Goal: Task Accomplishment & Management: Manage account settings

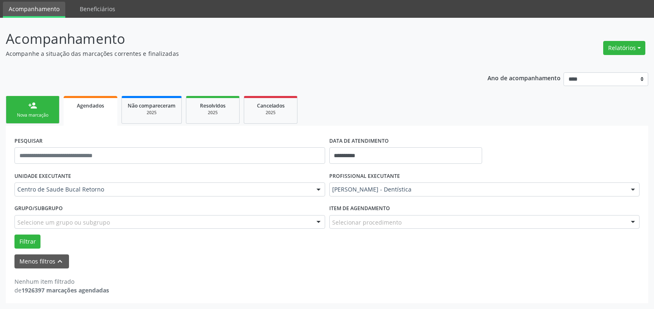
scroll to position [28, 0]
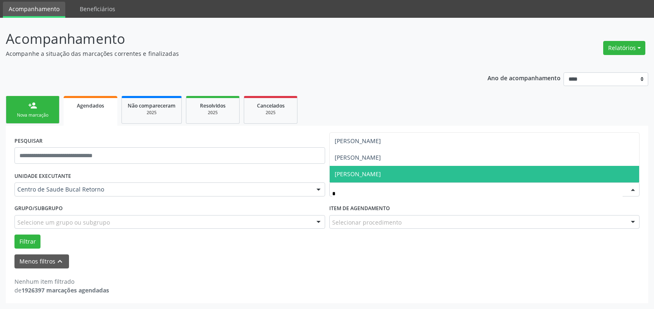
type input "**"
click at [423, 171] on span "[PERSON_NAME]" at bounding box center [485, 174] width 310 height 17
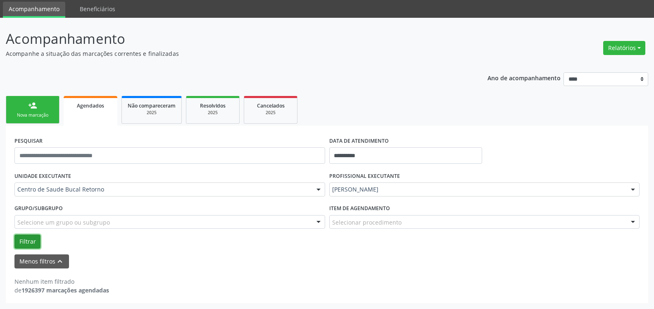
click at [24, 240] on button "Filtrar" at bounding box center [27, 241] width 26 height 14
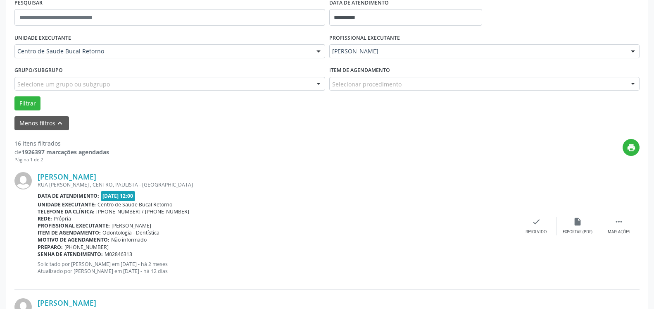
scroll to position [154, 0]
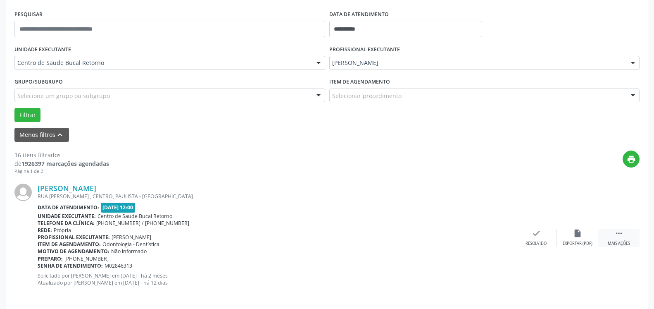
click at [624, 235] on div " Mais ações" at bounding box center [618, 237] width 41 height 18
click at [619, 233] on icon "" at bounding box center [618, 232] width 9 height 9
click at [575, 236] on icon "alarm_off" at bounding box center [577, 232] width 9 height 9
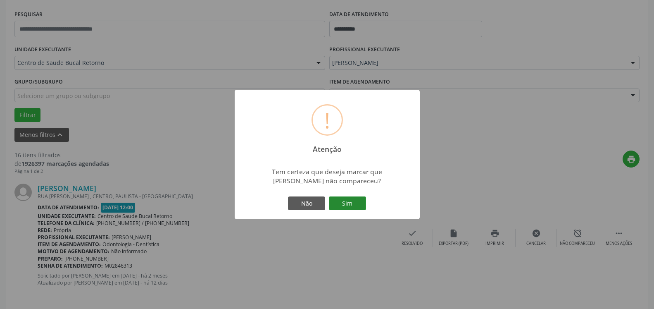
click at [351, 204] on button "Sim" at bounding box center [347, 203] width 37 height 14
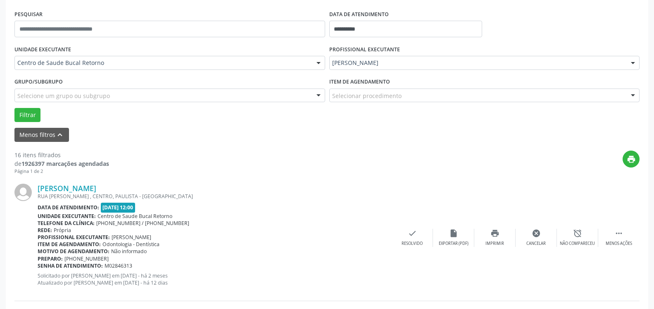
scroll to position [54, 0]
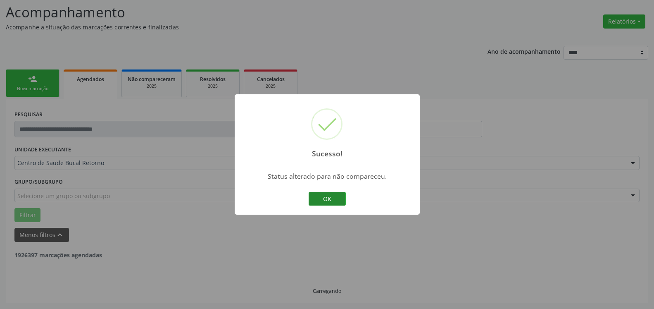
click at [338, 199] on button "OK" at bounding box center [327, 199] width 37 height 14
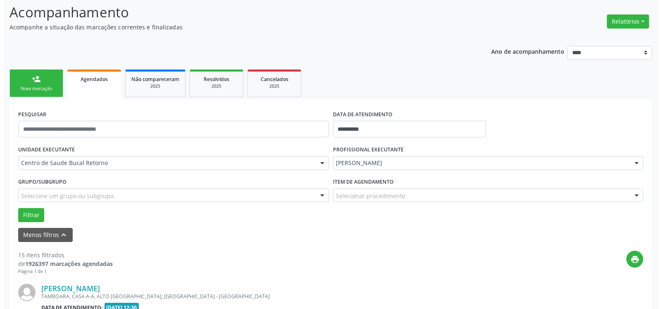
scroll to position [138, 0]
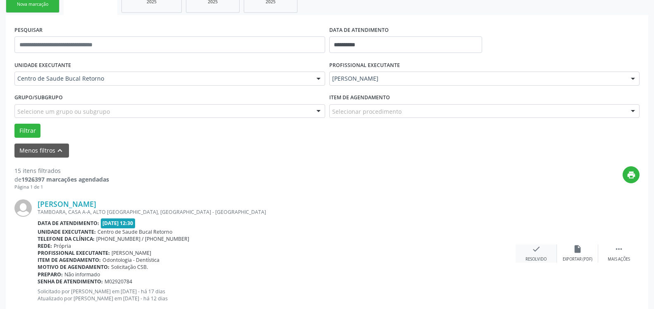
click at [539, 250] on div "check Resolvido" at bounding box center [535, 253] width 41 height 18
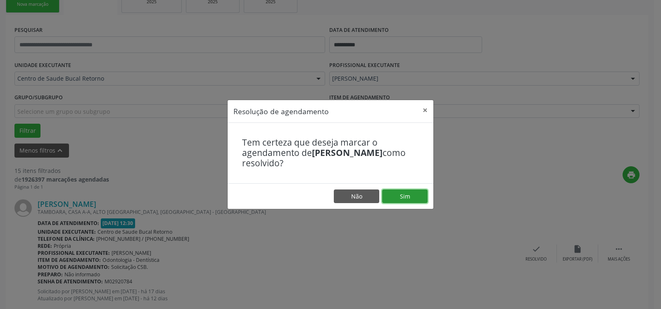
click at [404, 196] on button "Sim" at bounding box center [404, 196] width 45 height 14
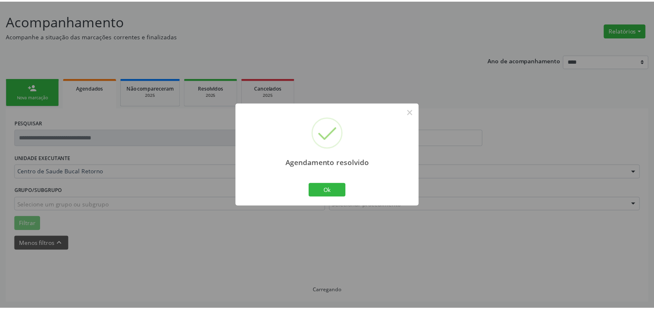
scroll to position [45, 0]
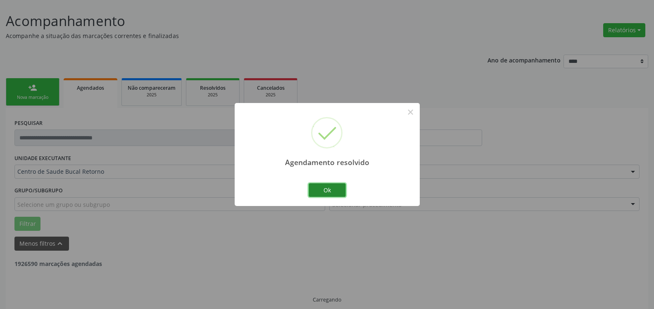
click at [334, 192] on button "Ok" at bounding box center [327, 190] width 37 height 14
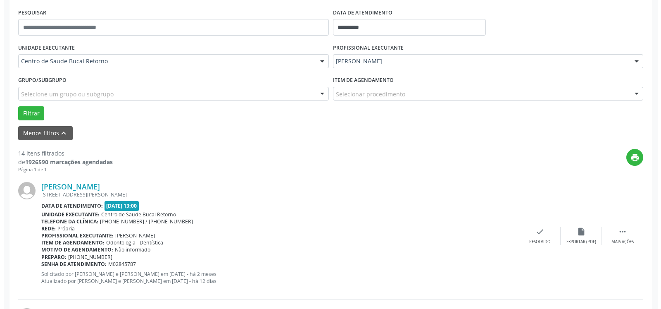
scroll to position [172, 0]
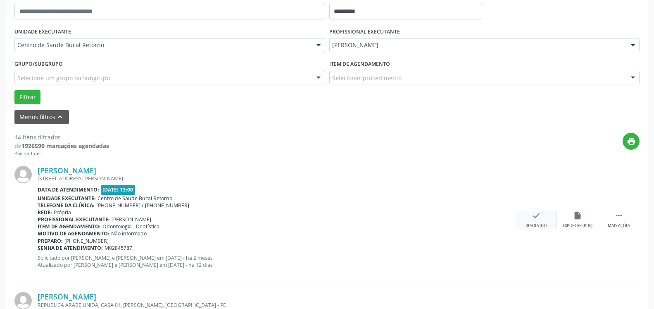
click at [536, 220] on icon "check" at bounding box center [536, 215] width 9 height 9
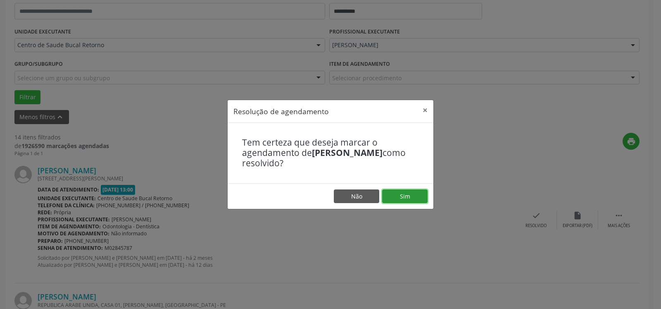
click at [396, 191] on button "Sim" at bounding box center [404, 196] width 45 height 14
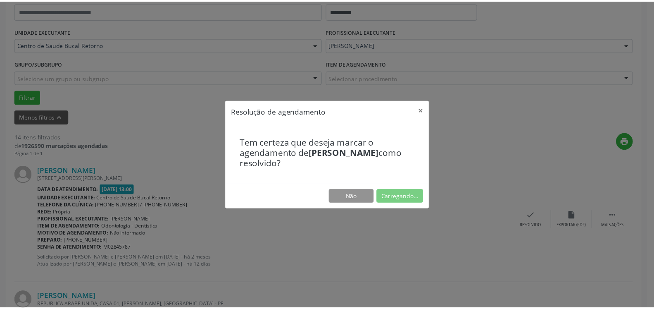
scroll to position [45, 0]
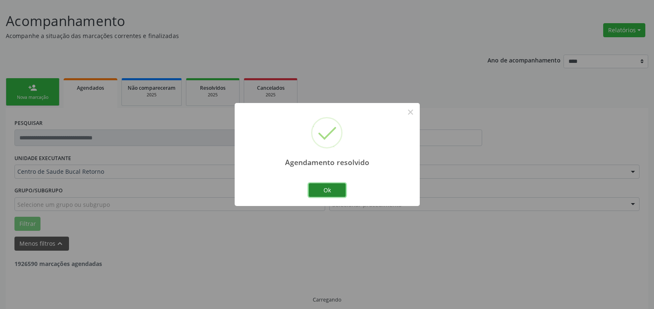
click at [315, 192] on button "Ok" at bounding box center [327, 190] width 37 height 14
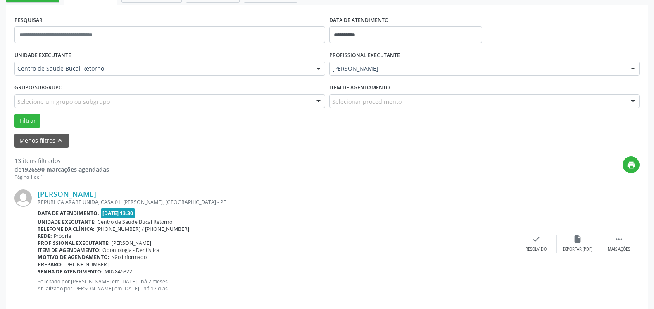
scroll to position [172, 0]
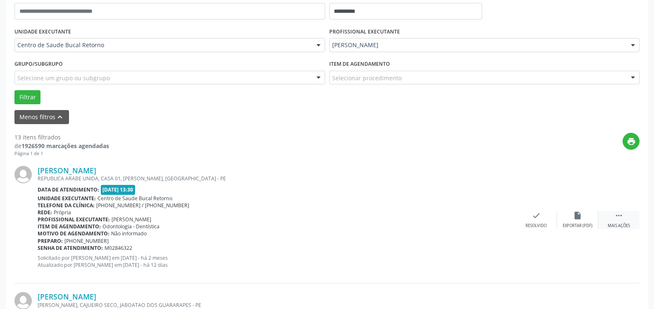
click at [619, 216] on icon "" at bounding box center [618, 215] width 9 height 9
click at [578, 216] on icon "alarm_off" at bounding box center [577, 215] width 9 height 9
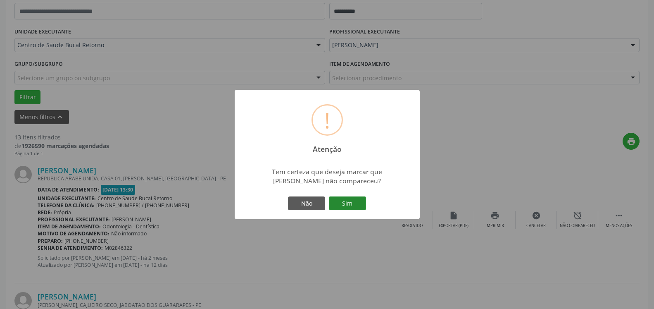
click at [358, 199] on button "Sim" at bounding box center [347, 203] width 37 height 14
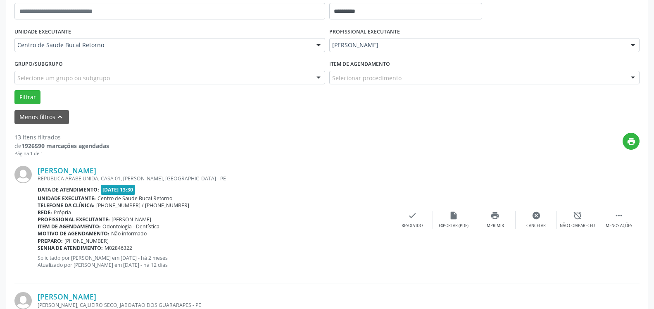
scroll to position [54, 0]
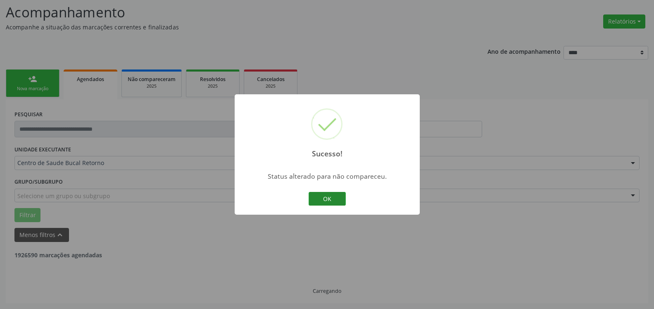
click at [322, 200] on button "OK" at bounding box center [327, 199] width 37 height 14
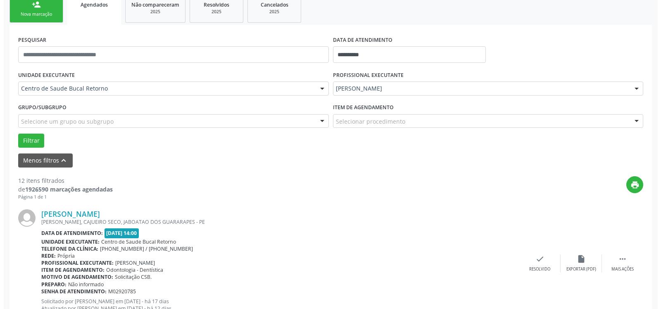
scroll to position [180, 0]
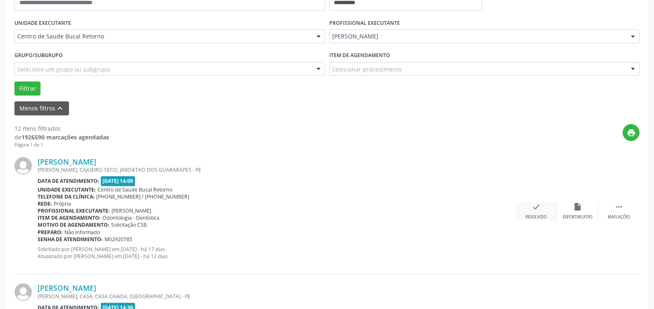
click at [541, 211] on div "check Resolvido" at bounding box center [535, 211] width 41 height 18
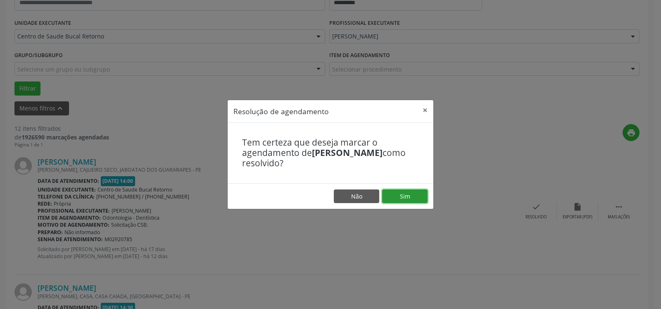
click at [403, 192] on button "Sim" at bounding box center [404, 196] width 45 height 14
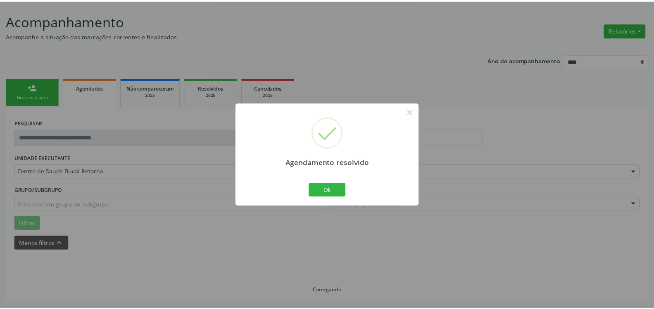
scroll to position [45, 0]
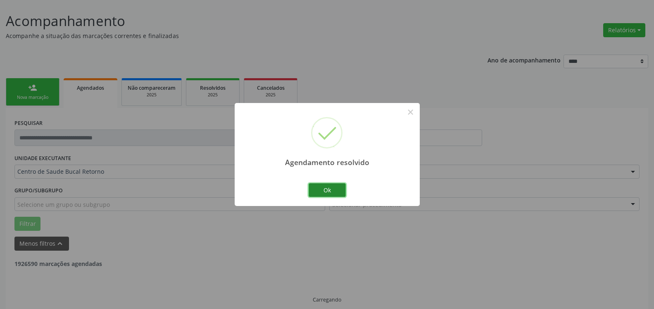
click at [327, 193] on button "Ok" at bounding box center [327, 190] width 37 height 14
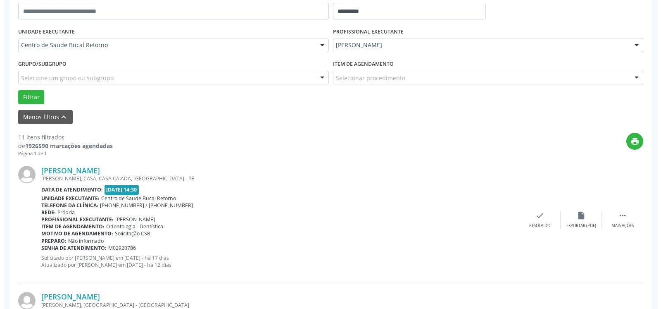
scroll to position [214, 0]
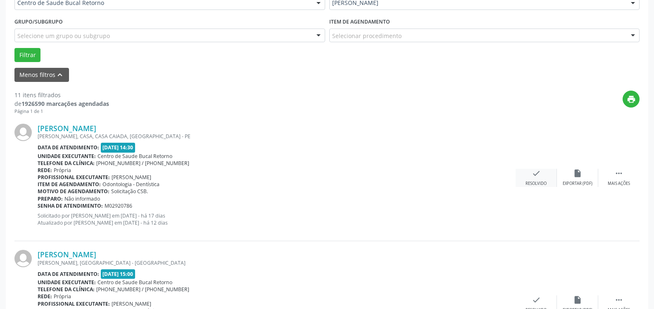
click at [534, 177] on icon "check" at bounding box center [536, 173] width 9 height 9
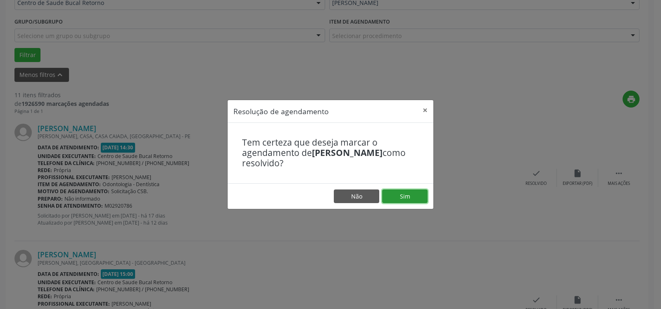
click at [419, 197] on button "Sim" at bounding box center [404, 196] width 45 height 14
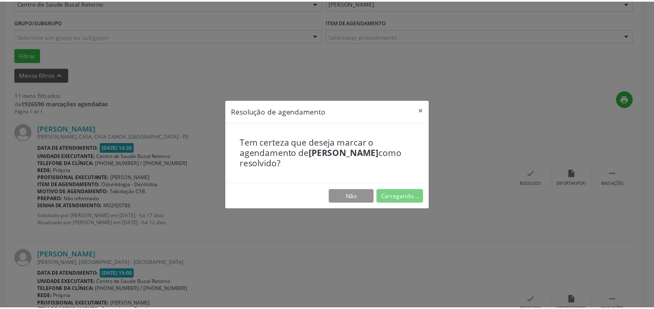
scroll to position [45, 0]
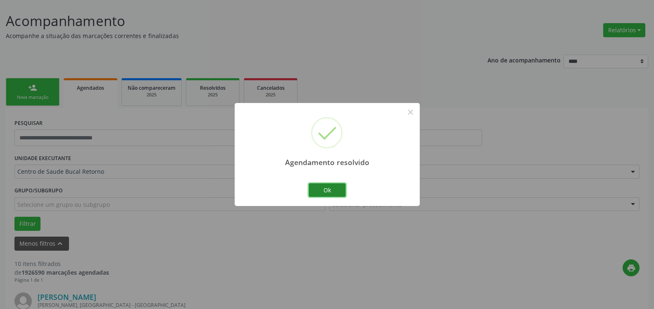
click at [324, 188] on button "Ok" at bounding box center [327, 190] width 37 height 14
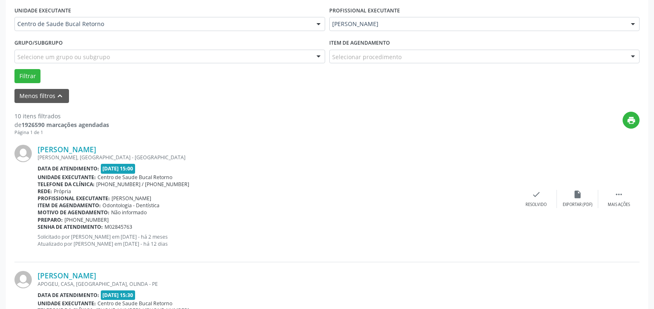
scroll to position [214, 0]
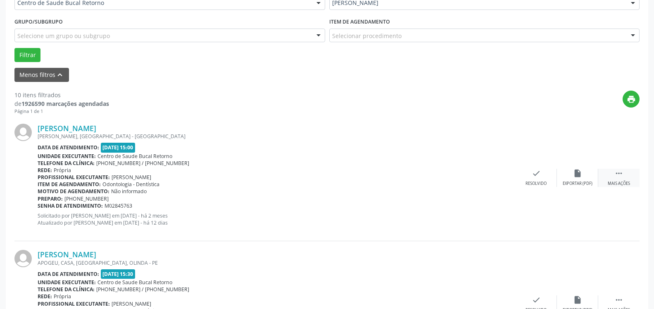
click at [628, 175] on div " Mais ações" at bounding box center [618, 178] width 41 height 18
click at [584, 177] on div "alarm_off Não compareceu" at bounding box center [577, 178] width 41 height 18
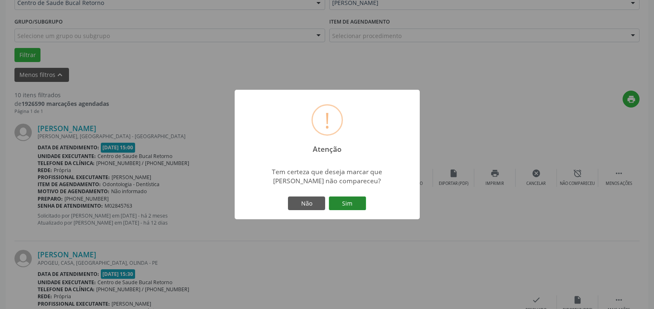
click at [347, 202] on button "Sim" at bounding box center [347, 203] width 37 height 14
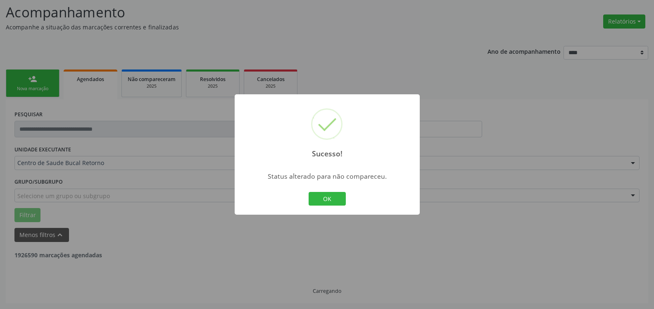
scroll to position [54, 0]
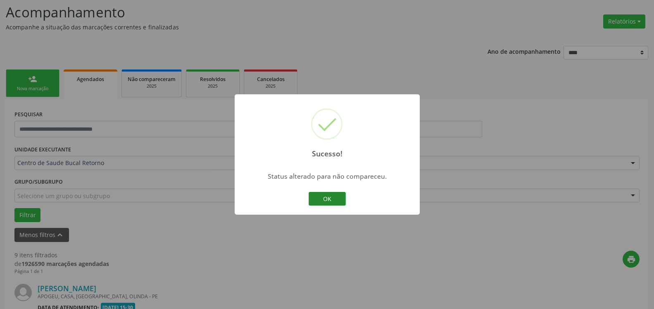
click at [318, 201] on button "OK" at bounding box center [327, 199] width 37 height 14
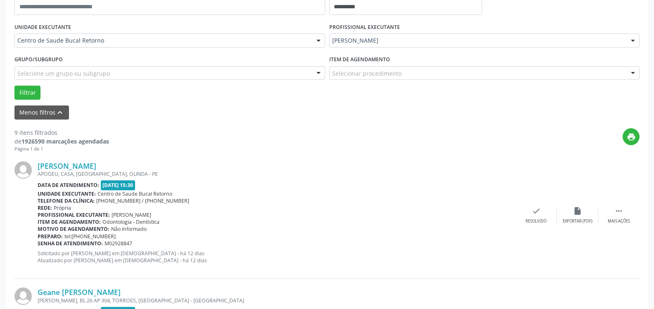
scroll to position [180, 0]
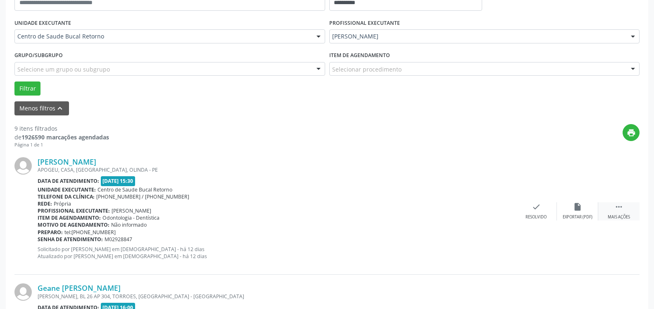
click at [620, 207] on icon "" at bounding box center [618, 206] width 9 height 9
click at [579, 206] on icon "alarm_off" at bounding box center [577, 206] width 9 height 9
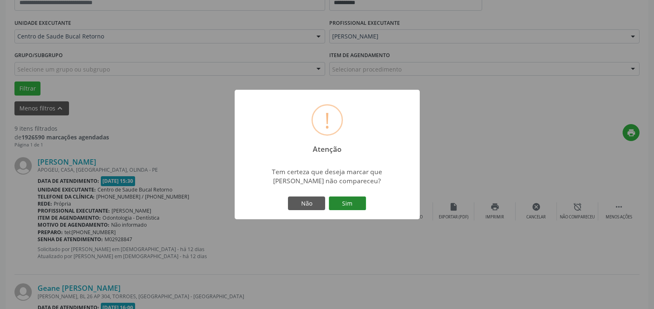
click at [358, 204] on button "Sim" at bounding box center [347, 203] width 37 height 14
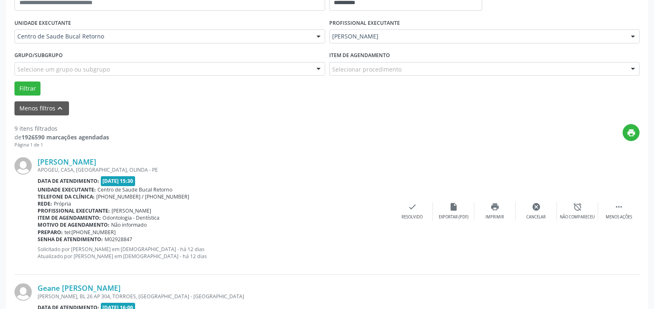
scroll to position [54, 0]
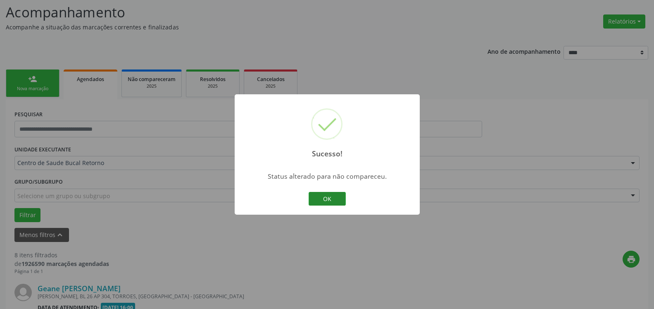
click at [326, 197] on button "OK" at bounding box center [327, 199] width 37 height 14
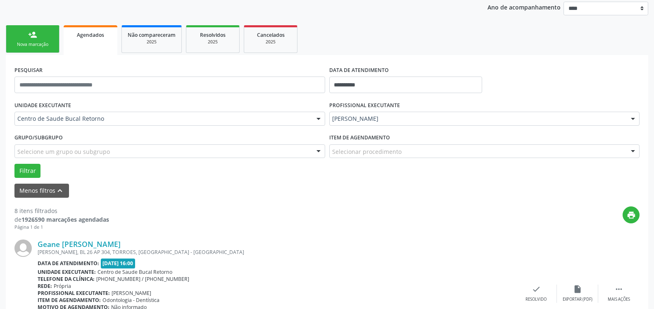
scroll to position [138, 0]
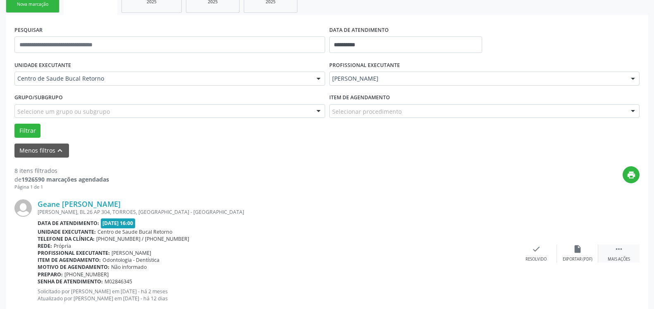
click at [615, 247] on icon "" at bounding box center [618, 248] width 9 height 9
click at [531, 252] on div "cancel Cancelar" at bounding box center [535, 253] width 41 height 18
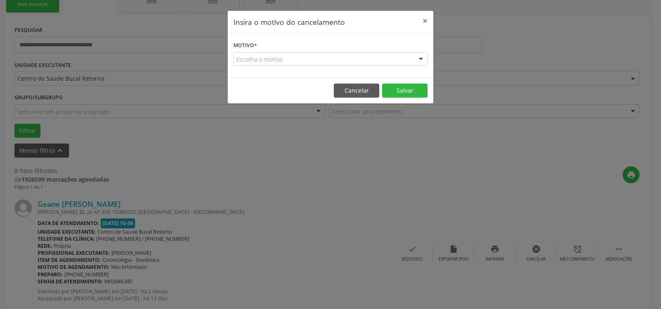
click at [341, 53] on div "Escolha o motivo" at bounding box center [330, 59] width 194 height 14
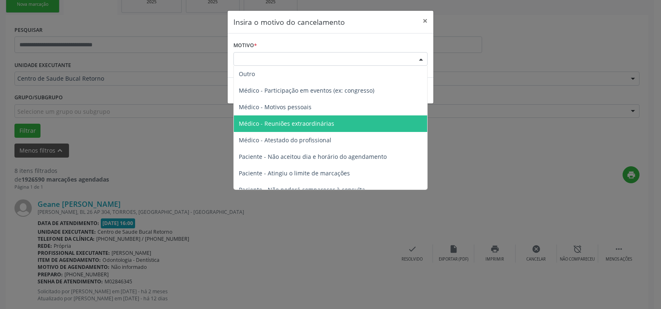
click at [502, 171] on div "Insira o motivo do cancelamento × Motivo * Escolha o motivo Outro Médico - Part…" at bounding box center [330, 154] width 661 height 309
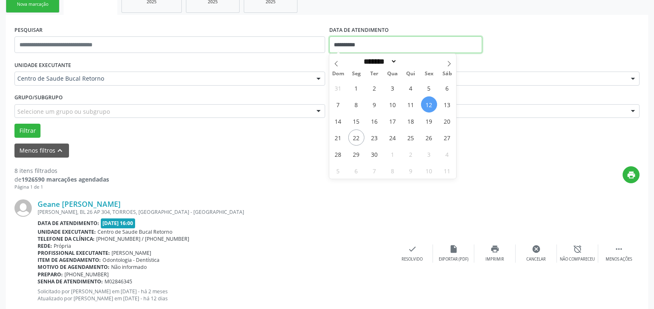
click at [377, 43] on input "**********" at bounding box center [405, 44] width 153 height 17
click at [406, 124] on span "18" at bounding box center [411, 121] width 16 height 16
click at [406, 124] on div "Filtrar" at bounding box center [326, 130] width 629 height 14
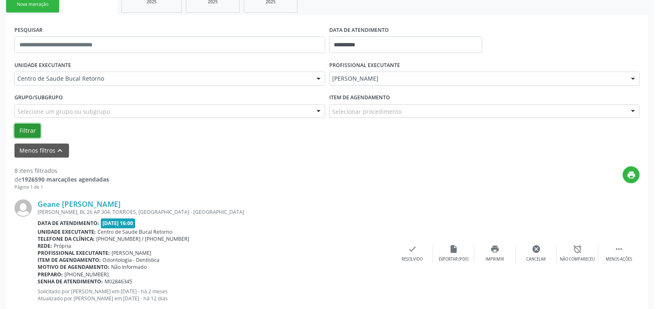
click at [32, 130] on button "Filtrar" at bounding box center [27, 130] width 26 height 14
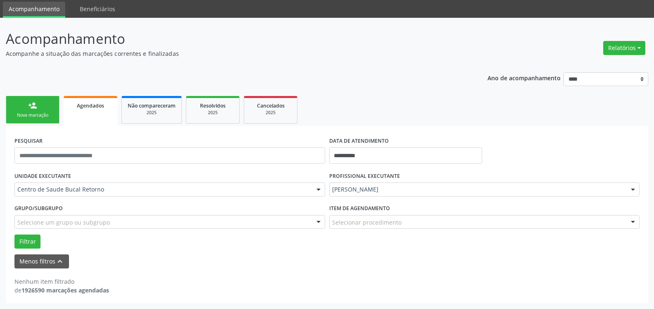
scroll to position [28, 0]
click at [28, 240] on button "Filtrar" at bounding box center [27, 241] width 26 height 14
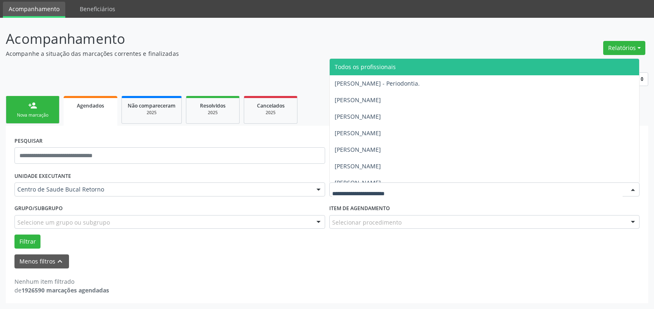
click at [397, 64] on span "Todos os profissionais" at bounding box center [485, 67] width 310 height 17
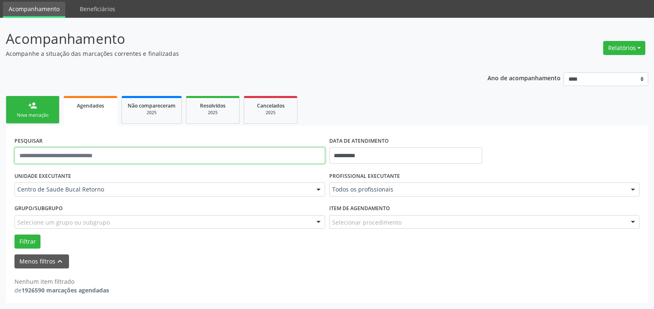
click at [98, 155] on input "text" at bounding box center [169, 155] width 311 height 17
type input "**********"
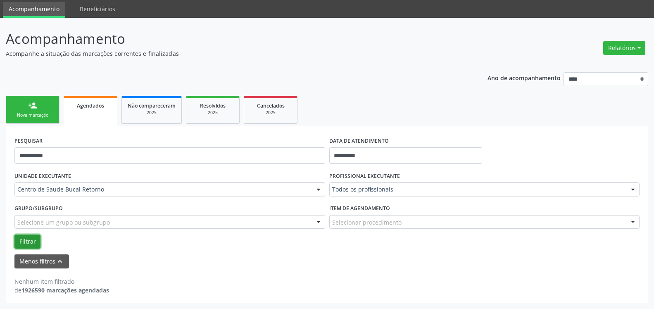
click at [26, 242] on button "Filtrar" at bounding box center [27, 241] width 26 height 14
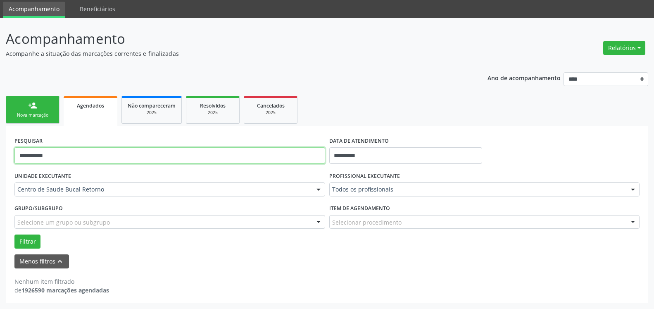
drag, startPoint x: 97, startPoint y: 157, endPoint x: 0, endPoint y: 184, distance: 100.4
click at [14, 164] on input "**********" at bounding box center [169, 155] width 311 height 17
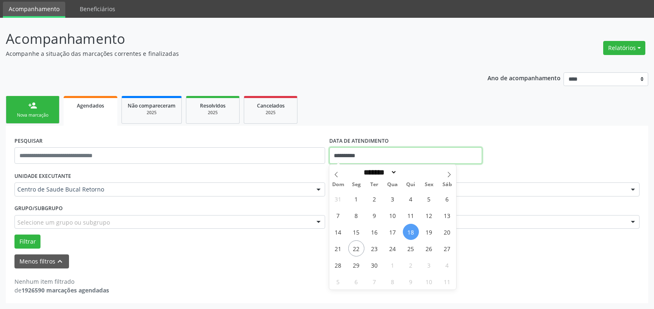
drag, startPoint x: 405, startPoint y: 158, endPoint x: 313, endPoint y: 164, distance: 91.9
click at [329, 164] on input "**********" at bounding box center [405, 155] width 153 height 17
click at [430, 216] on span "12" at bounding box center [429, 215] width 16 height 16
type input "**********"
click at [430, 216] on span "12" at bounding box center [429, 215] width 16 height 16
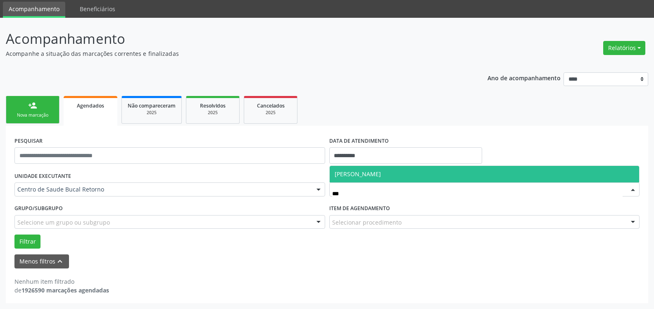
click at [381, 177] on span "[PERSON_NAME]" at bounding box center [358, 174] width 46 height 8
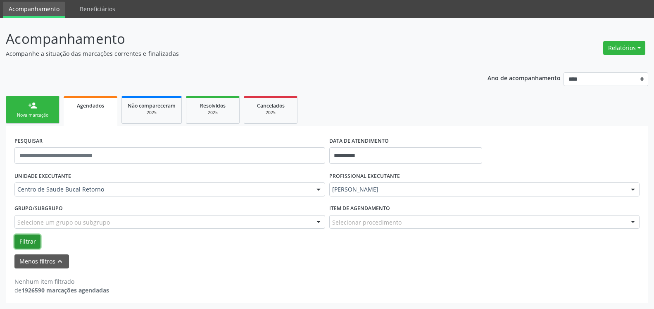
click at [28, 239] on button "Filtrar" at bounding box center [27, 241] width 26 height 14
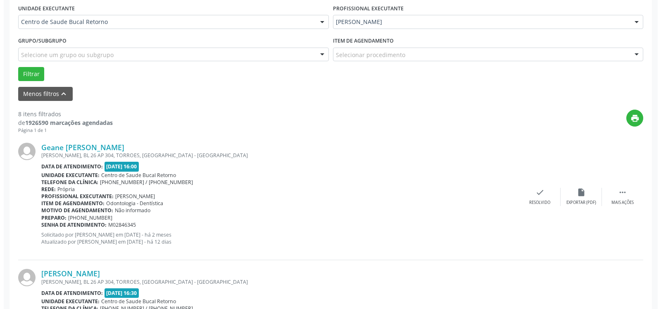
scroll to position [280, 0]
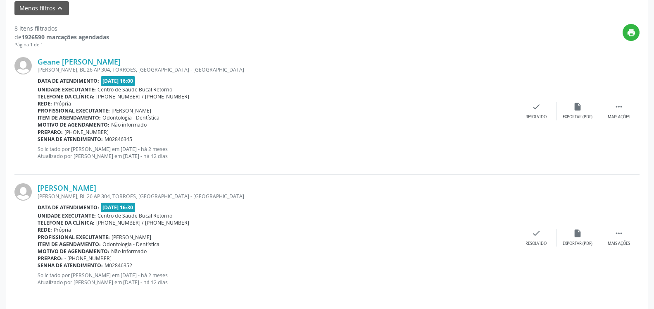
click at [620, 121] on div "Geane [PERSON_NAME] [PERSON_NAME], [STREET_ADDRESS] Data de atendimento: [DATE]…" at bounding box center [326, 111] width 625 height 126
click at [617, 106] on icon "" at bounding box center [618, 106] width 9 height 9
click at [537, 110] on icon "cancel" at bounding box center [536, 106] width 9 height 9
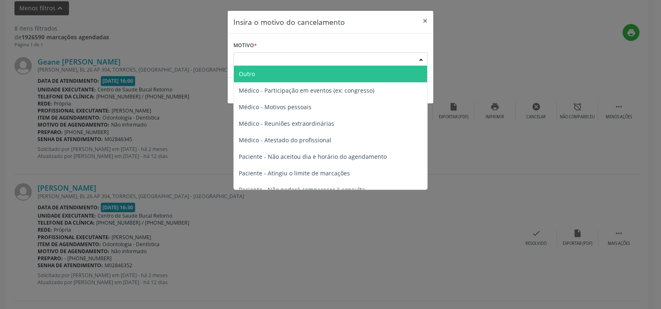
click at [287, 54] on div "Escolha o motivo" at bounding box center [330, 59] width 194 height 14
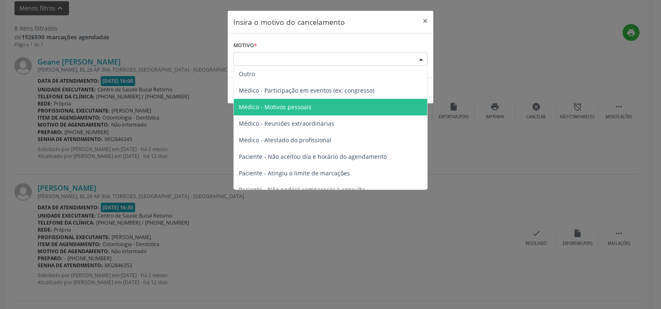
click at [303, 114] on span "Médico - Motivos pessoais" at bounding box center [330, 107] width 193 height 17
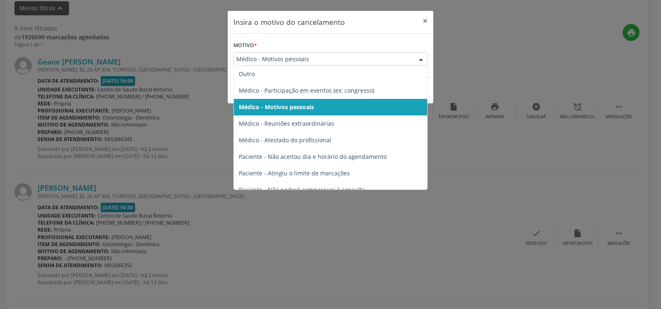
click at [418, 59] on div at bounding box center [421, 59] width 12 height 14
click at [369, 110] on span "Médico - Motivos pessoais" at bounding box center [330, 107] width 193 height 17
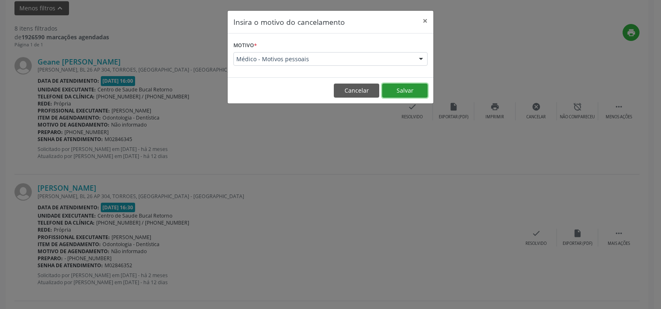
click at [405, 93] on button "Salvar" at bounding box center [404, 90] width 45 height 14
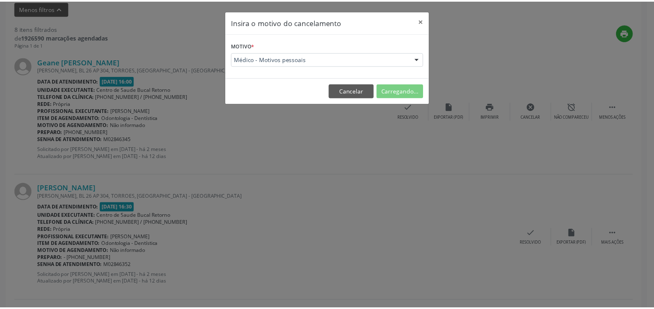
scroll to position [54, 0]
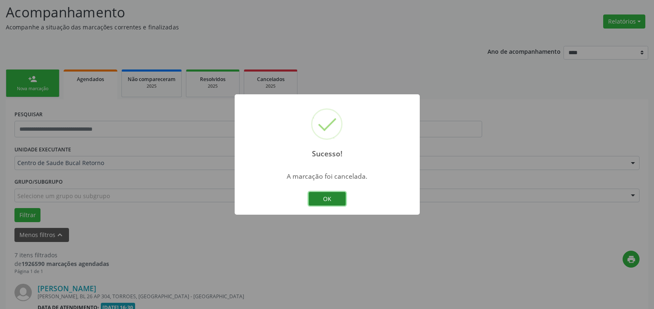
click at [323, 195] on button "OK" at bounding box center [327, 199] width 37 height 14
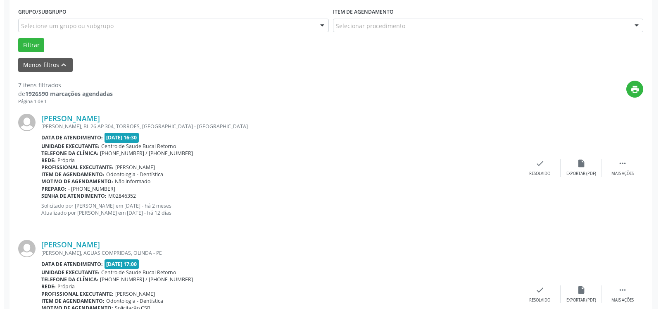
scroll to position [307, 0]
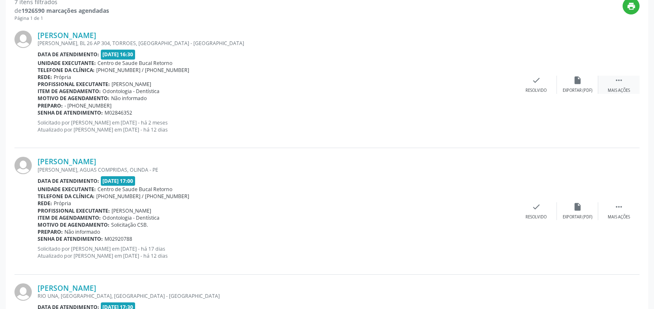
click at [622, 85] on icon "" at bounding box center [618, 80] width 9 height 9
click at [546, 83] on div "cancel Cancelar" at bounding box center [535, 85] width 41 height 18
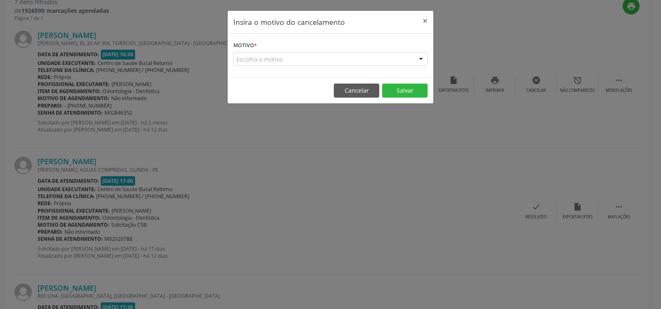
click at [359, 71] on div "Motivo * Escolha o motivo Outro Médico - Participação em eventos (ex: congresso…" at bounding box center [331, 55] width 206 height 44
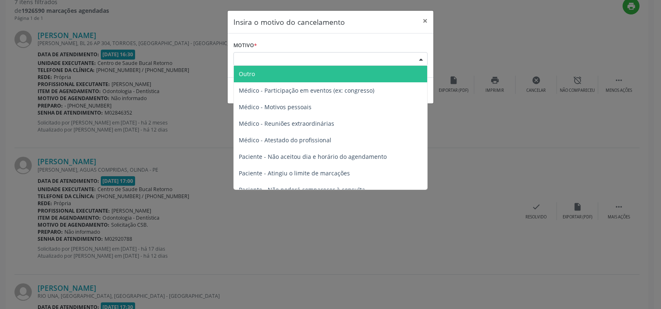
click at [357, 59] on div "Escolha o motivo" at bounding box center [330, 59] width 194 height 14
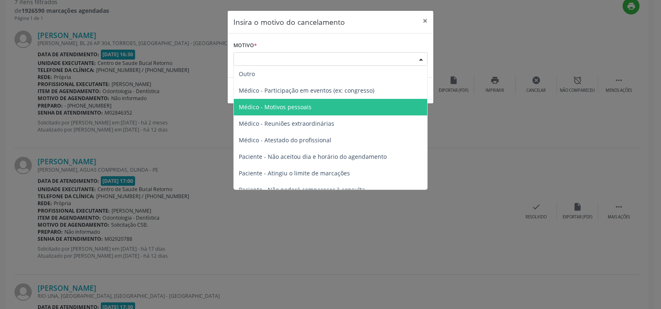
click at [270, 102] on span "Médico - Motivos pessoais" at bounding box center [330, 107] width 193 height 17
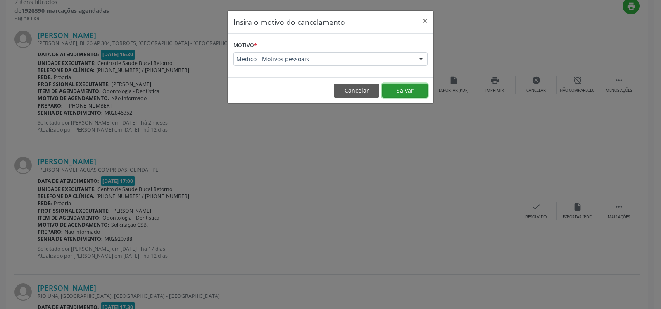
click at [408, 90] on button "Salvar" at bounding box center [404, 90] width 45 height 14
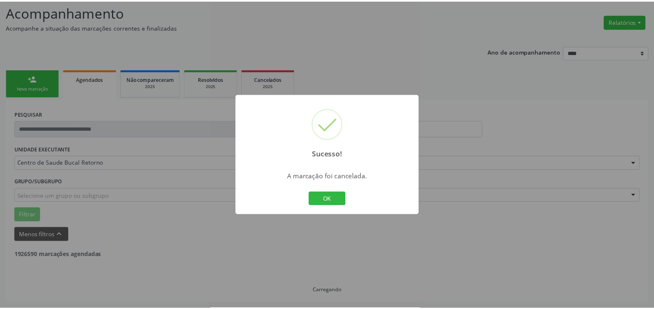
scroll to position [54, 0]
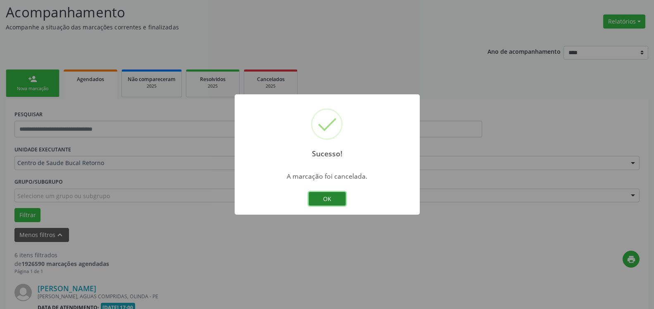
click at [331, 197] on button "OK" at bounding box center [327, 199] width 37 height 14
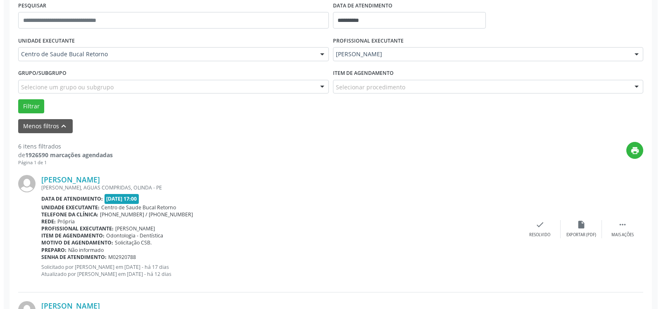
scroll to position [223, 0]
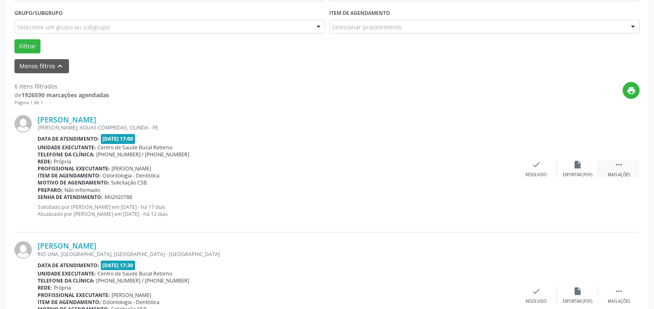
click at [617, 166] on icon "" at bounding box center [618, 164] width 9 height 9
click at [537, 167] on icon "cancel" at bounding box center [536, 164] width 9 height 9
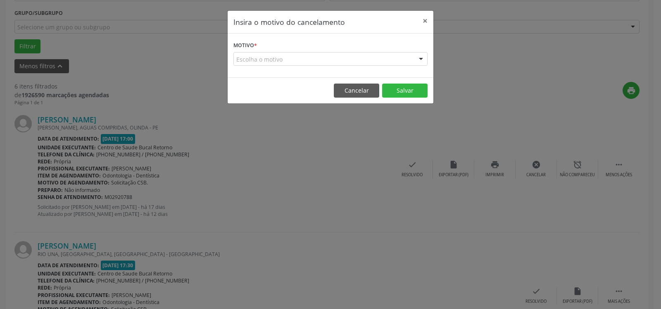
click at [345, 59] on div "Escolha o motivo" at bounding box center [330, 59] width 194 height 14
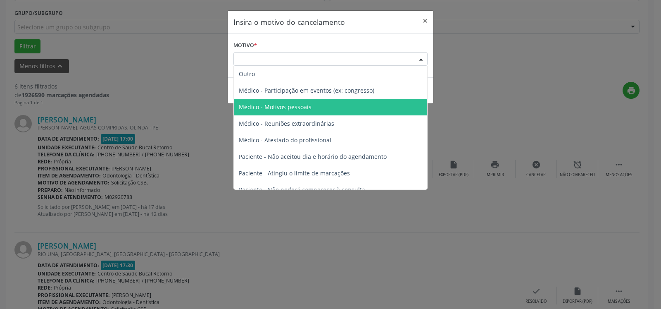
click at [316, 105] on span "Médico - Motivos pessoais" at bounding box center [330, 107] width 193 height 17
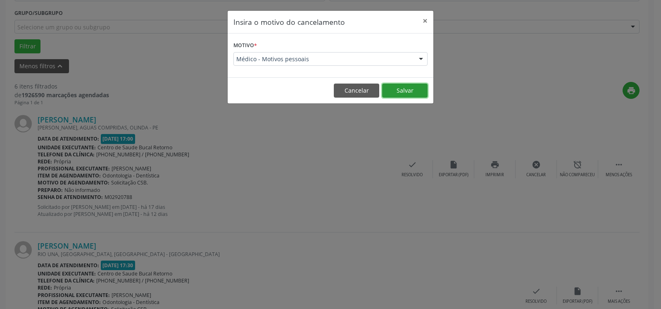
click at [408, 90] on button "Salvar" at bounding box center [404, 90] width 45 height 14
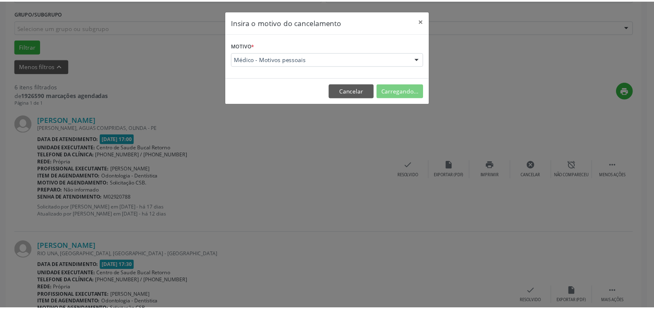
scroll to position [54, 0]
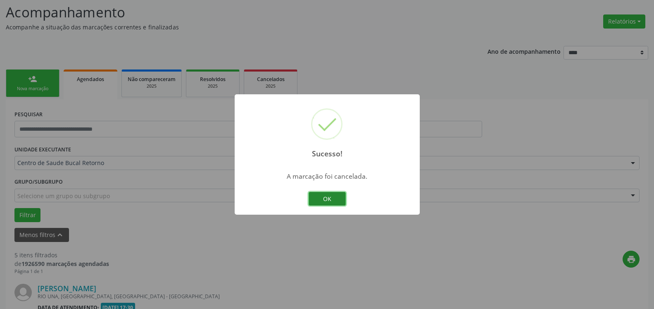
click at [337, 198] on button "OK" at bounding box center [327, 199] width 37 height 14
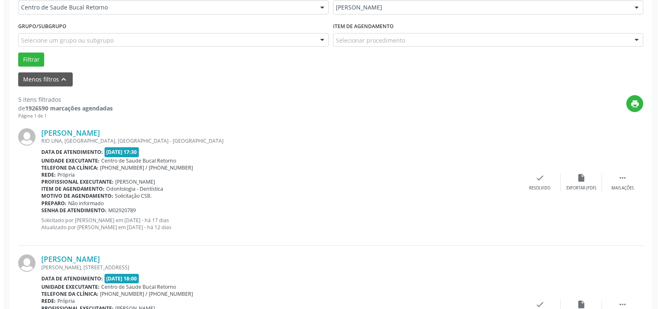
scroll to position [223, 0]
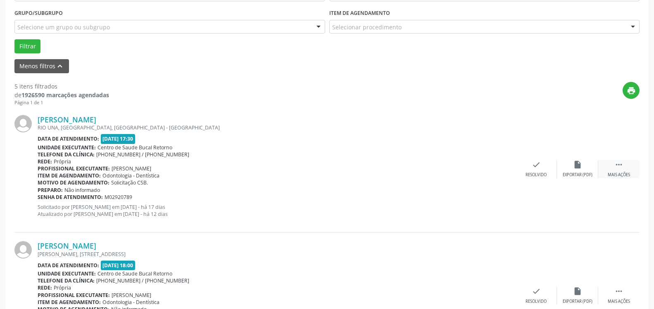
click at [633, 166] on div " Mais ações" at bounding box center [618, 169] width 41 height 18
click at [540, 168] on icon "cancel" at bounding box center [536, 164] width 9 height 9
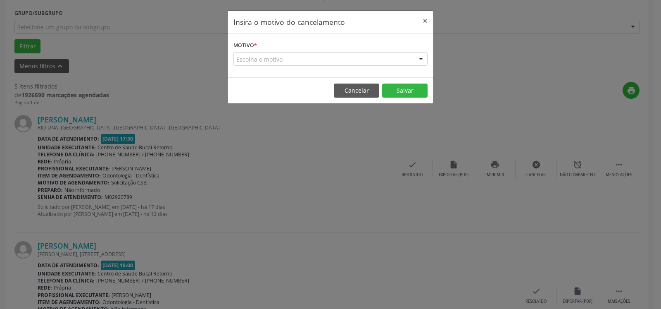
click at [338, 59] on div "Escolha o motivo" at bounding box center [330, 59] width 194 height 14
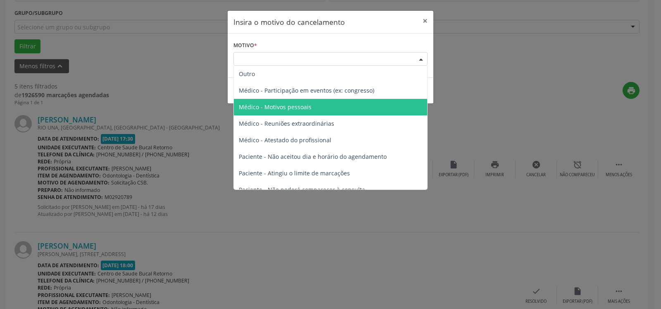
click at [330, 112] on span "Médico - Motivos pessoais" at bounding box center [330, 107] width 193 height 17
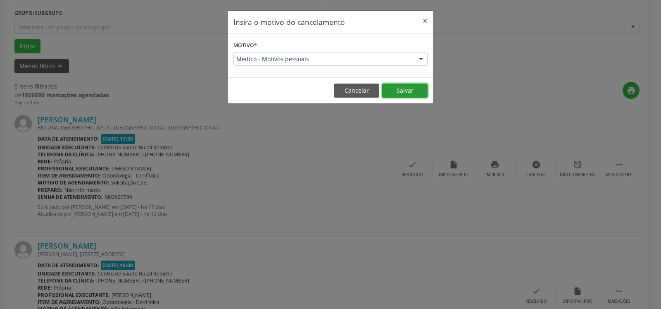
click at [408, 89] on button "Salvar" at bounding box center [404, 90] width 45 height 14
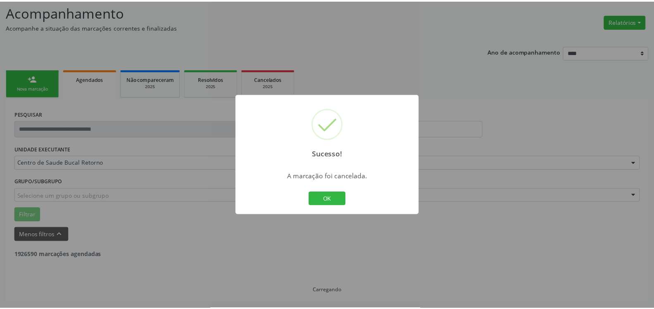
scroll to position [54, 0]
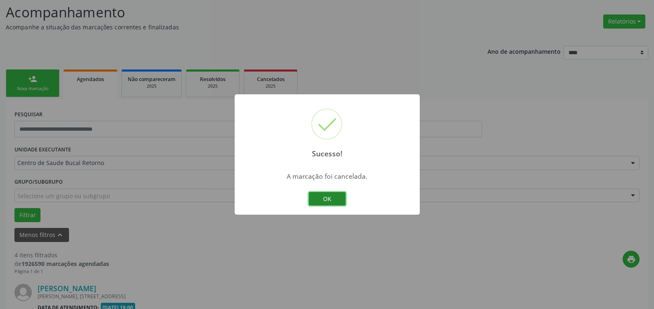
click at [329, 197] on button "OK" at bounding box center [327, 199] width 37 height 14
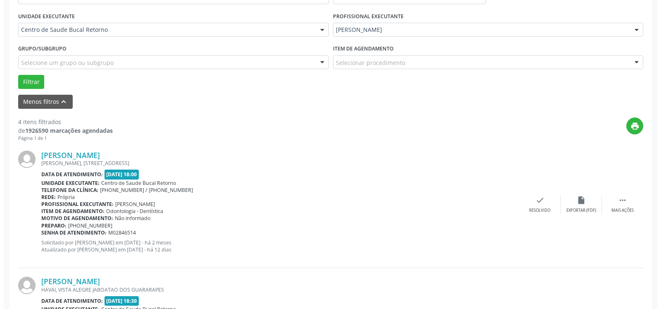
scroll to position [223, 0]
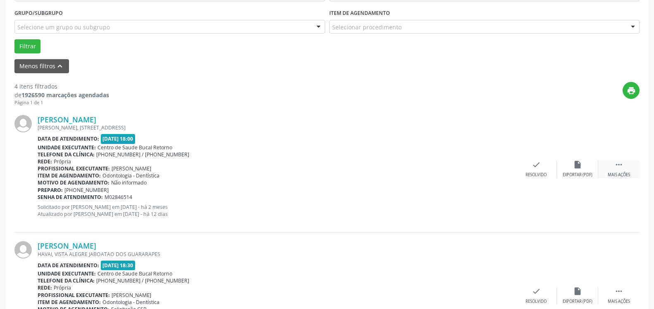
click at [615, 169] on icon "" at bounding box center [618, 164] width 9 height 9
click at [537, 161] on icon "cancel" at bounding box center [536, 164] width 9 height 9
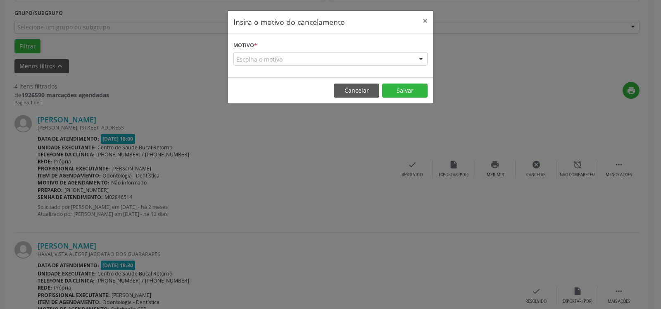
click at [389, 57] on div "Escolha o motivo" at bounding box center [330, 59] width 194 height 14
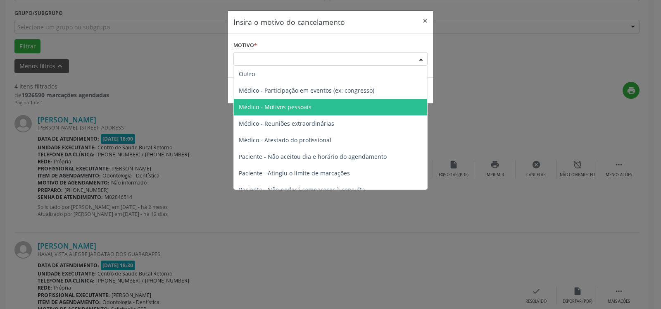
click at [316, 103] on span "Médico - Motivos pessoais" at bounding box center [330, 107] width 193 height 17
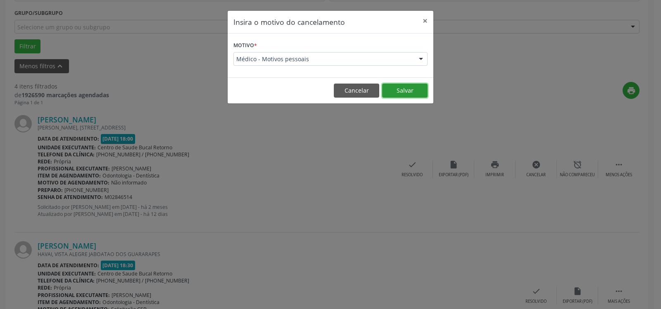
click at [397, 93] on button "Salvar" at bounding box center [404, 90] width 45 height 14
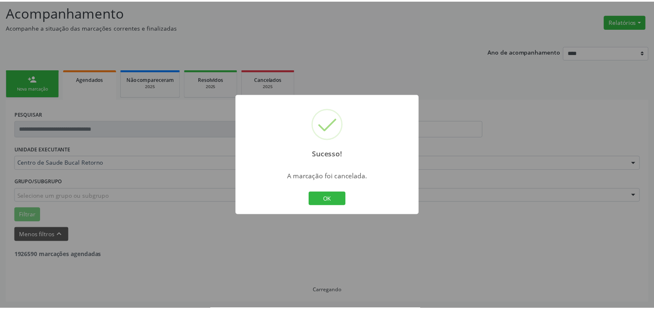
scroll to position [54, 0]
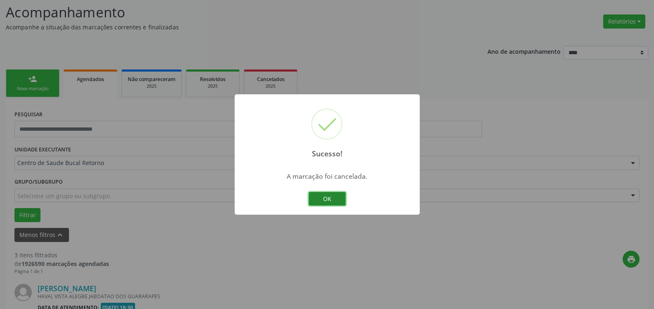
click at [339, 196] on button "OK" at bounding box center [327, 199] width 37 height 14
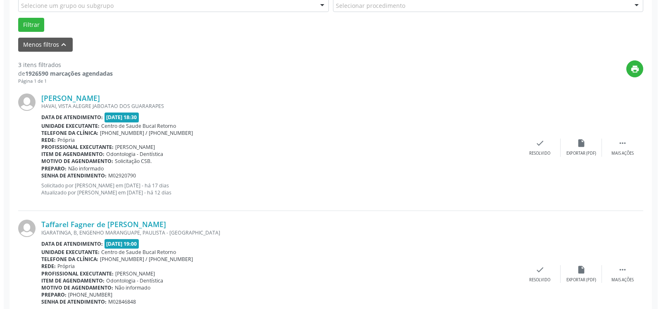
scroll to position [265, 0]
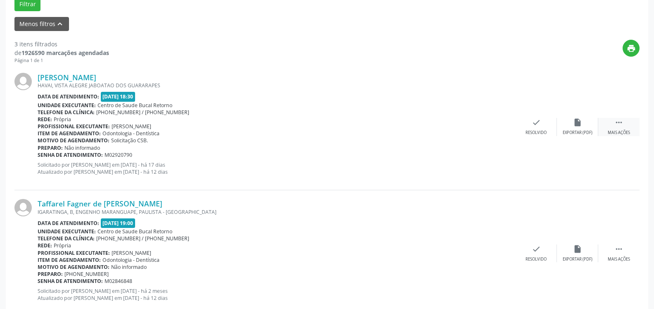
click at [617, 123] on icon "" at bounding box center [618, 122] width 9 height 9
click at [534, 129] on div "cancel Cancelar" at bounding box center [535, 127] width 41 height 18
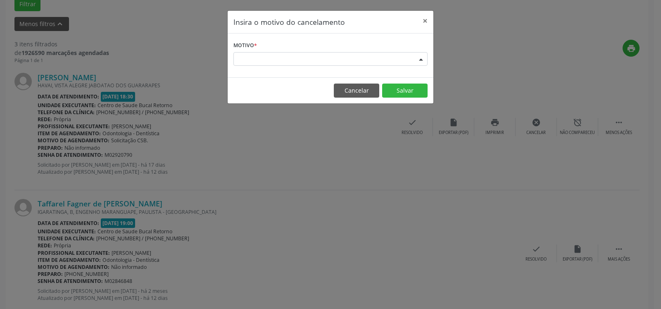
click at [370, 60] on div "Escolha o motivo" at bounding box center [330, 59] width 194 height 14
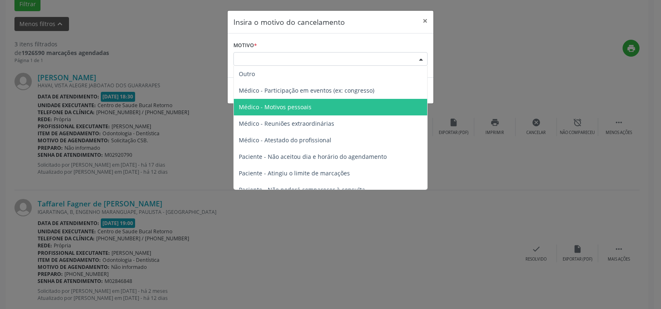
click at [307, 104] on span "Médico - Motivos pessoais" at bounding box center [275, 107] width 73 height 8
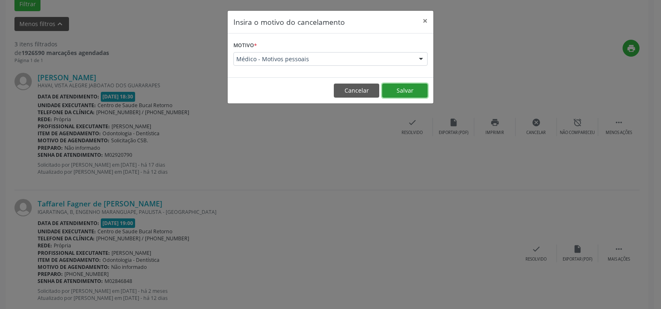
click at [404, 86] on button "Salvar" at bounding box center [404, 90] width 45 height 14
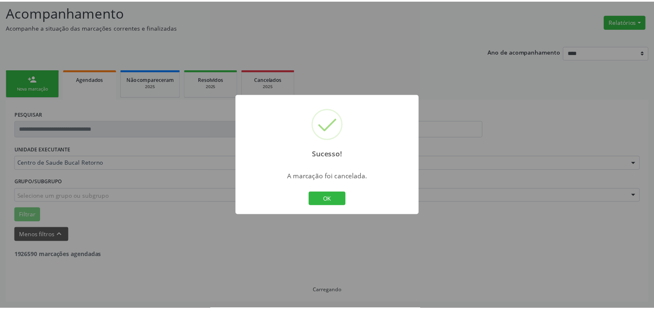
scroll to position [54, 0]
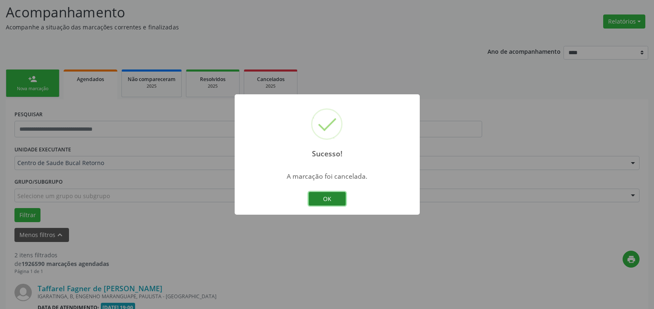
click at [325, 197] on button "OK" at bounding box center [327, 199] width 37 height 14
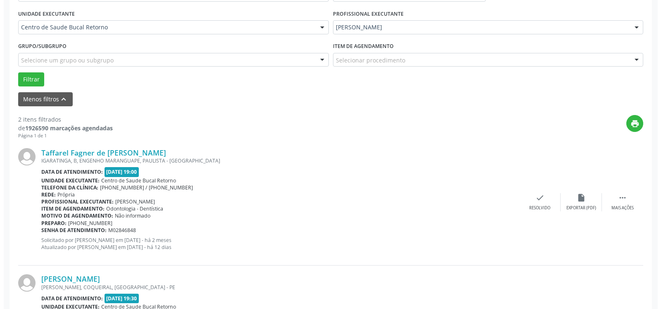
scroll to position [223, 0]
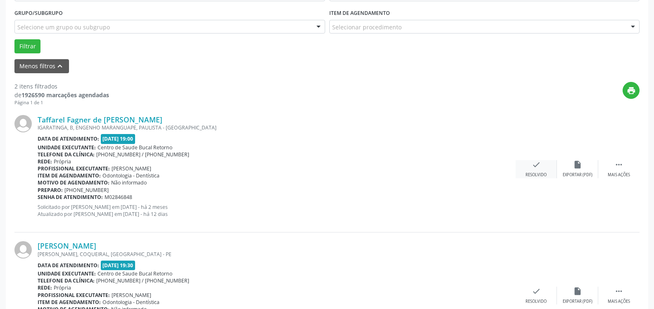
click at [536, 169] on icon "check" at bounding box center [536, 164] width 9 height 9
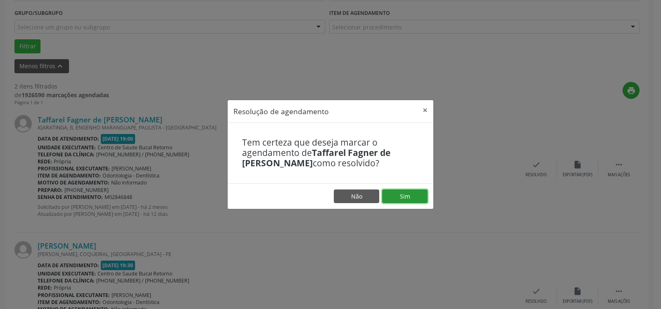
click at [412, 198] on button "Sim" at bounding box center [404, 196] width 45 height 14
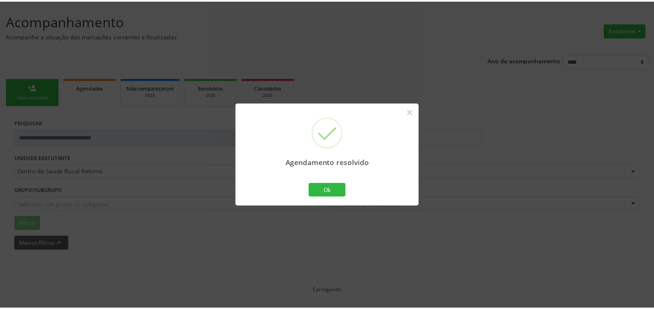
scroll to position [45, 0]
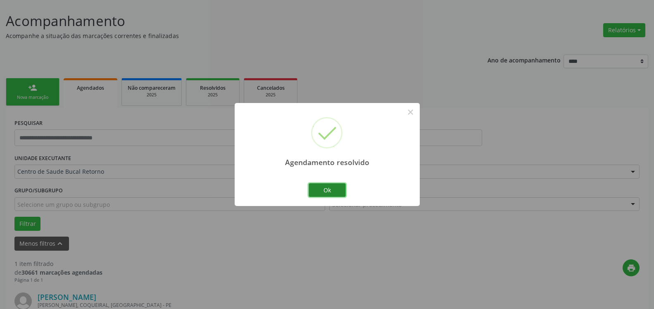
click at [332, 190] on button "Ok" at bounding box center [327, 190] width 37 height 14
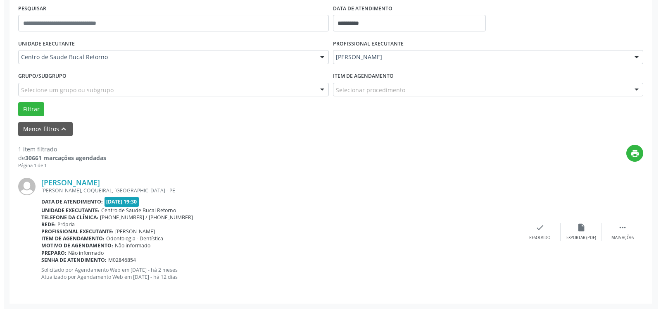
scroll to position [160, 0]
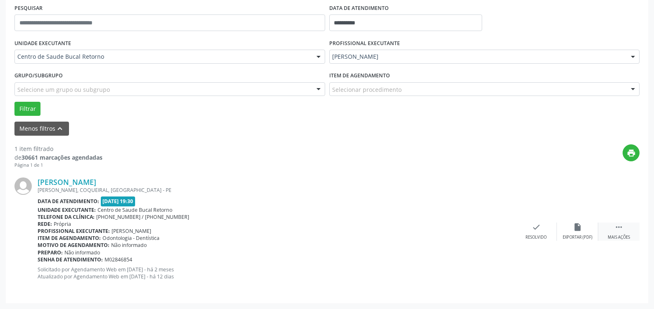
click at [616, 229] on icon "" at bounding box center [618, 226] width 9 height 9
click at [537, 227] on icon "cancel" at bounding box center [536, 226] width 9 height 9
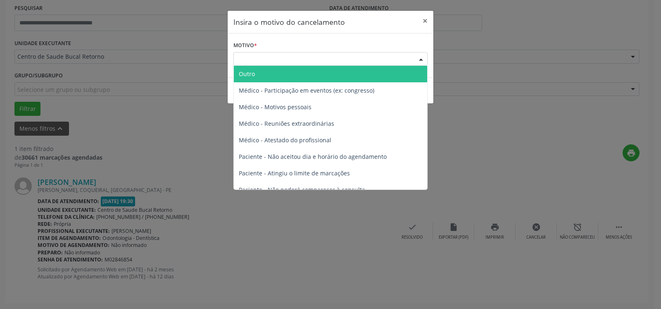
drag, startPoint x: 309, startPoint y: 56, endPoint x: 307, endPoint y: 60, distance: 4.8
click at [310, 56] on div "Escolha o motivo" at bounding box center [330, 59] width 194 height 14
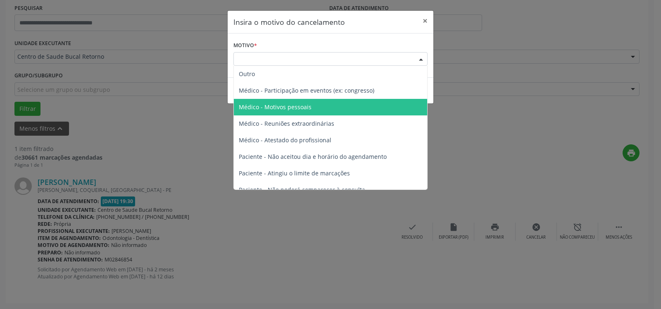
click at [299, 109] on span "Médico - Motivos pessoais" at bounding box center [275, 107] width 73 height 8
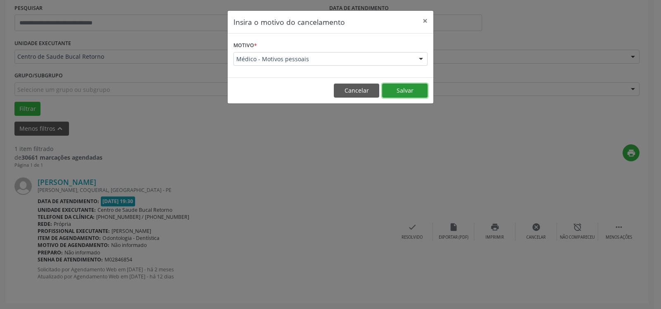
click at [405, 90] on button "Salvar" at bounding box center [404, 90] width 45 height 14
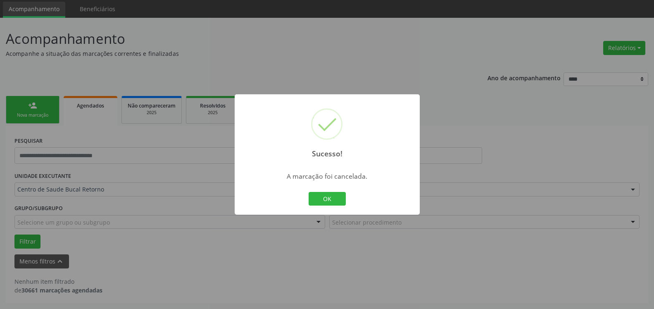
scroll to position [28, 0]
click at [329, 191] on div "OK Cancel" at bounding box center [326, 198] width 41 height 17
click at [329, 201] on button "OK" at bounding box center [327, 199] width 37 height 14
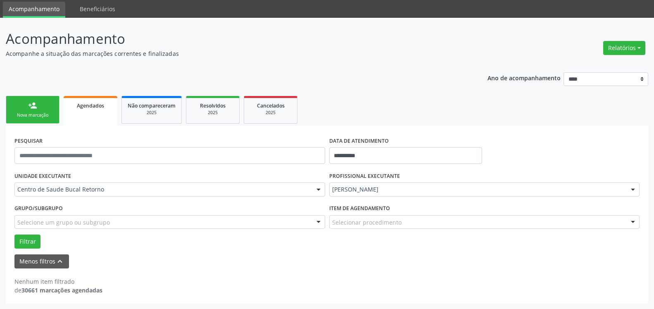
click at [488, 180] on div "PROFISSIONAL EXECUTANTE [PERSON_NAME] Todos os profissionais [PERSON_NAME] - Pe…" at bounding box center [484, 185] width 315 height 32
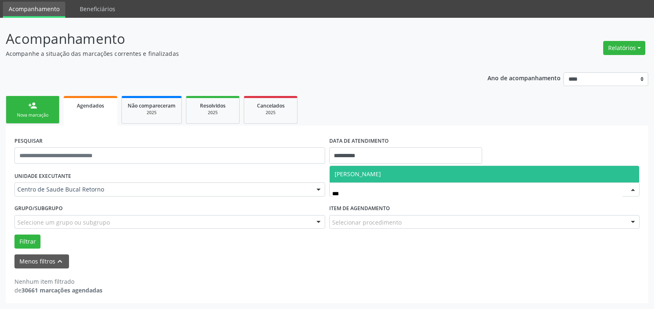
click at [452, 173] on span "[PERSON_NAME]" at bounding box center [485, 174] width 310 height 17
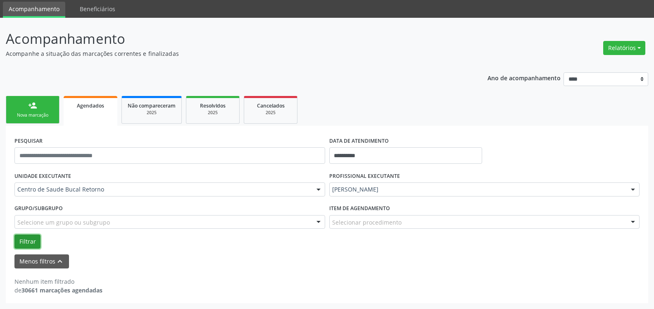
click at [26, 239] on button "Filtrar" at bounding box center [27, 241] width 26 height 14
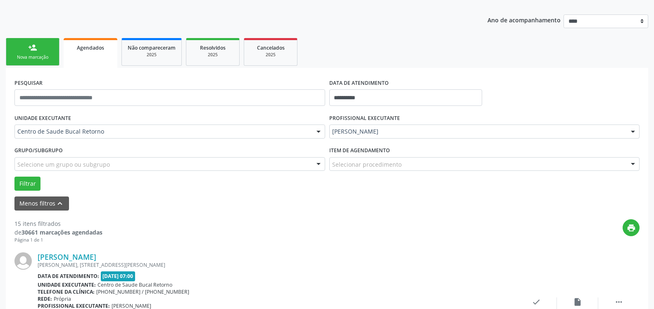
scroll to position [154, 0]
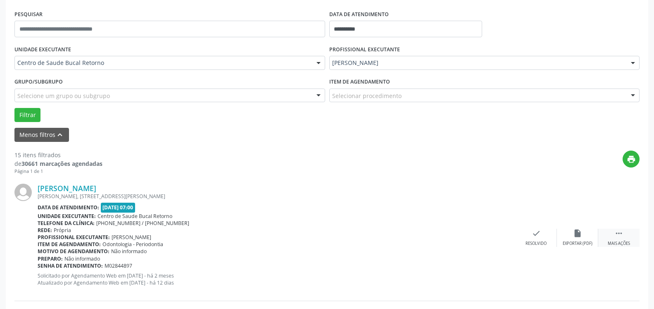
click at [622, 237] on icon "" at bounding box center [618, 232] width 9 height 9
click at [572, 234] on div "alarm_off Não compareceu" at bounding box center [577, 237] width 41 height 18
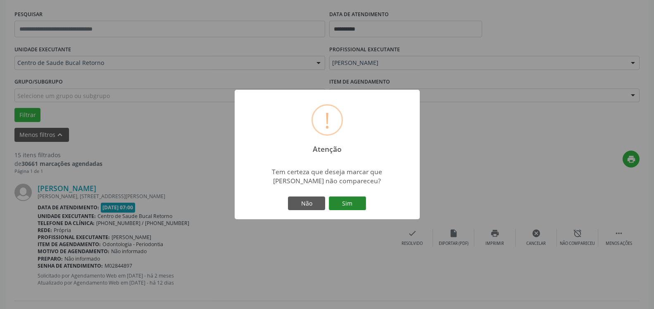
click at [356, 200] on button "Sim" at bounding box center [347, 203] width 37 height 14
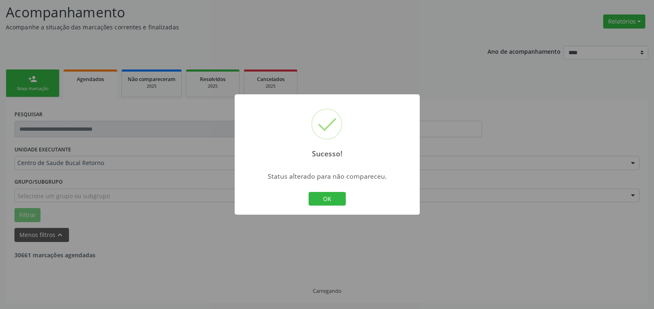
scroll to position [54, 0]
click at [334, 197] on button "OK" at bounding box center [327, 199] width 37 height 14
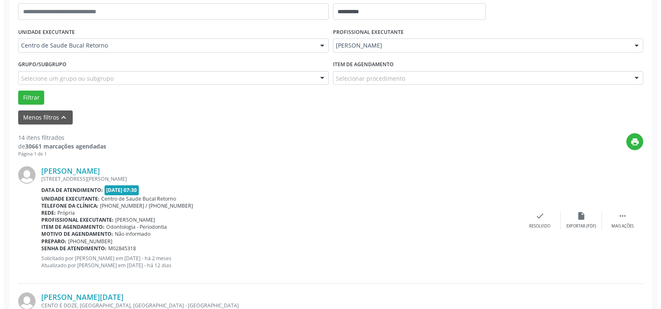
scroll to position [180, 0]
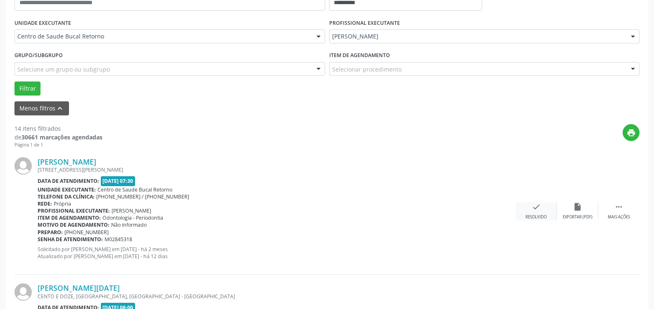
click at [536, 207] on icon "check" at bounding box center [536, 206] width 9 height 9
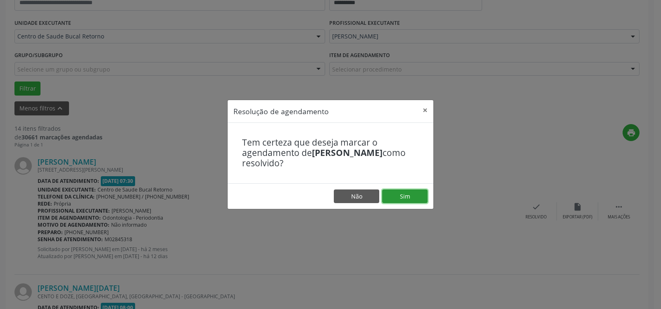
click at [405, 191] on button "Sim" at bounding box center [404, 196] width 45 height 14
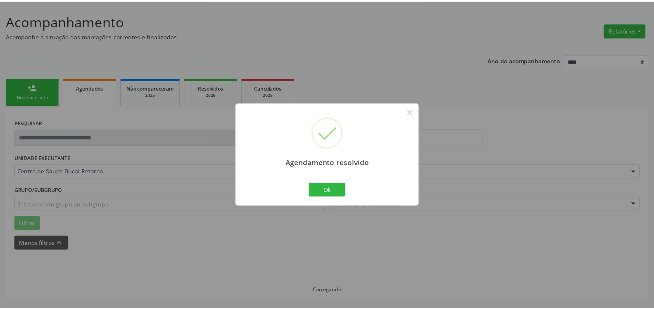
scroll to position [45, 0]
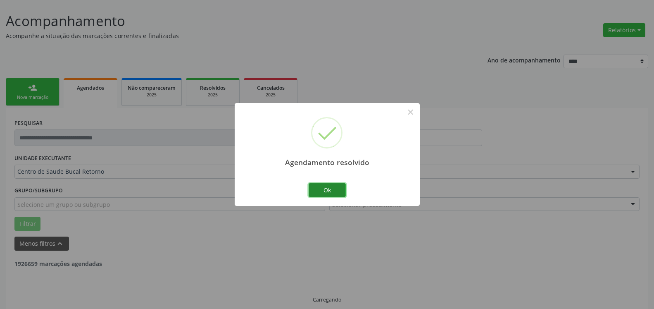
click at [316, 190] on button "Ok" at bounding box center [327, 190] width 37 height 14
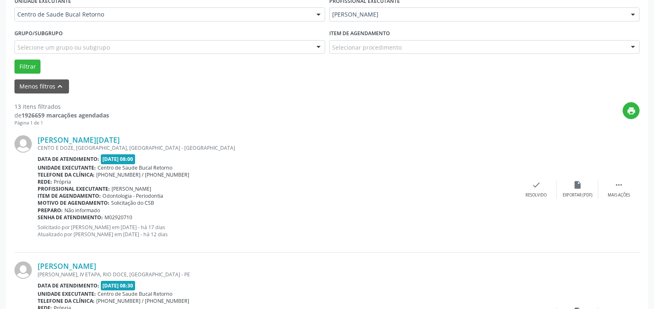
scroll to position [214, 0]
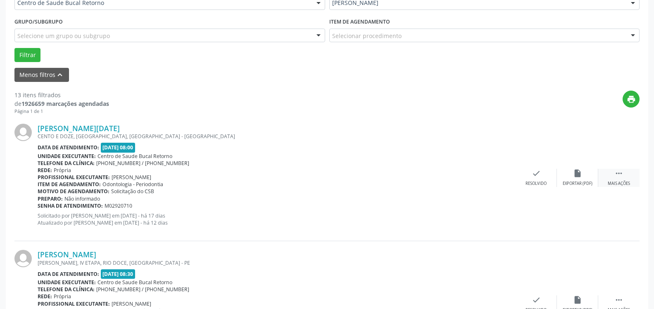
click at [617, 174] on icon "" at bounding box center [618, 173] width 9 height 9
click at [582, 176] on div "alarm_off Não compareceu" at bounding box center [577, 178] width 41 height 18
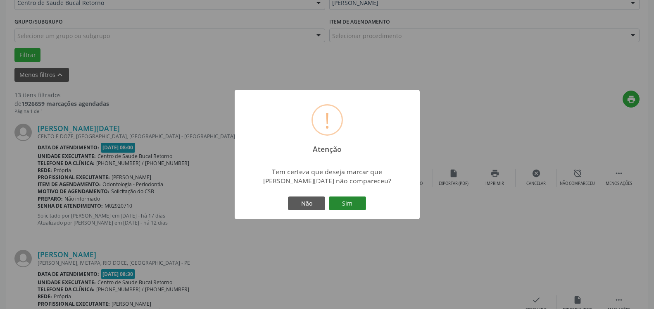
click at [349, 204] on button "Sim" at bounding box center [347, 203] width 37 height 14
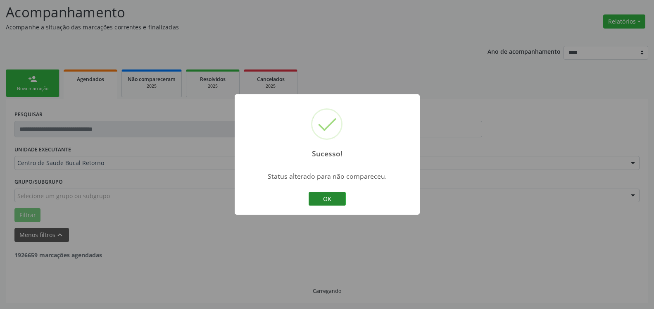
click at [330, 197] on button "OK" at bounding box center [327, 199] width 37 height 14
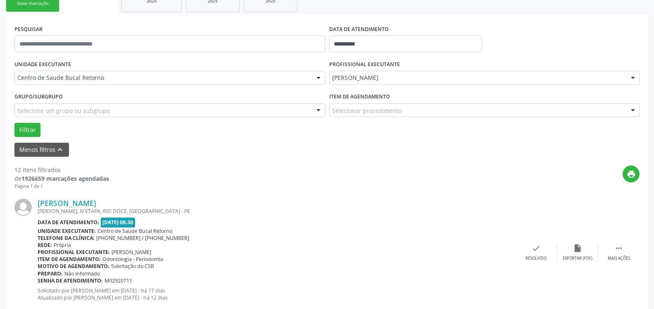
scroll to position [223, 0]
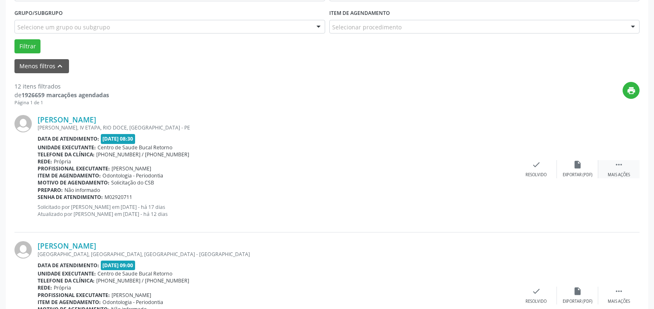
click at [620, 167] on icon "" at bounding box center [618, 164] width 9 height 9
click at [586, 170] on div "alarm_off Não compareceu" at bounding box center [577, 169] width 41 height 18
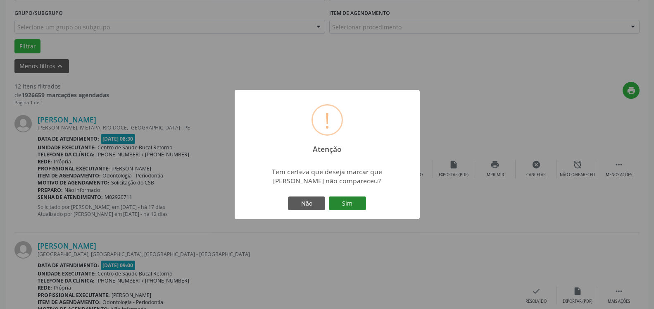
click at [350, 203] on button "Sim" at bounding box center [347, 203] width 37 height 14
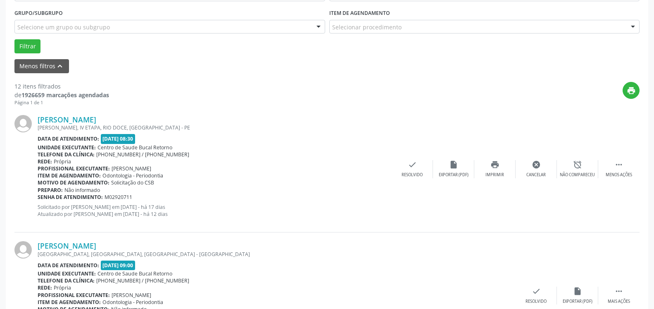
scroll to position [54, 0]
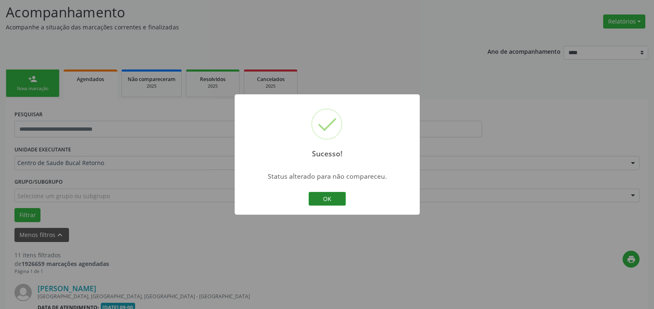
click at [329, 199] on button "OK" at bounding box center [327, 199] width 37 height 14
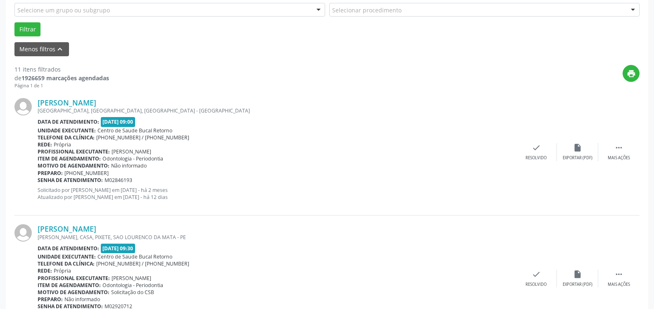
scroll to position [265, 0]
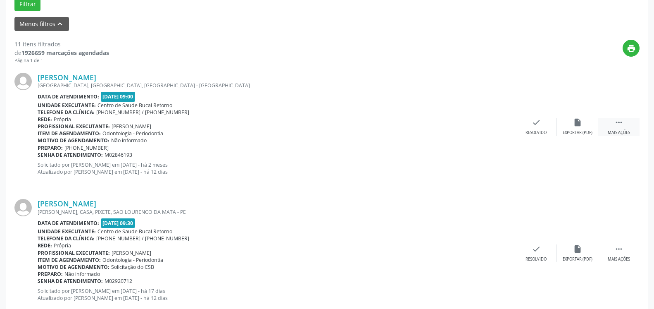
click at [618, 121] on icon "" at bounding box center [618, 122] width 9 height 9
click at [582, 127] on icon "alarm_off" at bounding box center [577, 122] width 9 height 9
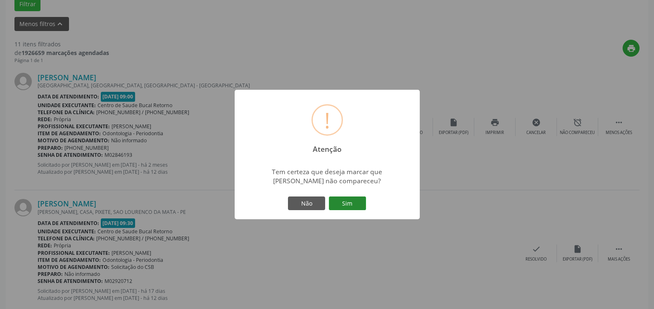
click at [344, 203] on button "Sim" at bounding box center [347, 203] width 37 height 14
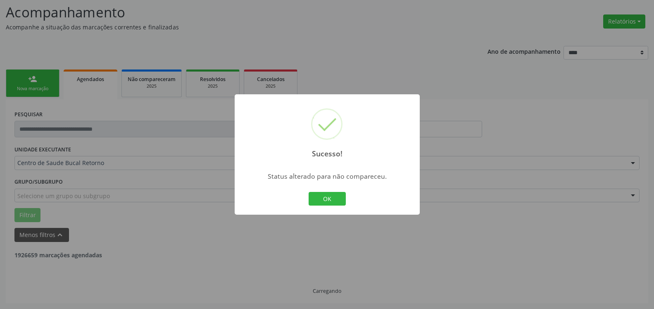
scroll to position [54, 0]
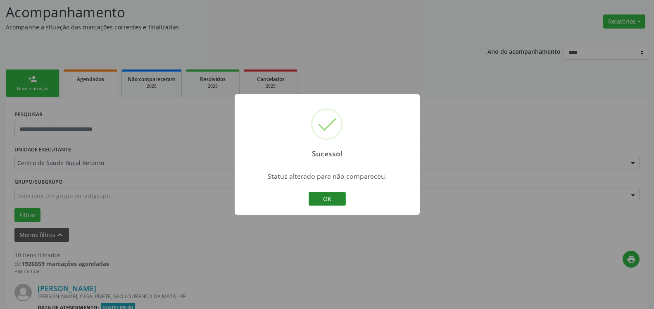
click at [320, 198] on button "OK" at bounding box center [327, 199] width 37 height 14
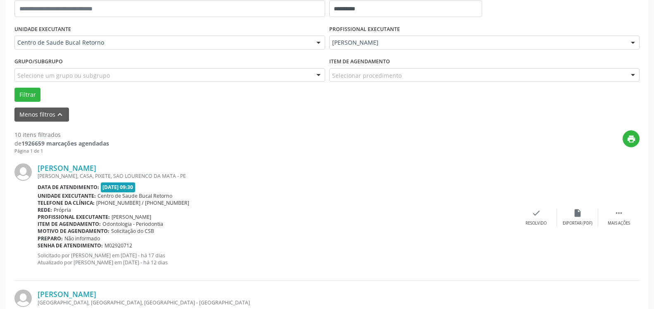
scroll to position [180, 0]
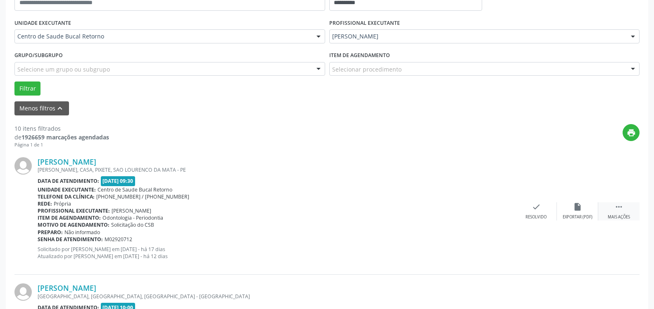
click at [613, 205] on div " Mais ações" at bounding box center [618, 211] width 41 height 18
click at [563, 209] on div "alarm_off Não compareceu" at bounding box center [577, 211] width 41 height 18
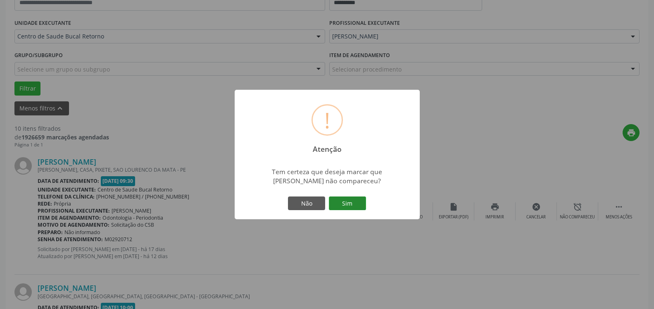
click at [347, 203] on button "Sim" at bounding box center [347, 203] width 37 height 14
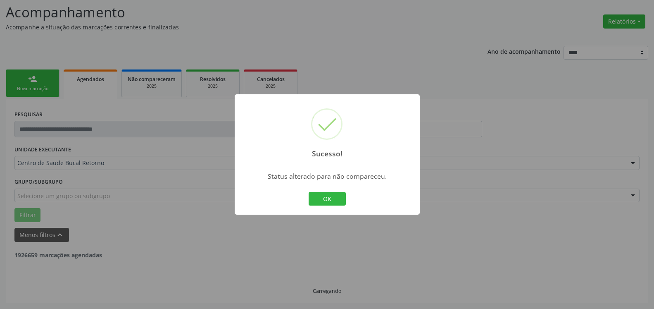
scroll to position [54, 0]
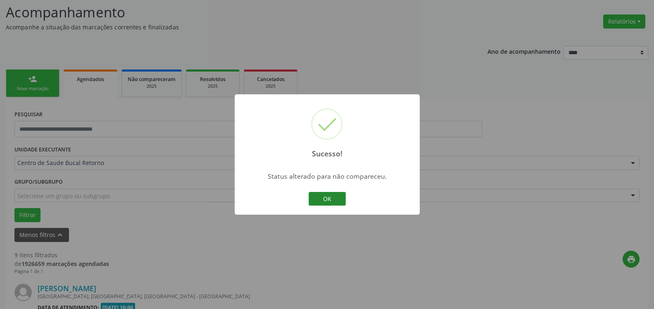
click at [332, 199] on button "OK" at bounding box center [327, 199] width 37 height 14
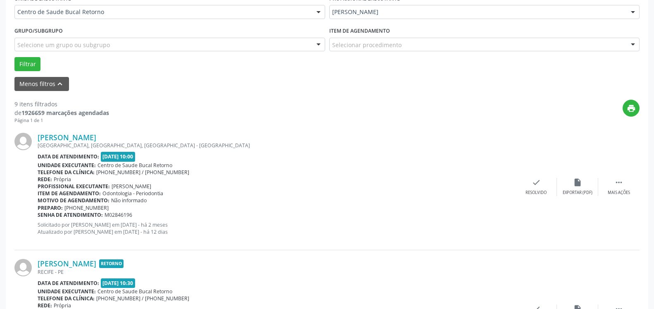
scroll to position [223, 0]
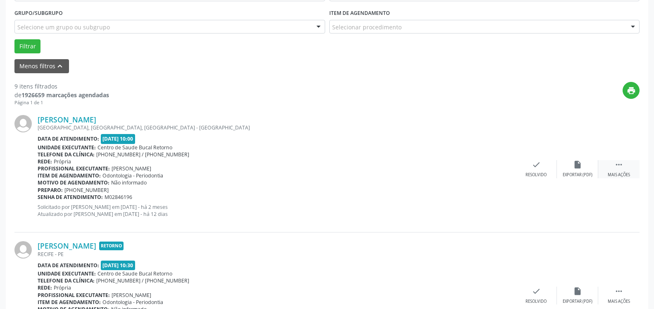
click at [616, 163] on icon "" at bounding box center [618, 164] width 9 height 9
click at [591, 167] on div "alarm_off Não compareceu" at bounding box center [577, 169] width 41 height 18
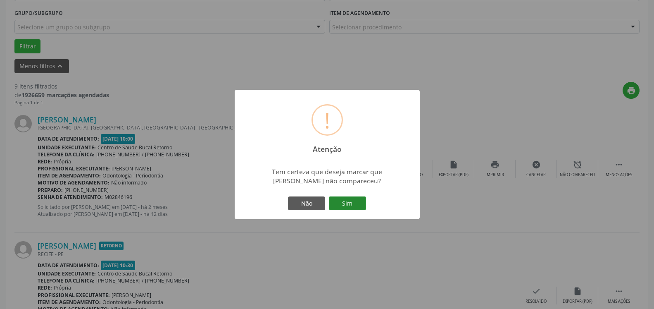
click at [348, 205] on button "Sim" at bounding box center [347, 203] width 37 height 14
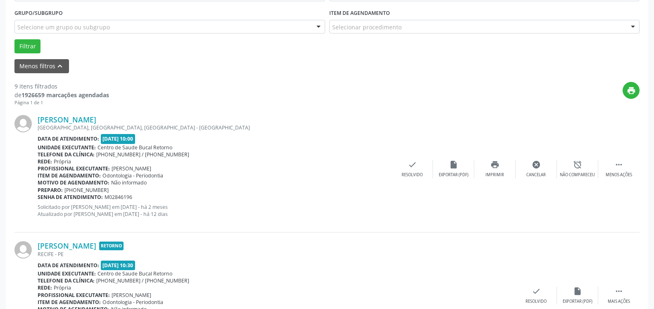
scroll to position [54, 0]
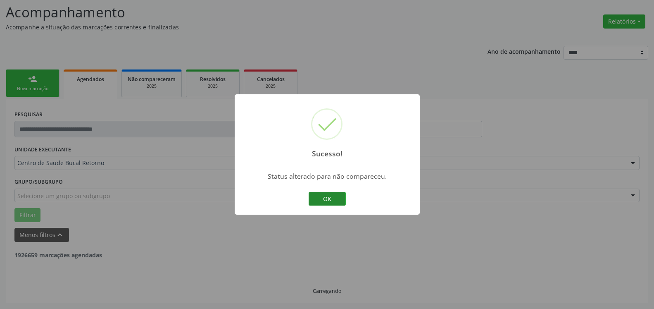
click at [334, 198] on button "OK" at bounding box center [327, 199] width 37 height 14
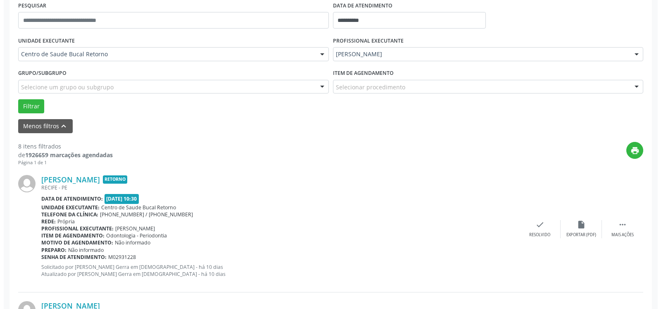
scroll to position [180, 0]
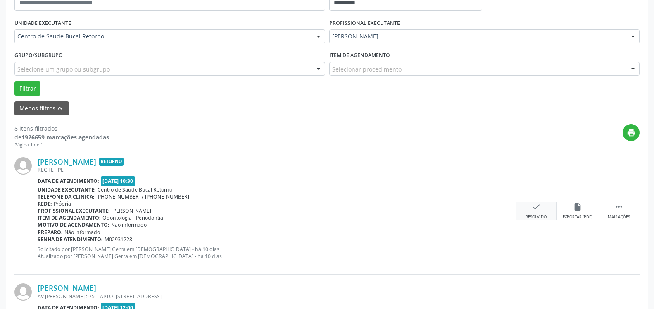
click at [542, 204] on div "check Resolvido" at bounding box center [535, 211] width 41 height 18
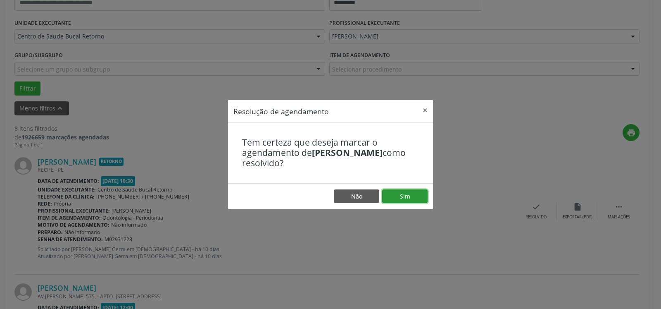
click at [413, 199] on button "Sim" at bounding box center [404, 196] width 45 height 14
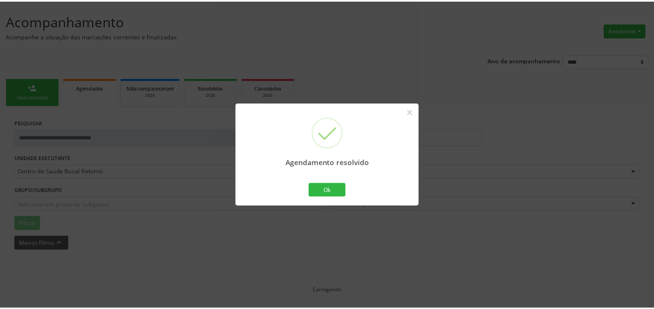
scroll to position [45, 0]
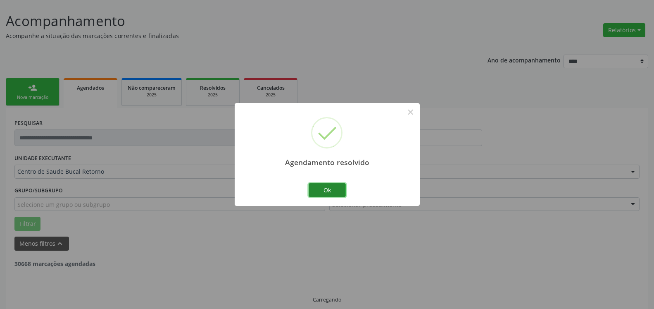
click at [323, 187] on button "Ok" at bounding box center [327, 190] width 37 height 14
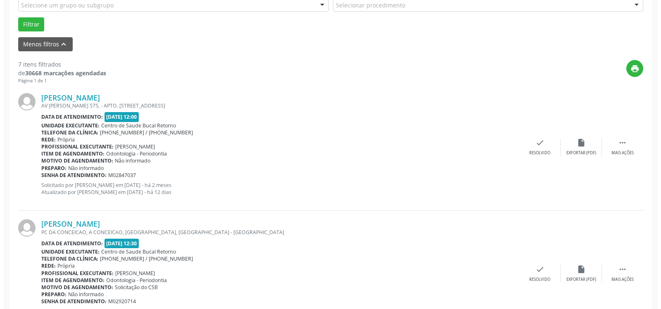
scroll to position [256, 0]
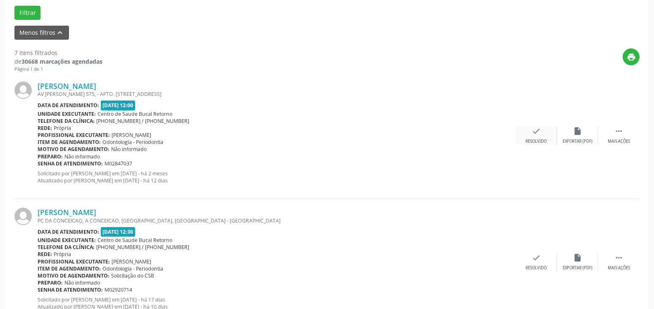
click at [539, 140] on div "Resolvido" at bounding box center [535, 141] width 21 height 6
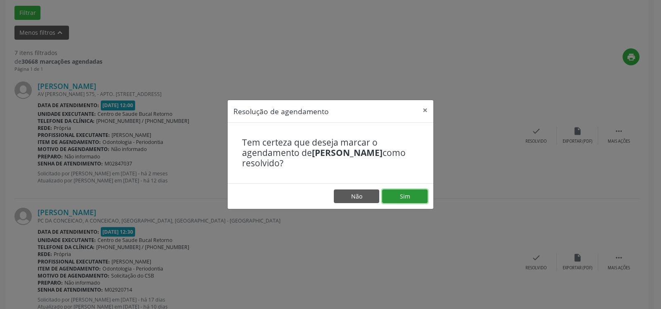
click at [410, 197] on button "Sim" at bounding box center [404, 196] width 45 height 14
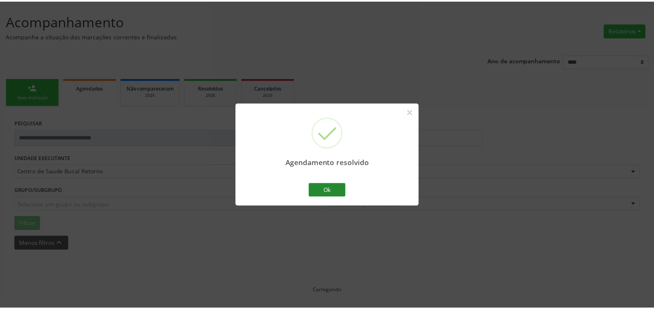
scroll to position [45, 0]
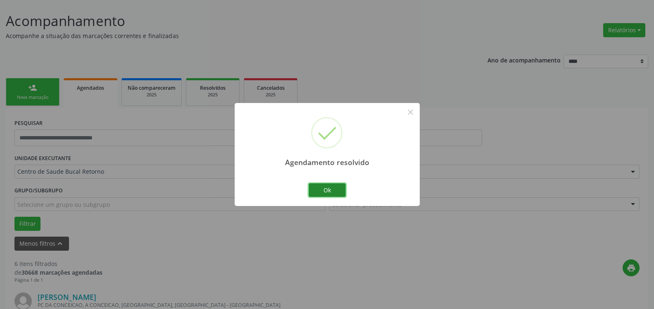
click at [334, 186] on button "Ok" at bounding box center [327, 190] width 37 height 14
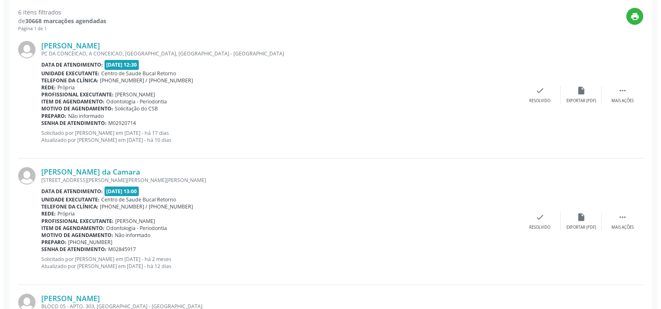
scroll to position [298, 0]
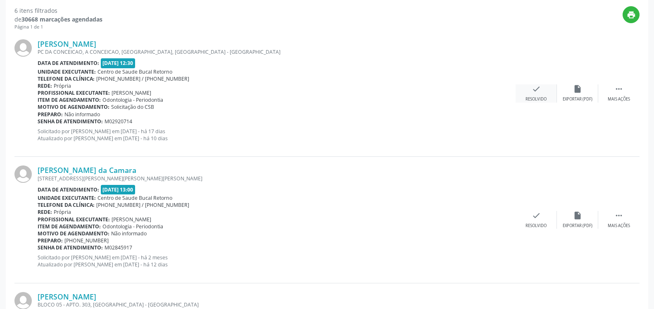
click at [539, 88] on icon "check" at bounding box center [536, 88] width 9 height 9
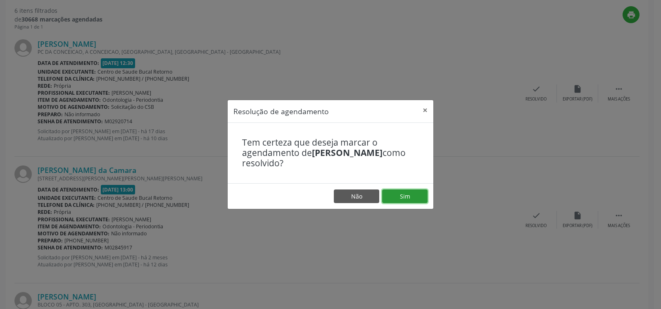
click at [408, 191] on button "Sim" at bounding box center [404, 196] width 45 height 14
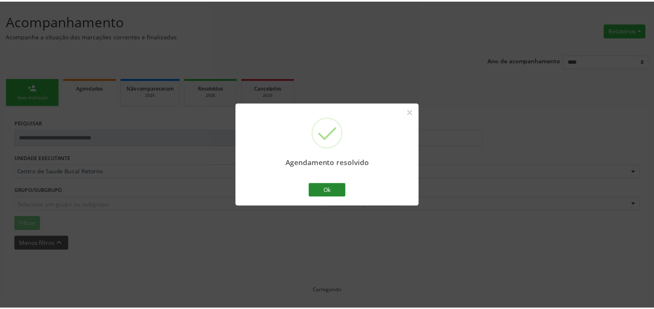
scroll to position [45, 0]
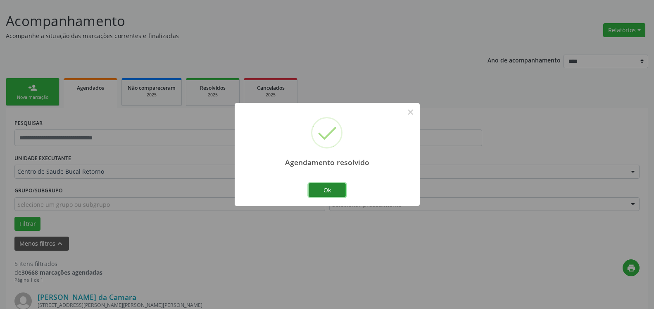
click at [325, 188] on button "Ok" at bounding box center [327, 190] width 37 height 14
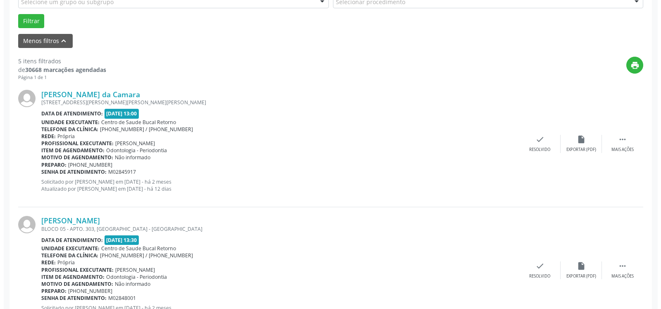
scroll to position [256, 0]
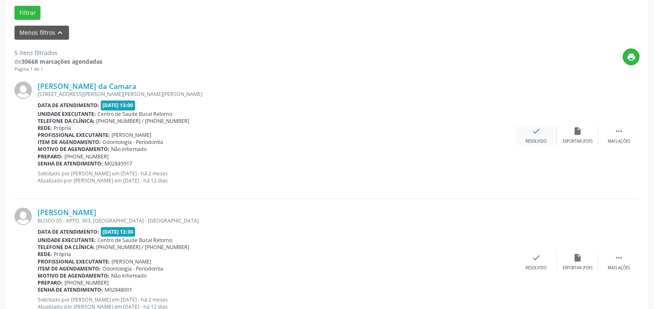
click at [532, 133] on icon "check" at bounding box center [536, 130] width 9 height 9
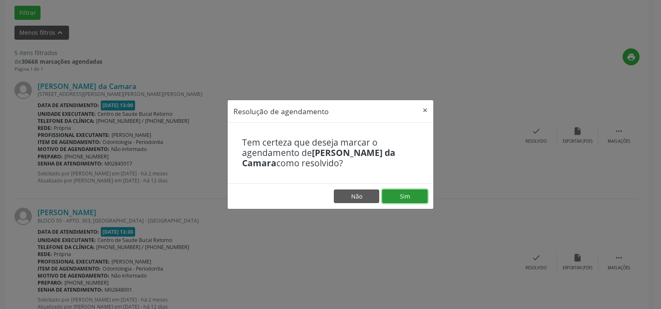
click at [417, 195] on button "Sim" at bounding box center [404, 196] width 45 height 14
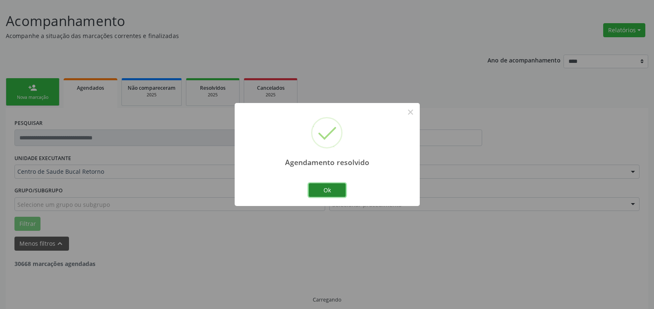
click at [332, 191] on button "Ok" at bounding box center [327, 190] width 37 height 14
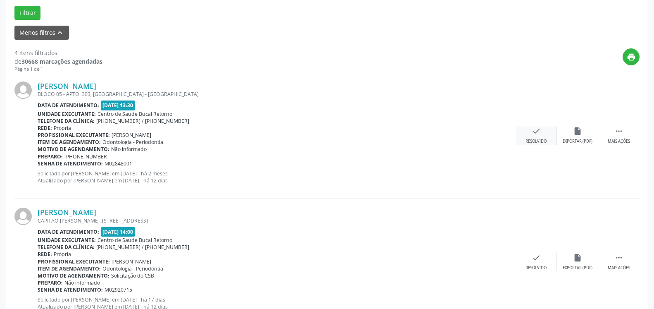
click at [532, 131] on icon "check" at bounding box center [536, 130] width 9 height 9
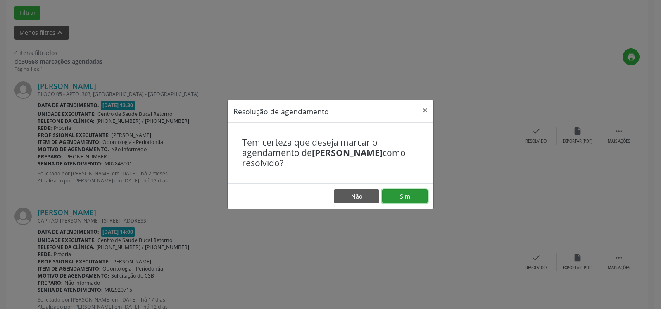
click at [408, 195] on button "Sim" at bounding box center [404, 196] width 45 height 14
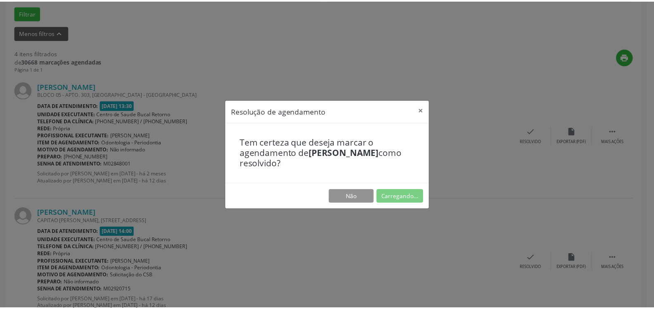
scroll to position [45, 0]
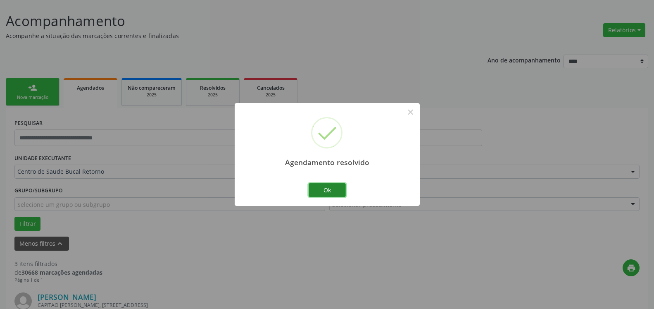
click at [330, 191] on button "Ok" at bounding box center [327, 190] width 37 height 14
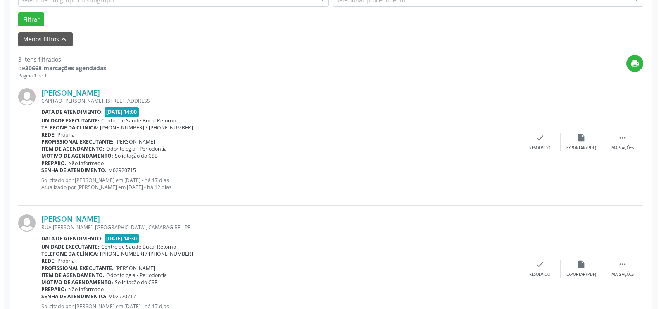
scroll to position [256, 0]
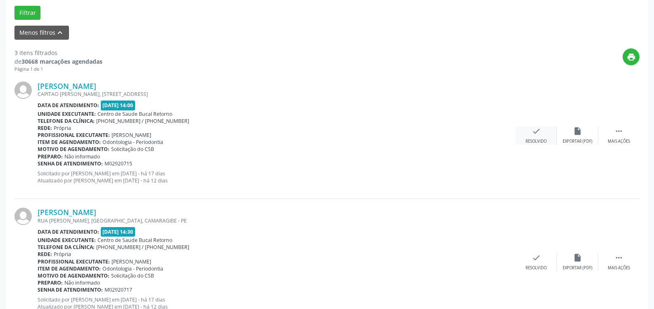
click at [531, 135] on div "check Resolvido" at bounding box center [535, 135] width 41 height 18
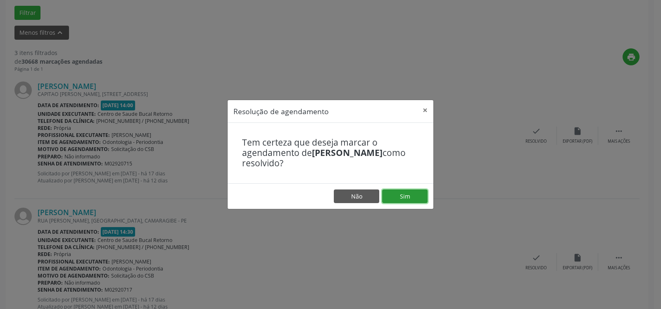
click at [413, 195] on button "Sim" at bounding box center [404, 196] width 45 height 14
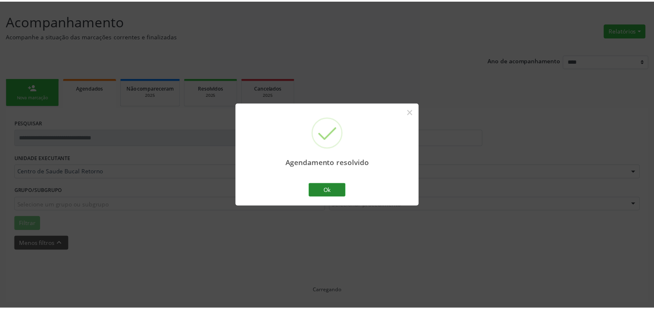
scroll to position [45, 0]
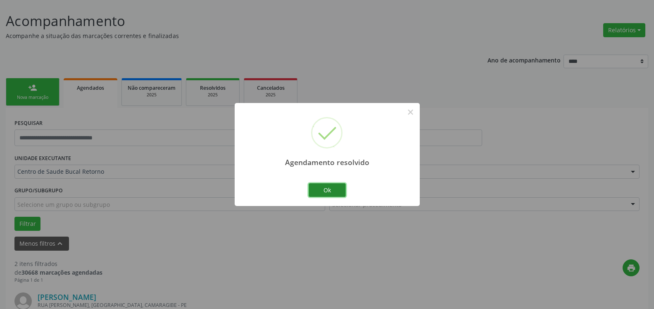
click at [336, 185] on button "Ok" at bounding box center [327, 190] width 37 height 14
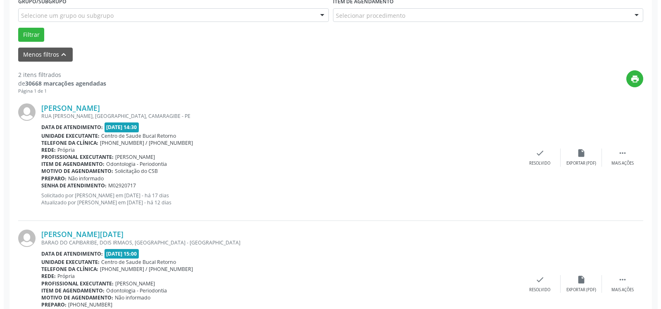
scroll to position [256, 0]
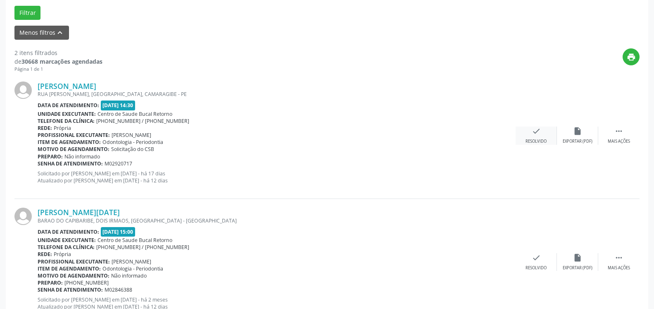
click at [541, 131] on div "check Resolvido" at bounding box center [535, 135] width 41 height 18
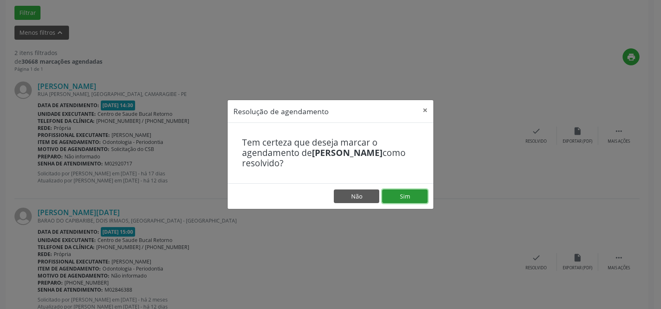
click at [401, 195] on button "Sim" at bounding box center [404, 196] width 45 height 14
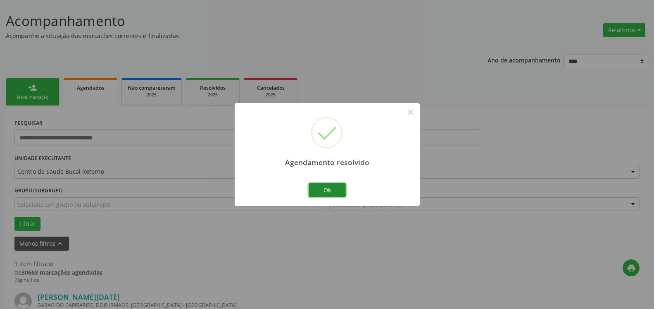
click at [330, 189] on button "Ok" at bounding box center [327, 190] width 37 height 14
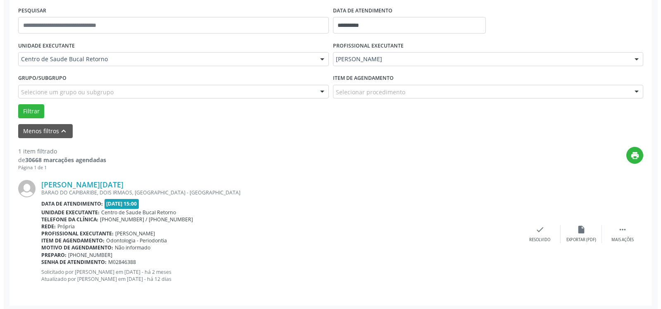
scroll to position [160, 0]
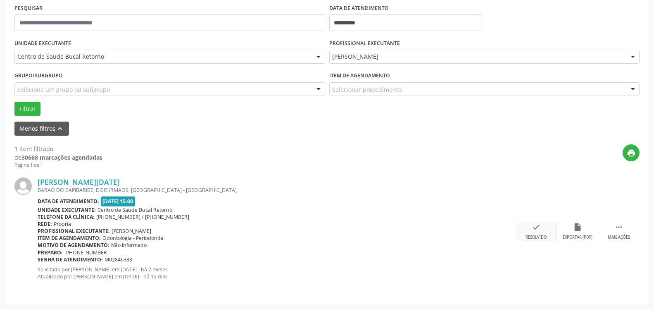
click at [538, 229] on icon "check" at bounding box center [536, 226] width 9 height 9
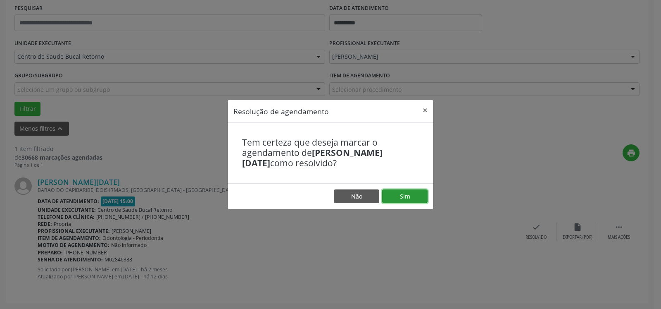
click at [420, 199] on button "Sim" at bounding box center [404, 196] width 45 height 14
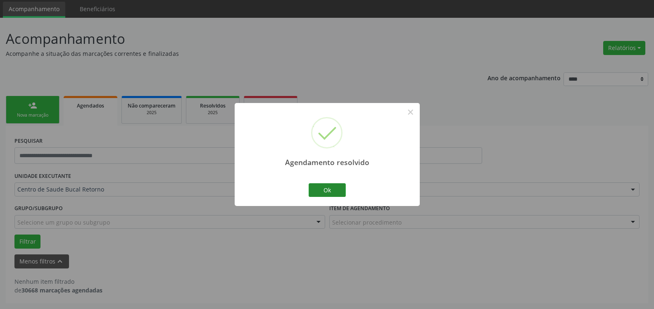
scroll to position [28, 0]
click at [333, 189] on button "Ok" at bounding box center [327, 190] width 37 height 14
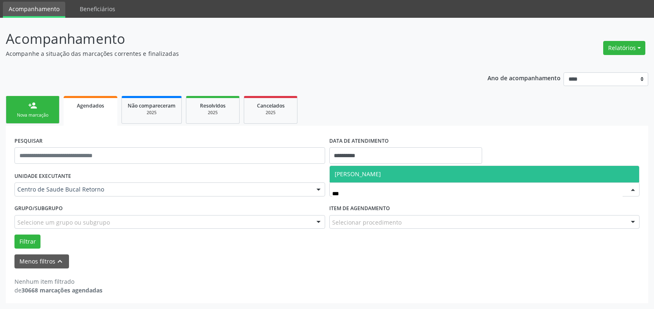
click at [387, 168] on span "[PERSON_NAME]" at bounding box center [485, 174] width 310 height 17
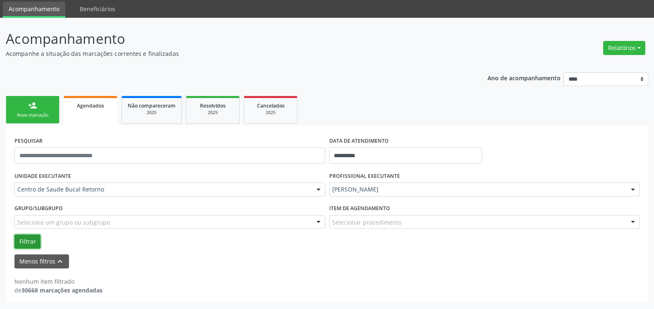
click at [30, 244] on button "Filtrar" at bounding box center [27, 241] width 26 height 14
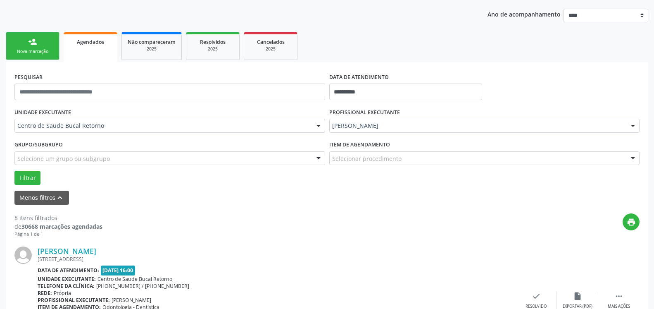
scroll to position [154, 0]
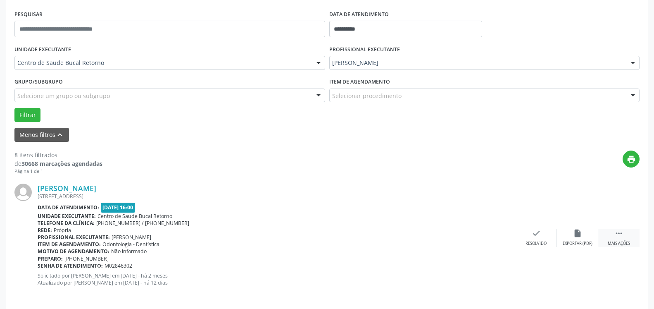
click at [623, 235] on icon "" at bounding box center [618, 232] width 9 height 9
click at [571, 231] on div "alarm_off Não compareceu" at bounding box center [577, 237] width 41 height 18
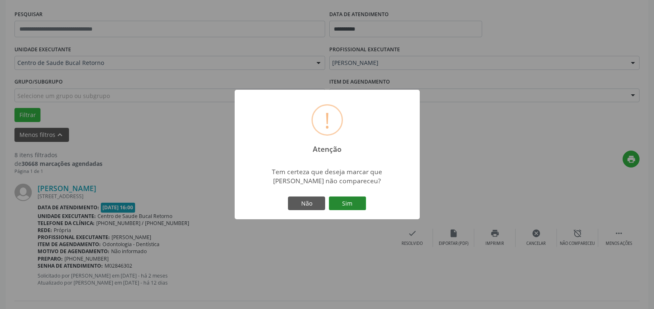
click at [364, 201] on button "Sim" at bounding box center [347, 203] width 37 height 14
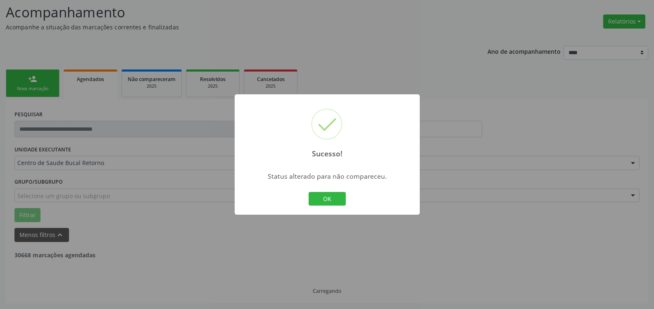
scroll to position [54, 0]
click at [339, 198] on button "OK" at bounding box center [327, 199] width 37 height 14
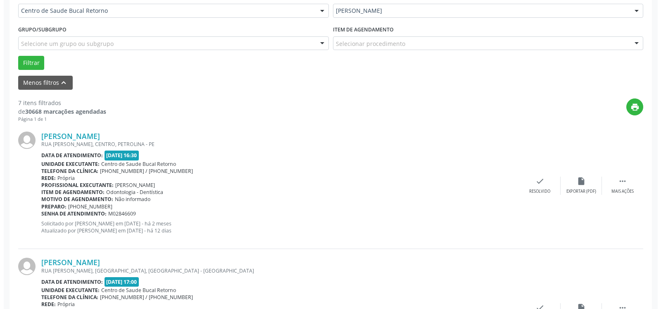
scroll to position [223, 0]
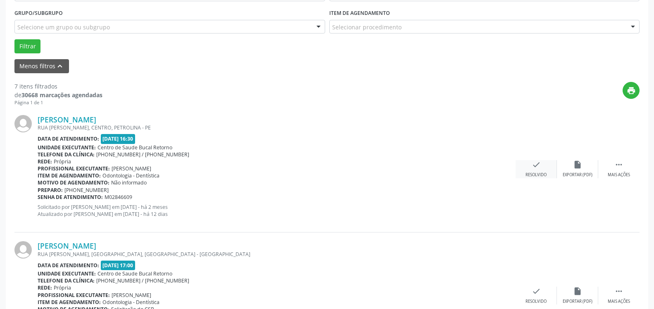
click at [529, 167] on div "check Resolvido" at bounding box center [535, 169] width 41 height 18
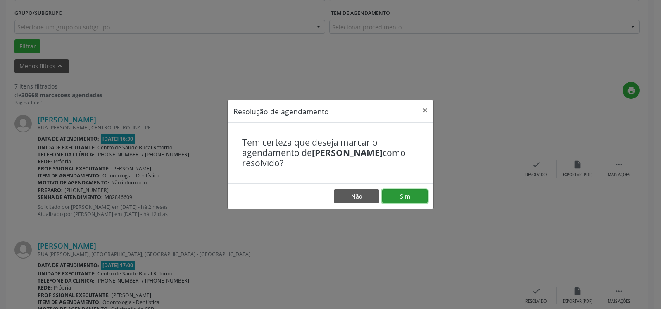
click at [406, 195] on button "Sim" at bounding box center [404, 196] width 45 height 14
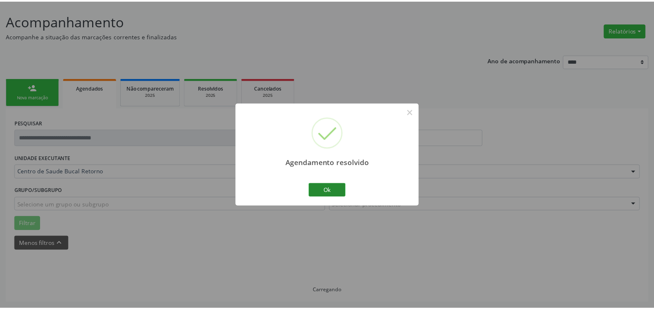
scroll to position [45, 0]
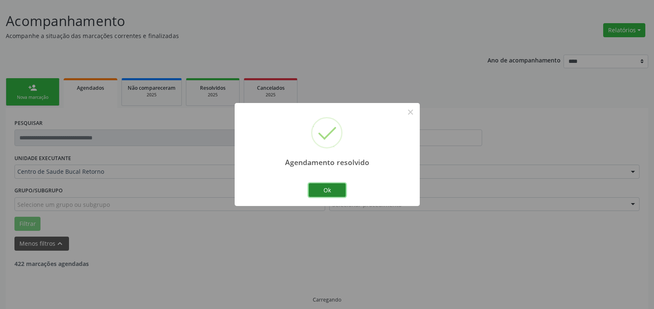
click at [322, 190] on button "Ok" at bounding box center [327, 190] width 37 height 14
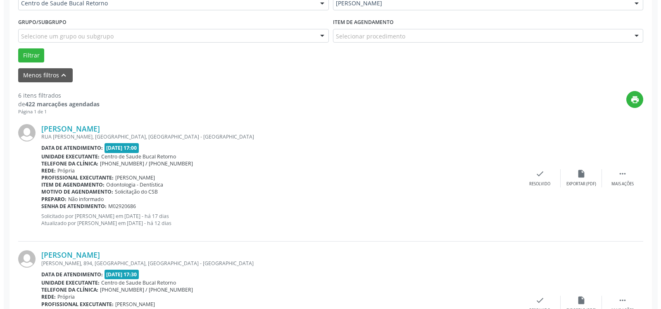
scroll to position [214, 0]
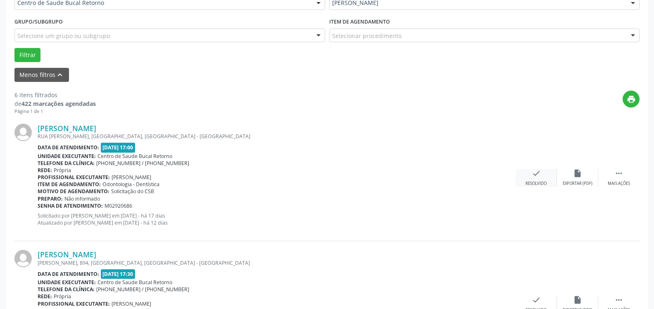
click at [535, 173] on icon "check" at bounding box center [536, 173] width 9 height 9
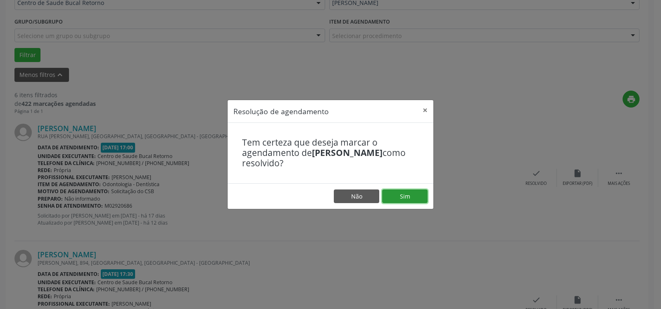
click at [419, 198] on button "Sim" at bounding box center [404, 196] width 45 height 14
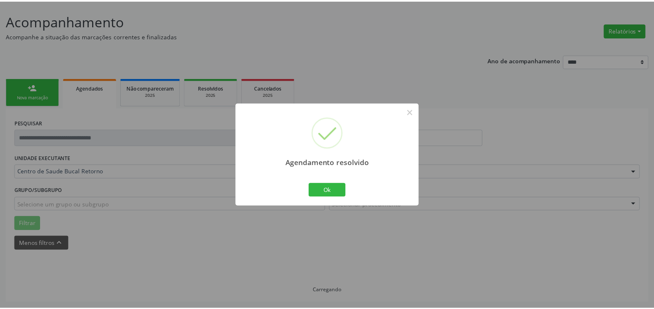
scroll to position [45, 0]
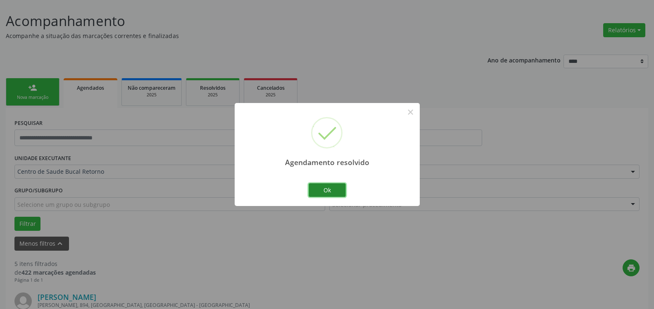
click at [319, 191] on button "Ok" at bounding box center [327, 190] width 37 height 14
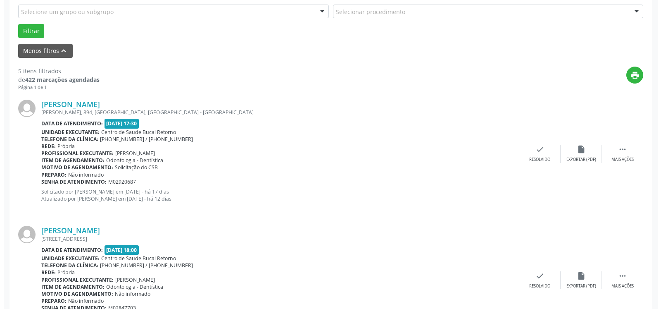
scroll to position [256, 0]
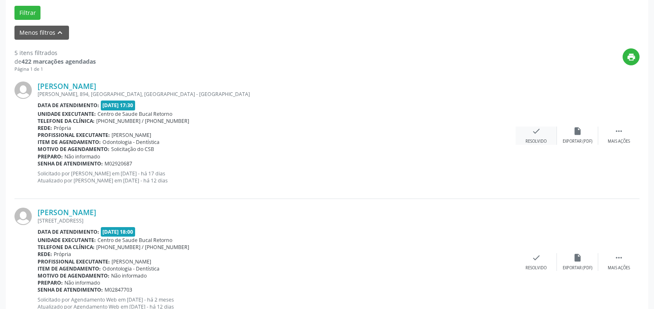
click at [537, 132] on icon "check" at bounding box center [536, 130] width 9 height 9
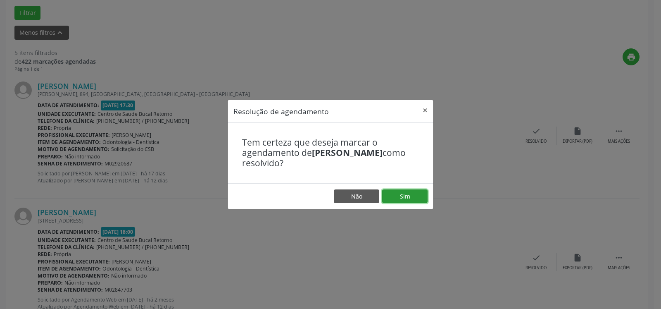
click at [403, 195] on button "Sim" at bounding box center [404, 196] width 45 height 14
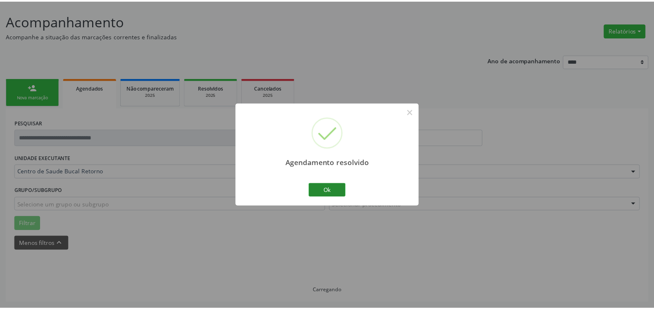
scroll to position [45, 0]
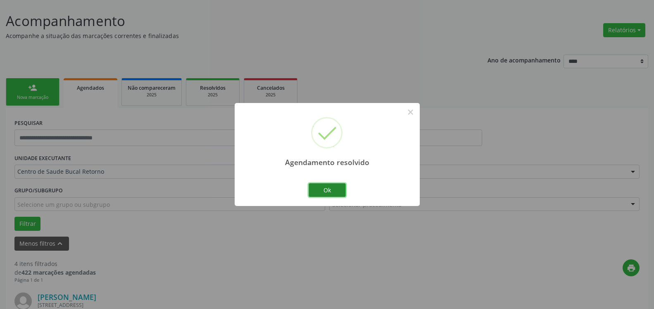
click at [321, 188] on button "Ok" at bounding box center [327, 190] width 37 height 14
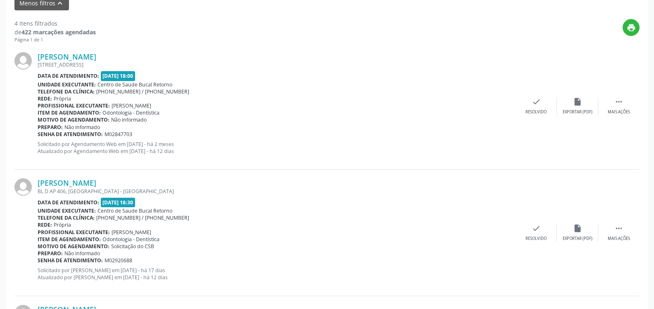
scroll to position [298, 0]
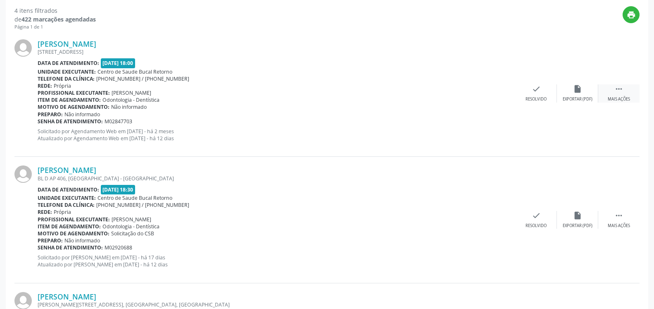
click at [623, 90] on div " Mais ações" at bounding box center [618, 93] width 41 height 18
click at [580, 86] on icon "alarm_off" at bounding box center [577, 88] width 9 height 9
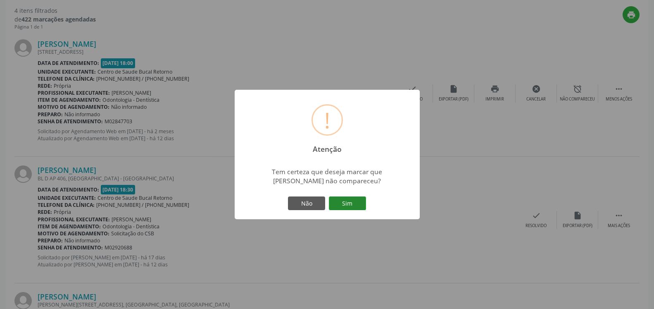
click at [348, 204] on button "Sim" at bounding box center [347, 203] width 37 height 14
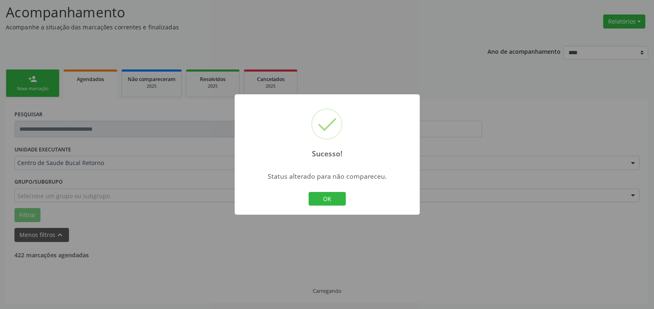
scroll to position [54, 0]
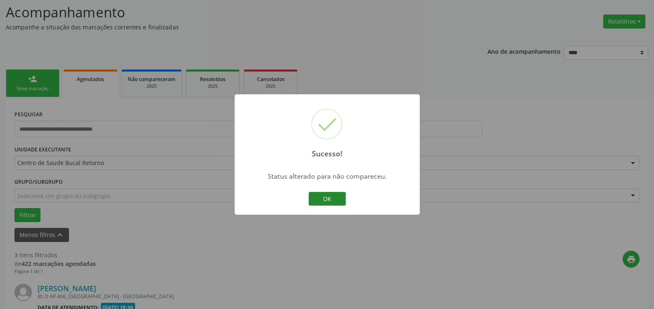
click at [318, 197] on button "OK" at bounding box center [327, 199] width 37 height 14
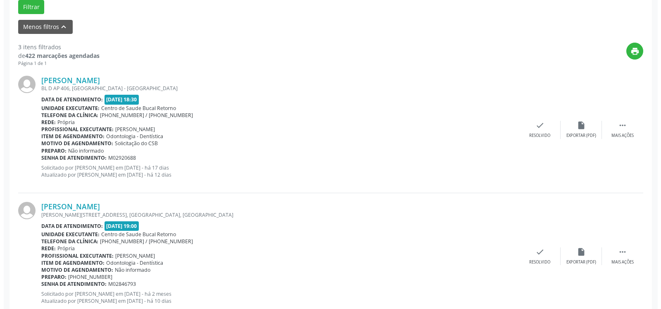
scroll to position [265, 0]
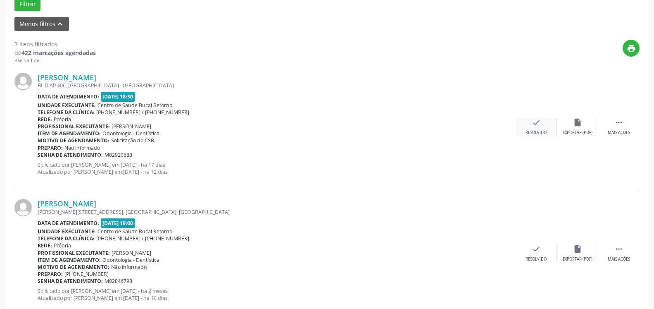
click at [535, 123] on icon "check" at bounding box center [536, 122] width 9 height 9
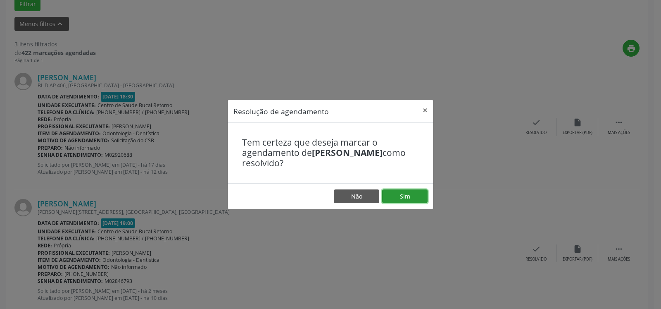
click at [411, 196] on button "Sim" at bounding box center [404, 196] width 45 height 14
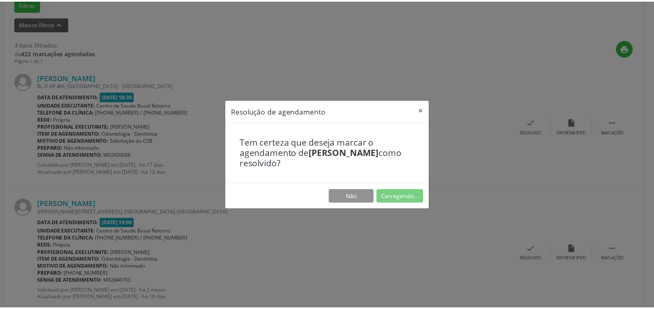
scroll to position [45, 0]
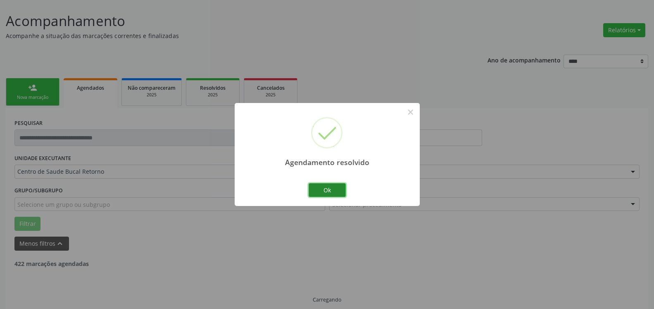
click at [321, 190] on button "Ok" at bounding box center [327, 190] width 37 height 14
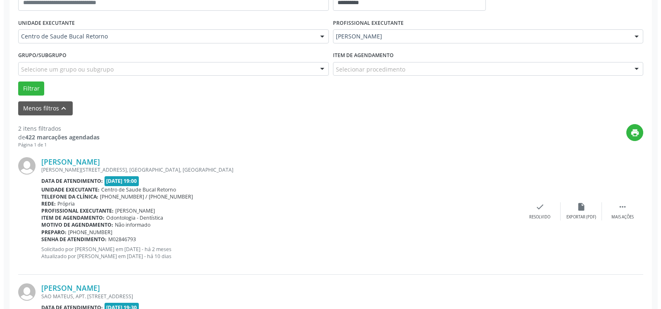
scroll to position [214, 0]
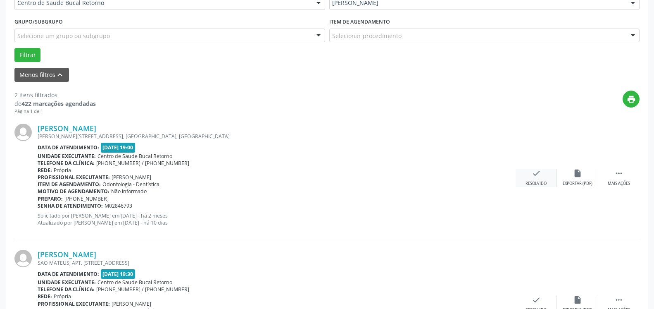
click at [537, 176] on icon "check" at bounding box center [536, 173] width 9 height 9
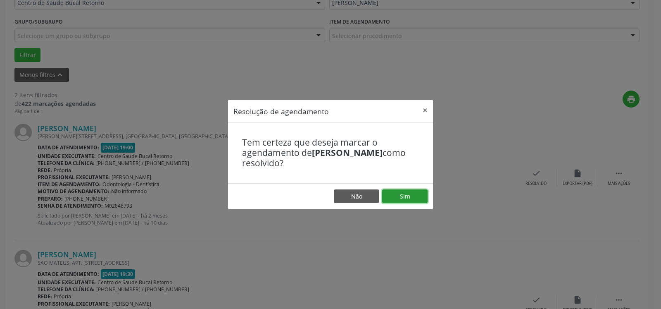
click at [400, 196] on button "Sim" at bounding box center [404, 196] width 45 height 14
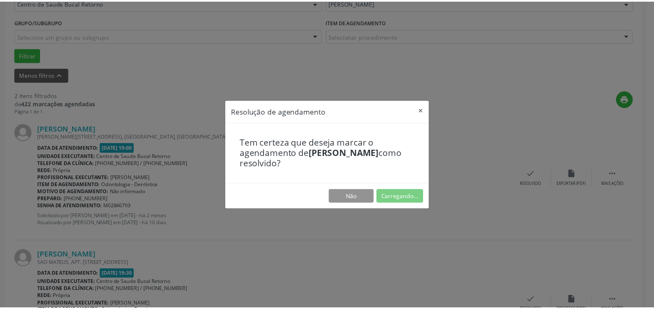
scroll to position [45, 0]
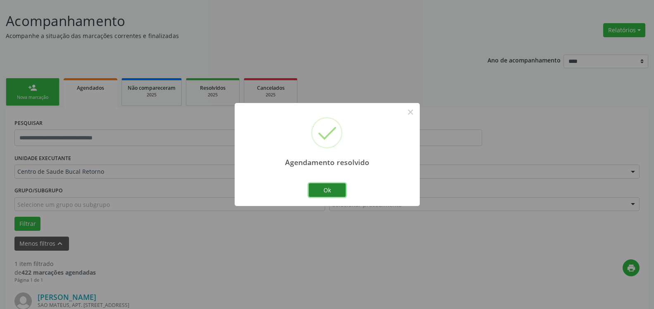
click at [331, 190] on button "Ok" at bounding box center [327, 190] width 37 height 14
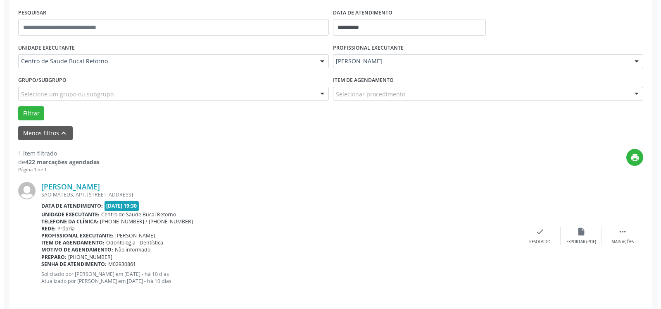
scroll to position [160, 0]
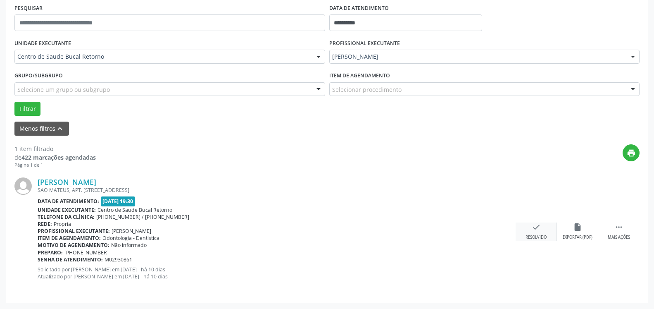
click at [539, 229] on icon "check" at bounding box center [536, 226] width 9 height 9
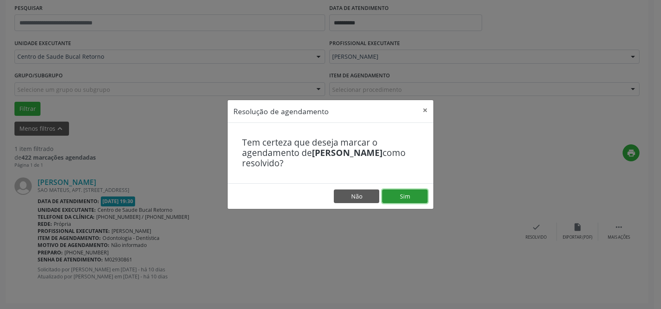
click at [410, 196] on button "Sim" at bounding box center [404, 196] width 45 height 14
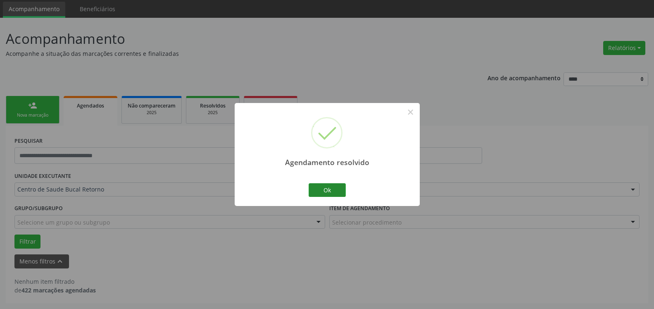
scroll to position [28, 0]
click at [318, 190] on button "Ok" at bounding box center [327, 190] width 37 height 14
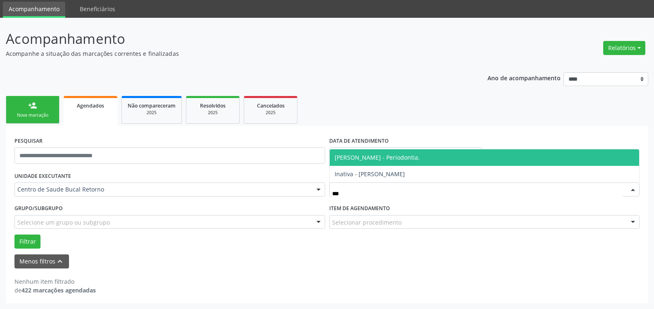
click at [441, 151] on span "[PERSON_NAME] - Periodontia." at bounding box center [485, 157] width 310 height 17
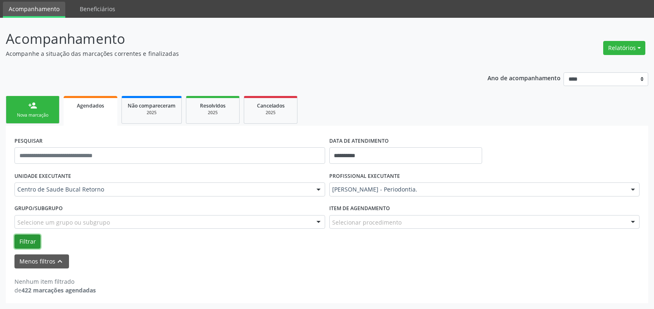
click at [25, 242] on button "Filtrar" at bounding box center [27, 241] width 26 height 14
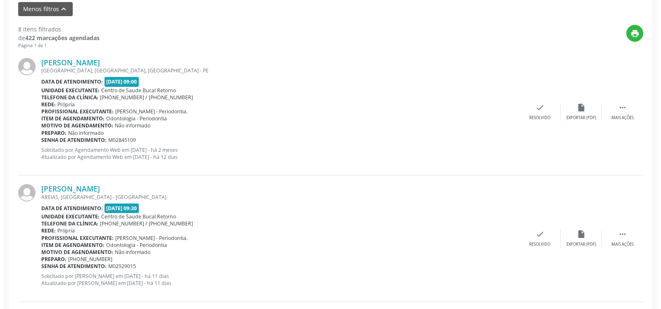
scroll to position [280, 0]
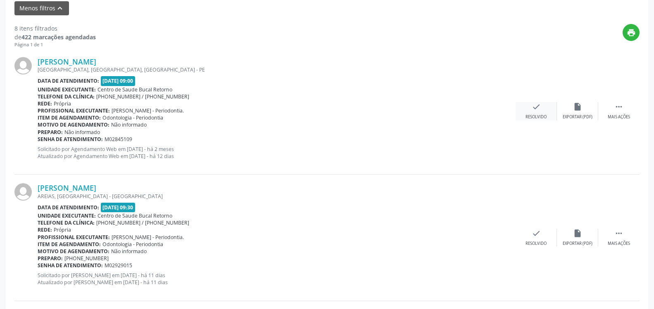
click at [532, 111] on icon "check" at bounding box center [536, 106] width 9 height 9
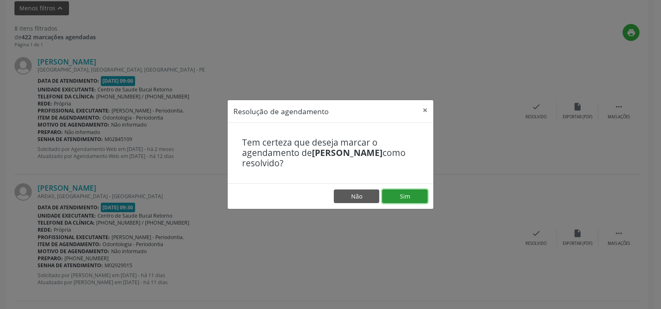
click at [413, 194] on button "Sim" at bounding box center [404, 196] width 45 height 14
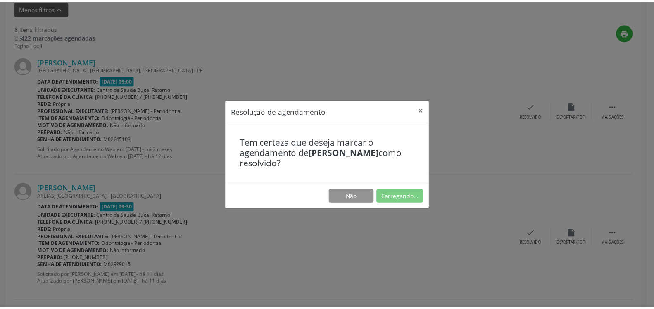
scroll to position [45, 0]
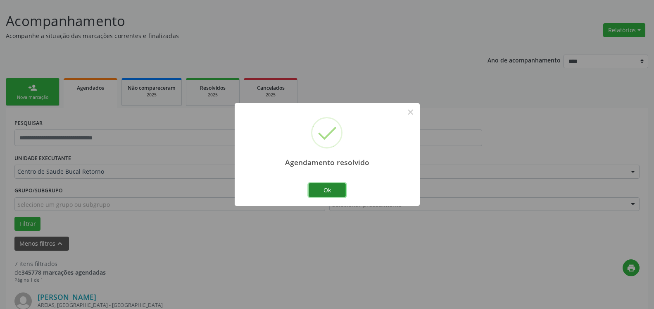
click at [339, 192] on button "Ok" at bounding box center [327, 190] width 37 height 14
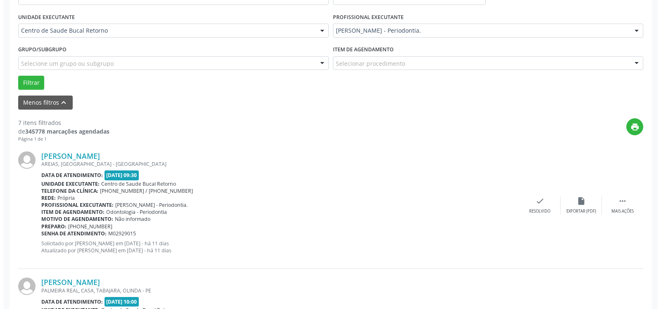
scroll to position [214, 0]
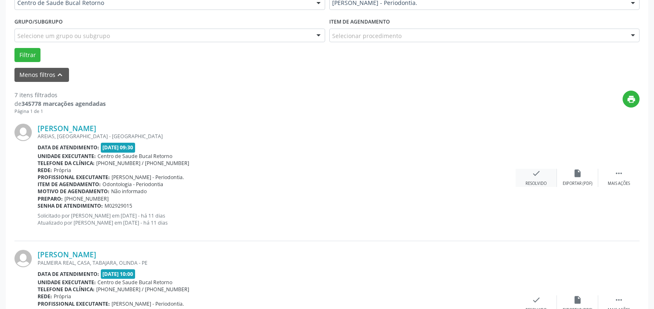
click at [537, 176] on icon "check" at bounding box center [536, 173] width 9 height 9
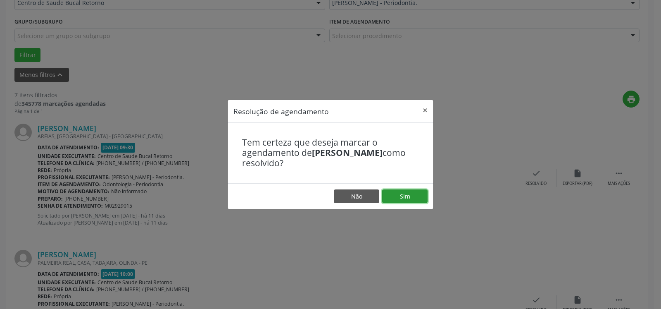
click at [389, 200] on button "Sim" at bounding box center [404, 196] width 45 height 14
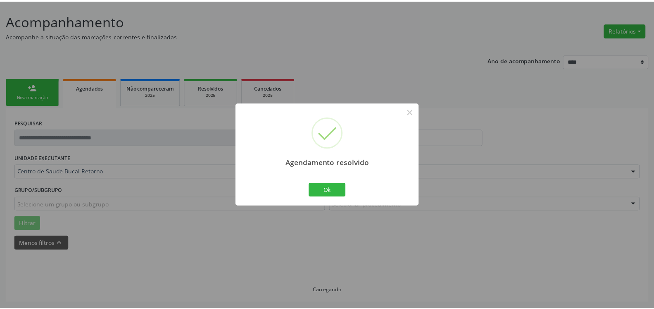
scroll to position [45, 0]
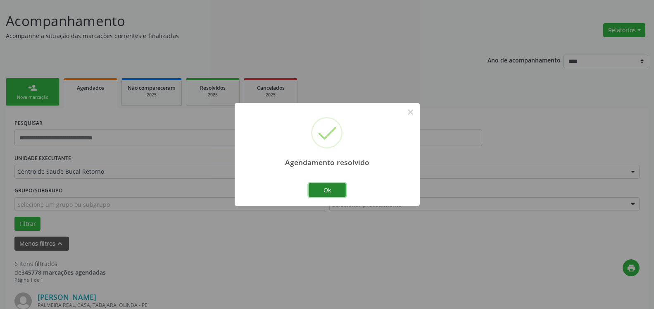
click at [317, 192] on button "Ok" at bounding box center [327, 190] width 37 height 14
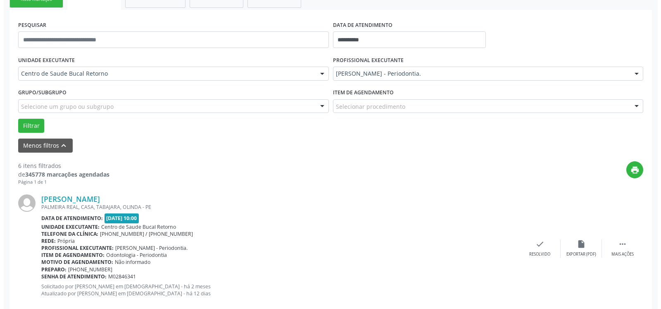
scroll to position [214, 0]
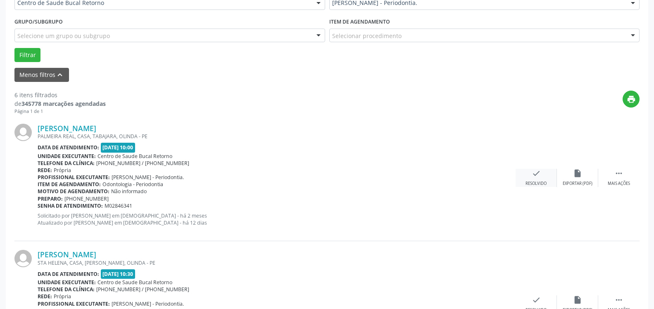
click at [533, 177] on icon "check" at bounding box center [536, 173] width 9 height 9
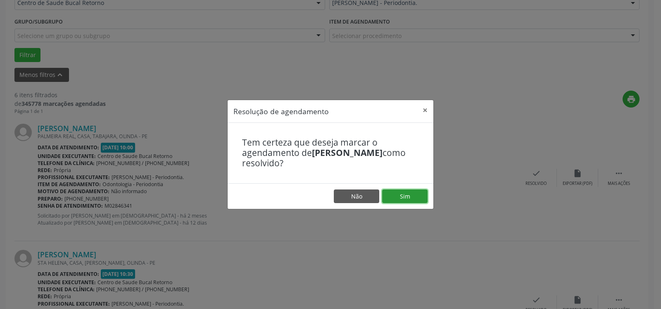
click at [412, 192] on button "Sim" at bounding box center [404, 196] width 45 height 14
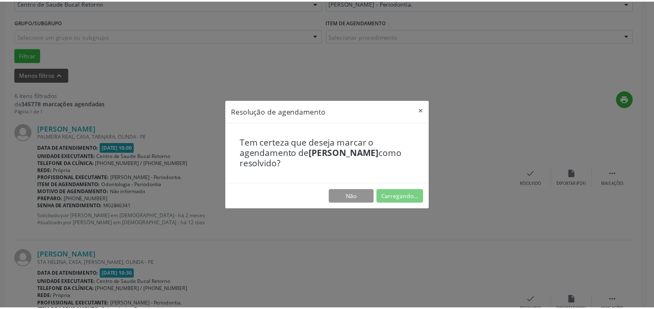
scroll to position [45, 0]
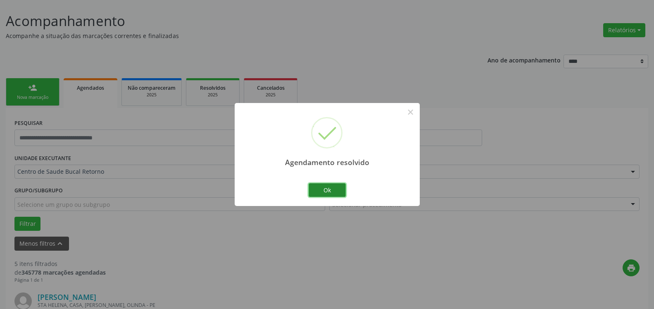
click at [336, 190] on button "Ok" at bounding box center [327, 190] width 37 height 14
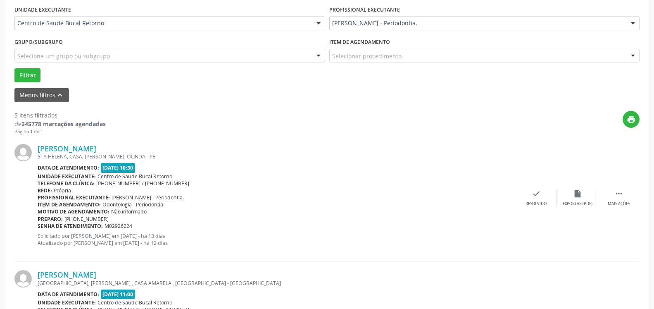
scroll to position [214, 0]
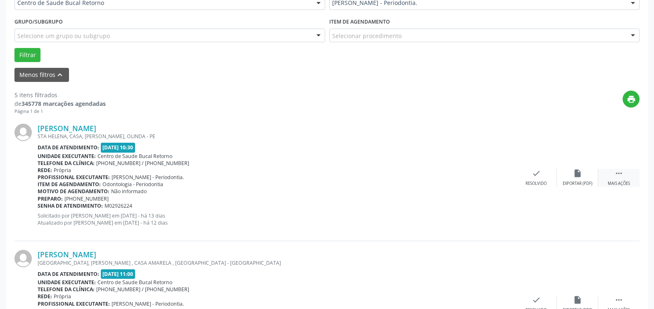
click at [613, 178] on div " Mais ações" at bounding box center [618, 178] width 41 height 18
click at [590, 178] on div "alarm_off Não compareceu" at bounding box center [577, 178] width 41 height 18
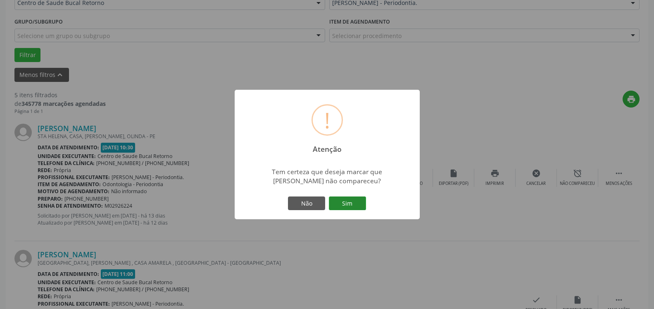
click at [350, 203] on button "Sim" at bounding box center [347, 203] width 37 height 14
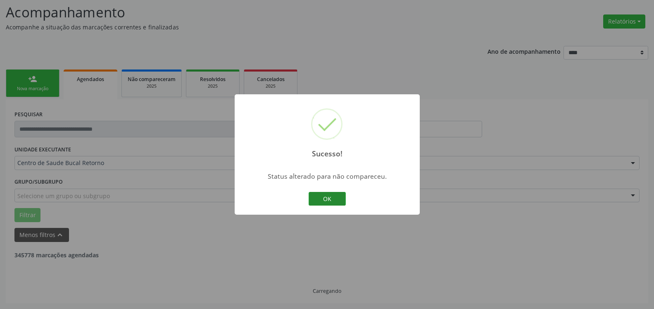
scroll to position [54, 0]
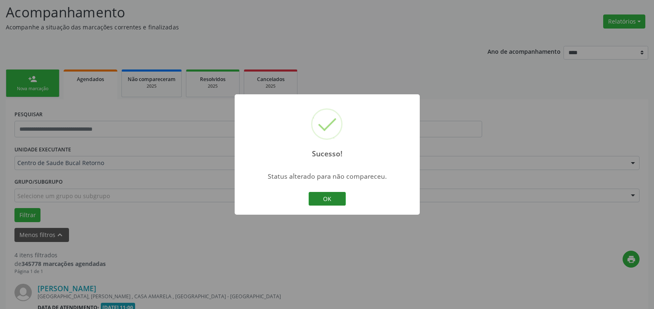
click at [332, 197] on button "OK" at bounding box center [327, 199] width 37 height 14
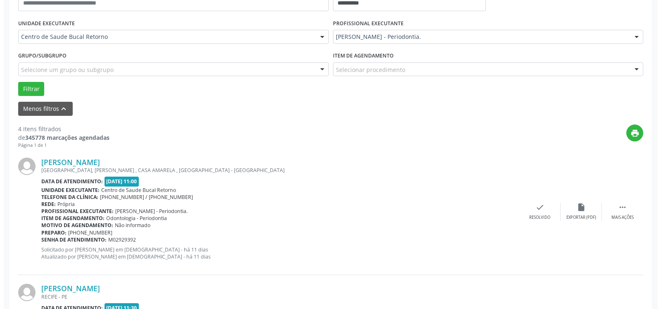
scroll to position [180, 0]
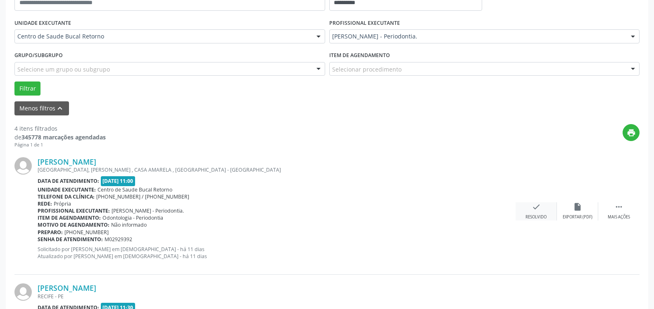
click at [541, 210] on div "check Resolvido" at bounding box center [535, 211] width 41 height 18
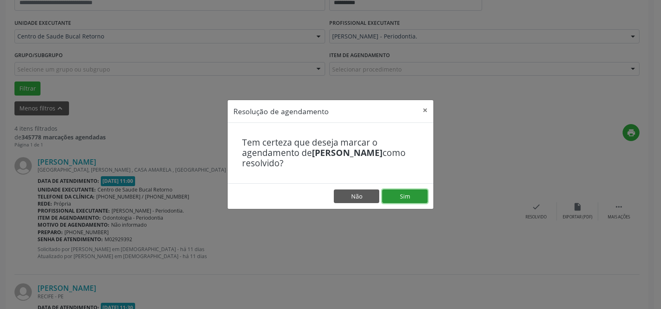
click at [418, 195] on button "Sim" at bounding box center [404, 196] width 45 height 14
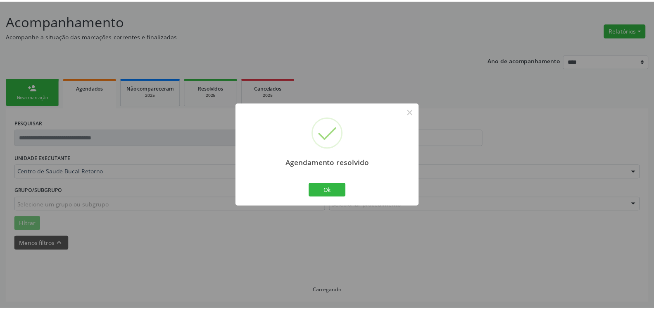
scroll to position [45, 0]
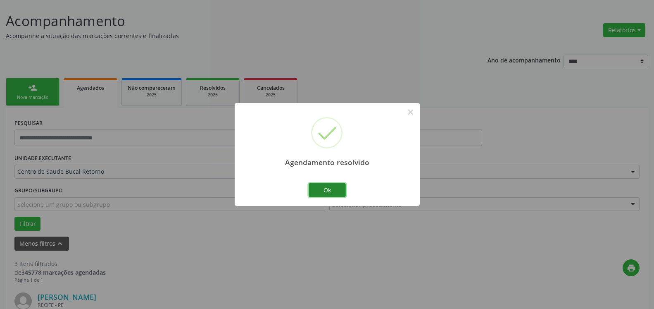
click at [337, 191] on button "Ok" at bounding box center [327, 190] width 37 height 14
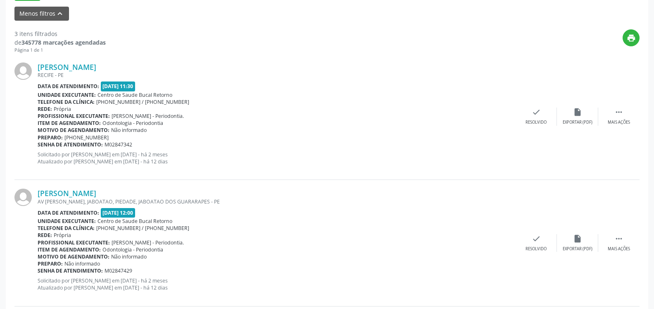
scroll to position [298, 0]
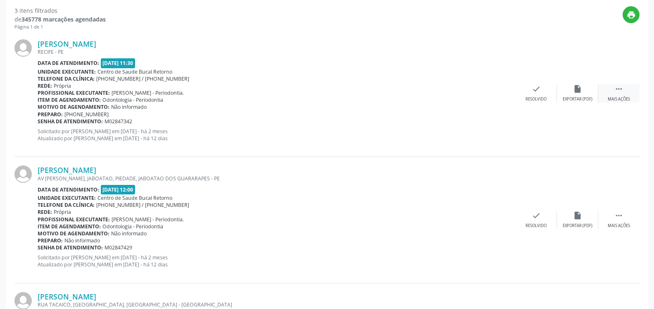
click at [620, 91] on icon "" at bounding box center [618, 88] width 9 height 9
click at [584, 95] on div "alarm_off Não compareceu" at bounding box center [577, 93] width 41 height 18
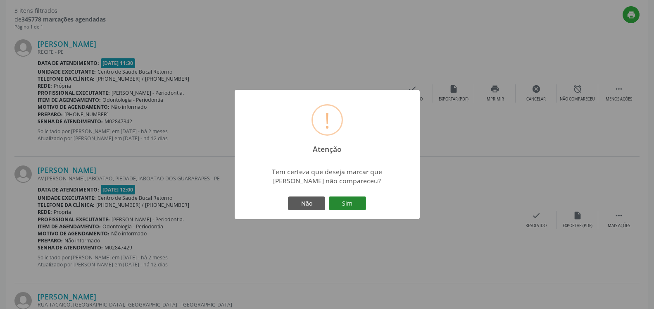
click at [348, 205] on button "Sim" at bounding box center [347, 203] width 37 height 14
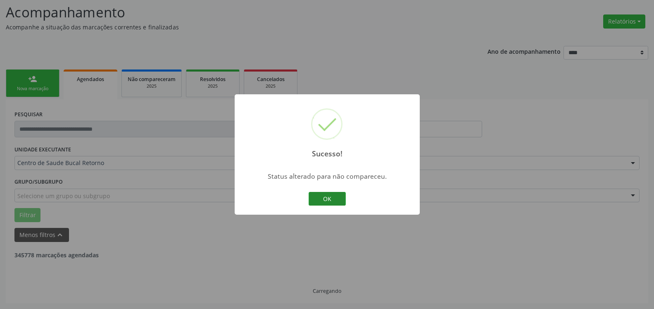
scroll to position [54, 0]
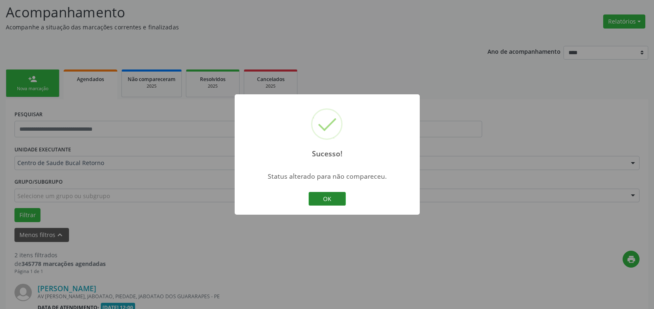
click at [335, 198] on button "OK" at bounding box center [327, 199] width 37 height 14
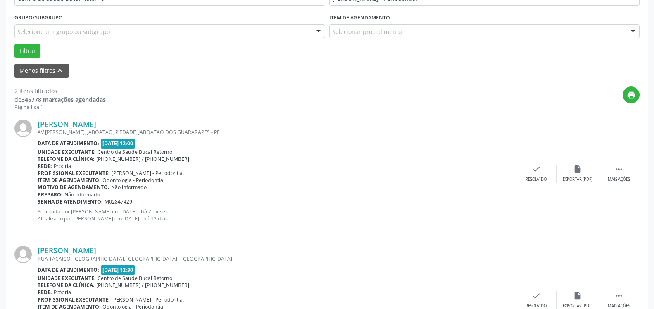
scroll to position [223, 0]
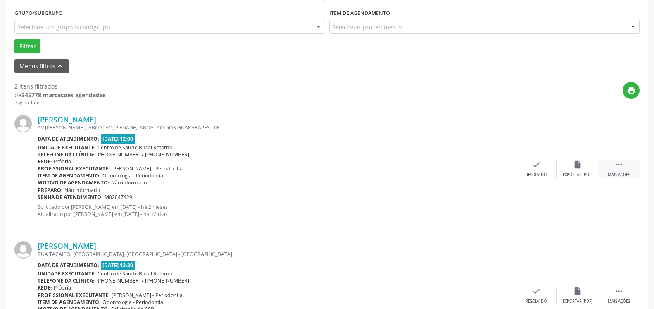
click at [618, 168] on icon "" at bounding box center [618, 164] width 9 height 9
click at [574, 166] on icon "alarm_off" at bounding box center [577, 164] width 9 height 9
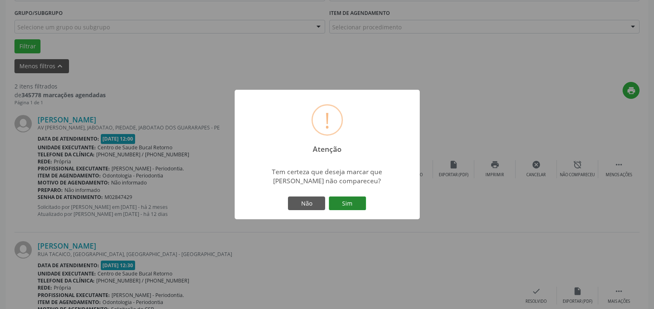
click at [354, 205] on button "Sim" at bounding box center [347, 203] width 37 height 14
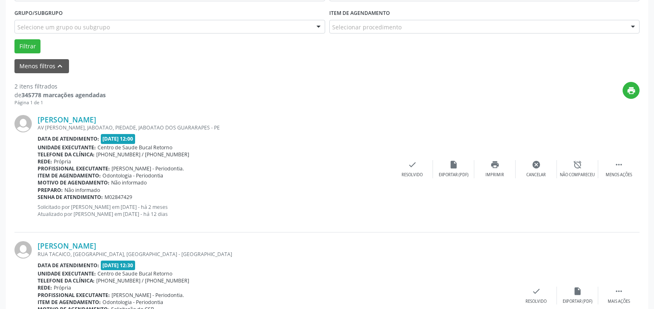
scroll to position [54, 0]
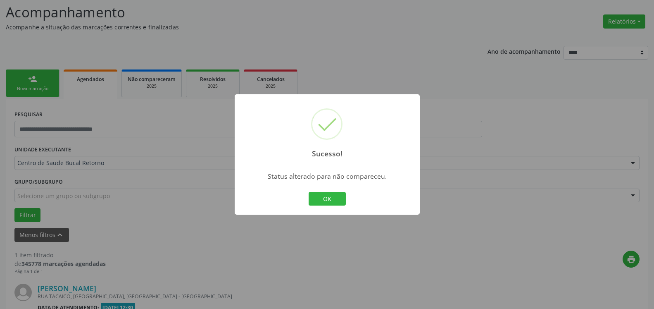
click at [337, 199] on button "OK" at bounding box center [327, 199] width 37 height 14
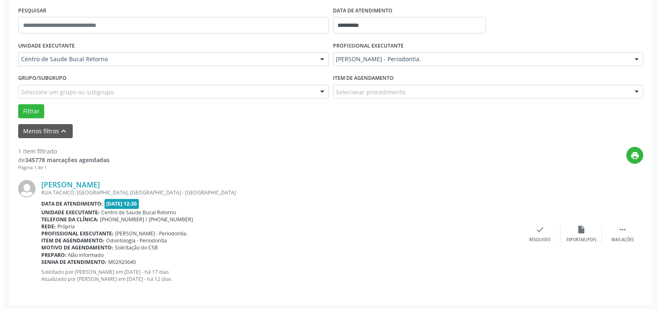
scroll to position [160, 0]
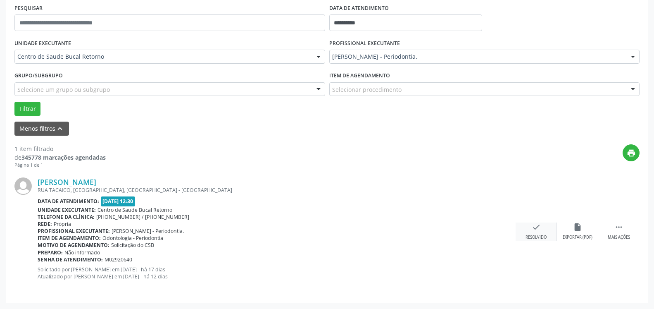
click at [535, 228] on icon "check" at bounding box center [536, 226] width 9 height 9
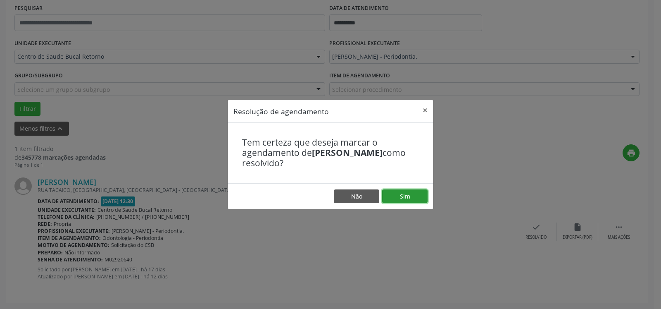
click at [401, 198] on button "Sim" at bounding box center [404, 196] width 45 height 14
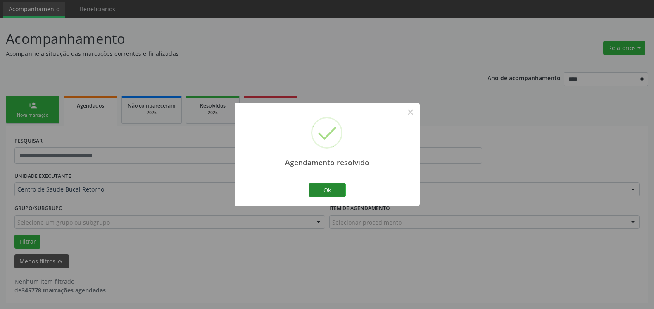
scroll to position [28, 0]
click at [332, 184] on button "Ok" at bounding box center [327, 190] width 37 height 14
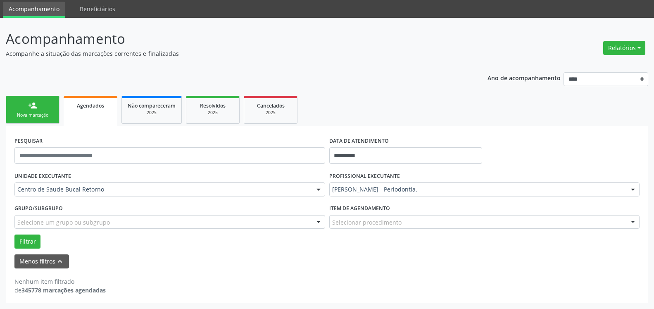
click at [420, 181] on div "PROFISSIONAL EXECUTANTE [PERSON_NAME] - Periodontia. Todos os profissionais [PE…" at bounding box center [484, 185] width 315 height 32
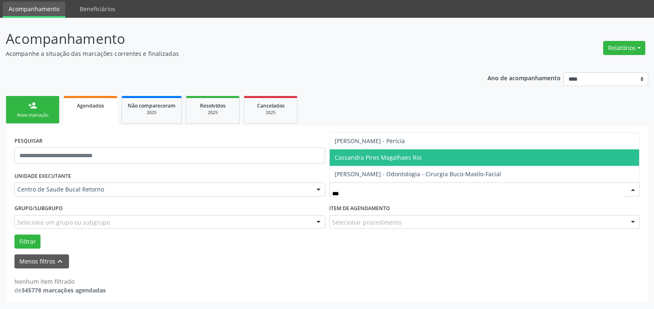
click at [409, 152] on span "Cassandra Pires Magalhaes Rio" at bounding box center [485, 157] width 310 height 17
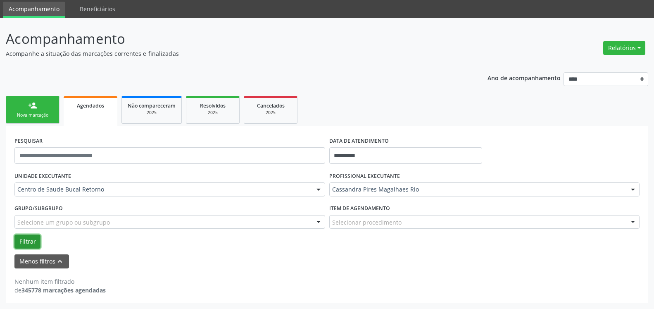
click at [27, 245] on button "Filtrar" at bounding box center [27, 241] width 26 height 14
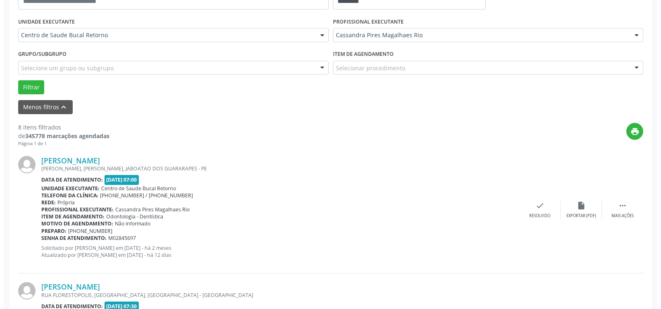
scroll to position [196, 0]
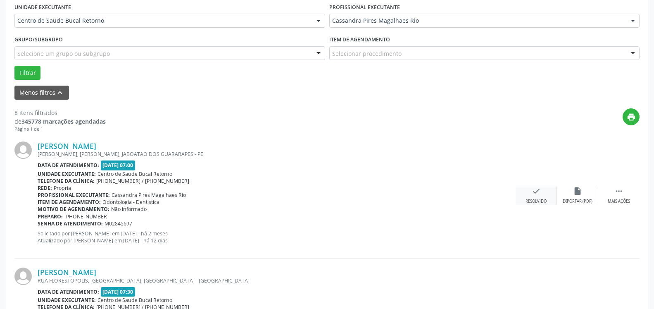
click at [544, 191] on div "check Resolvido" at bounding box center [535, 195] width 41 height 18
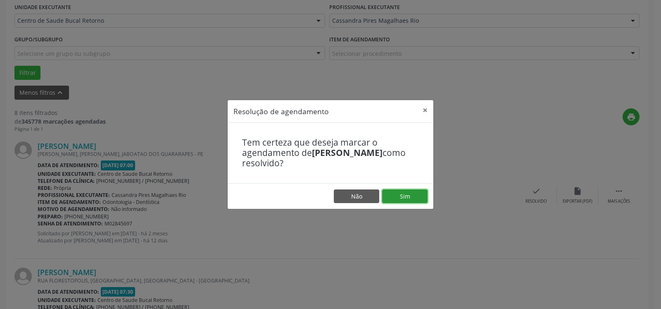
click at [411, 195] on button "Sim" at bounding box center [404, 196] width 45 height 14
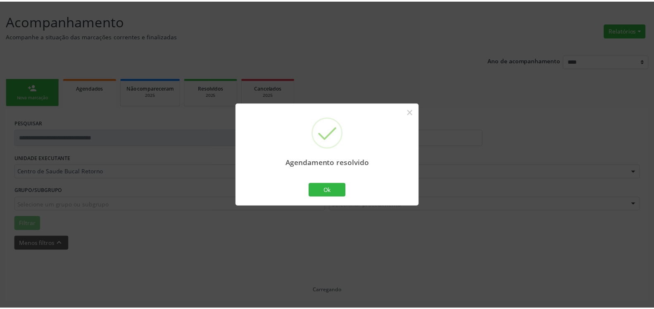
scroll to position [45, 0]
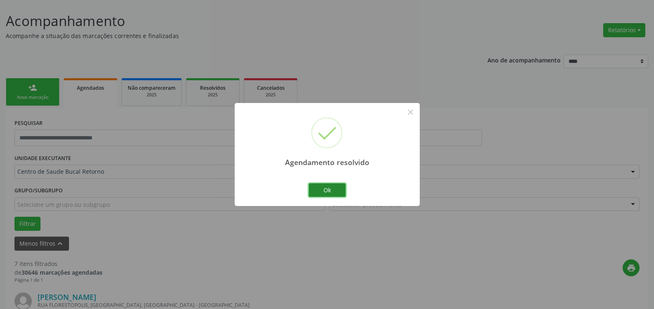
click at [333, 192] on button "Ok" at bounding box center [327, 190] width 37 height 14
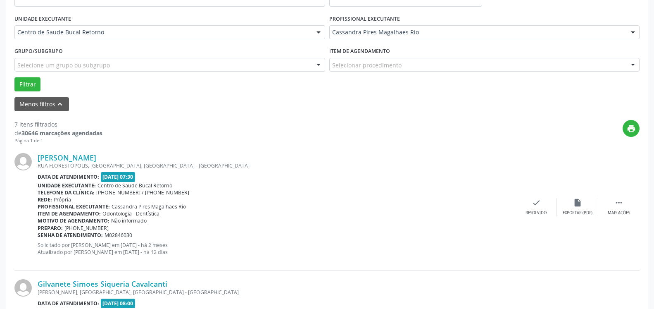
scroll to position [214, 0]
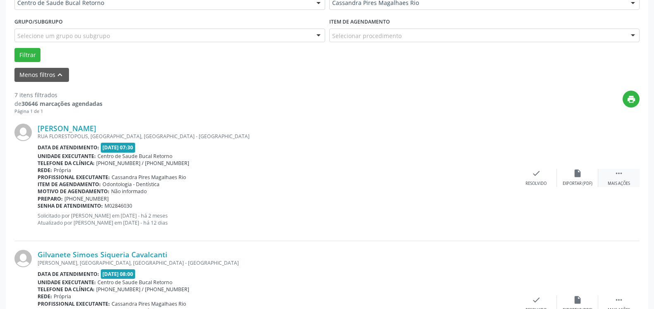
click at [625, 180] on div " Mais ações" at bounding box center [618, 178] width 41 height 18
click at [587, 176] on div "alarm_off Não compareceu" at bounding box center [577, 178] width 41 height 18
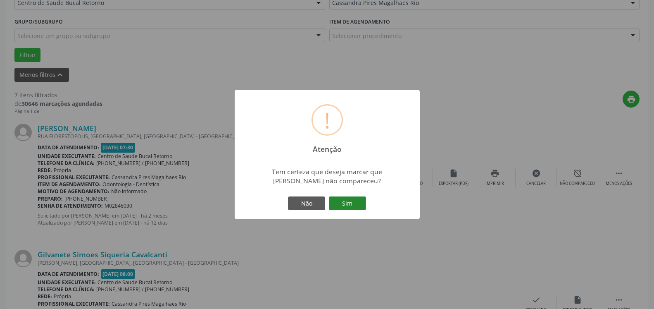
click at [349, 202] on button "Sim" at bounding box center [347, 203] width 37 height 14
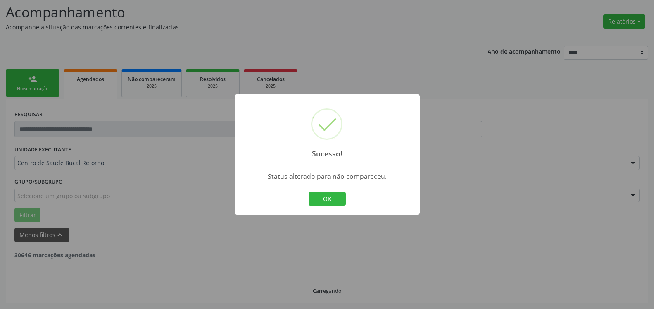
scroll to position [54, 0]
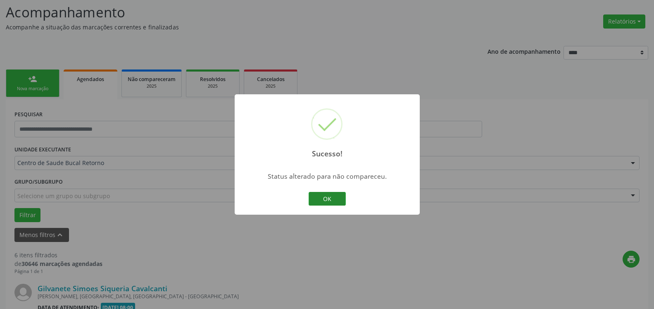
click at [336, 200] on button "OK" at bounding box center [327, 199] width 37 height 14
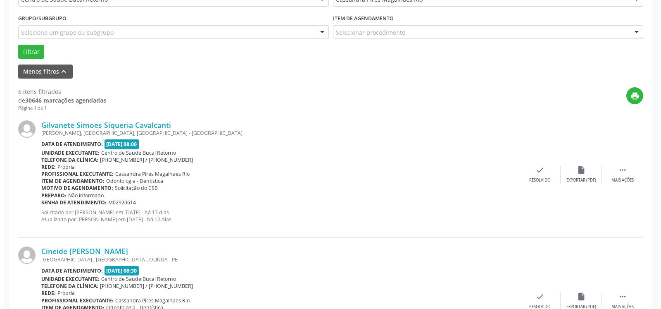
scroll to position [265, 0]
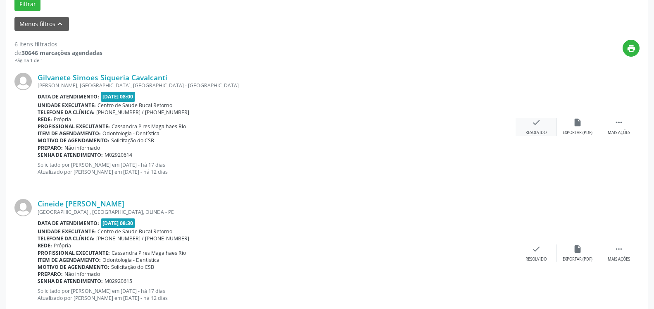
click at [534, 124] on icon "check" at bounding box center [536, 122] width 9 height 9
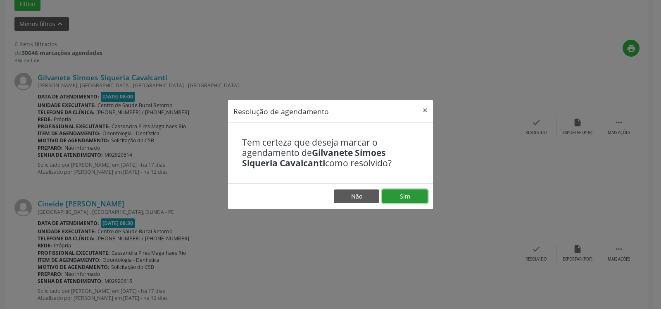
click at [418, 198] on button "Sim" at bounding box center [404, 196] width 45 height 14
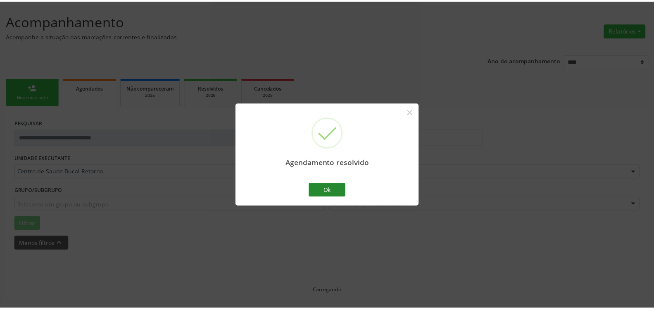
scroll to position [45, 0]
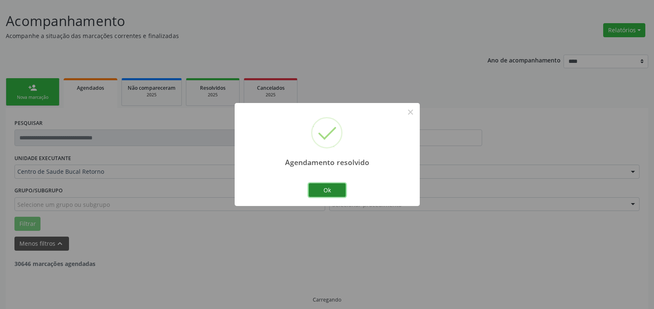
click at [328, 192] on button "Ok" at bounding box center [327, 190] width 37 height 14
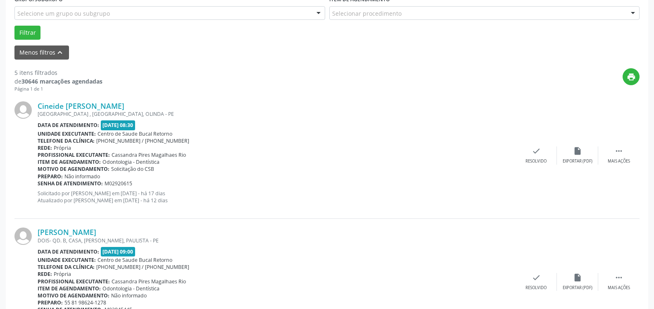
scroll to position [256, 0]
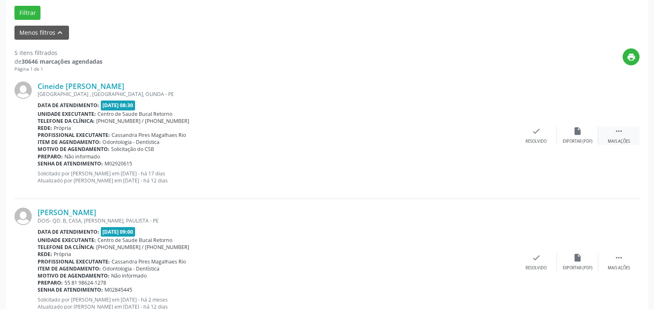
click at [626, 131] on div " Mais ações" at bounding box center [618, 135] width 41 height 18
click at [580, 134] on icon "alarm_off" at bounding box center [577, 130] width 9 height 9
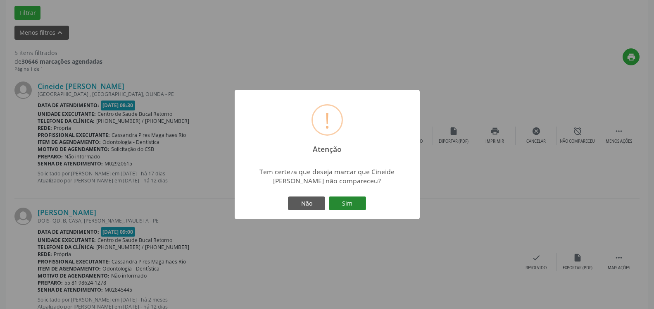
click at [355, 204] on button "Sim" at bounding box center [347, 203] width 37 height 14
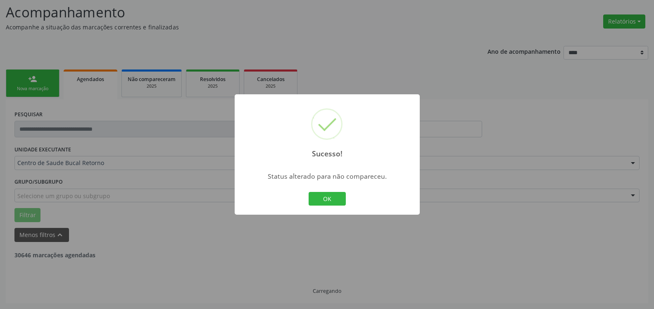
scroll to position [54, 0]
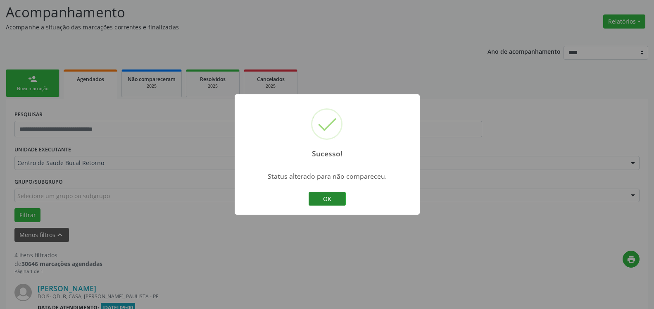
click at [336, 199] on button "OK" at bounding box center [327, 199] width 37 height 14
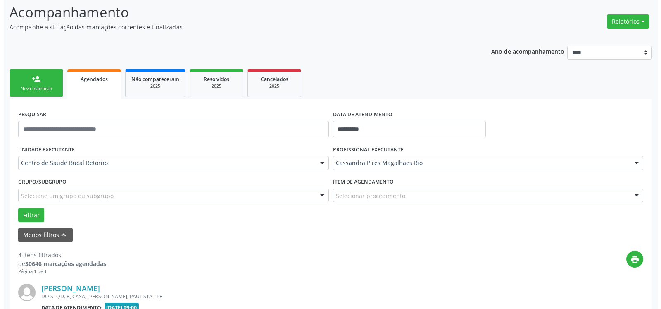
scroll to position [180, 0]
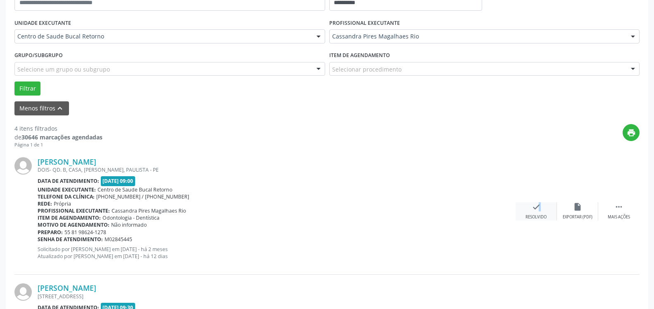
click at [534, 208] on icon "check" at bounding box center [536, 206] width 9 height 9
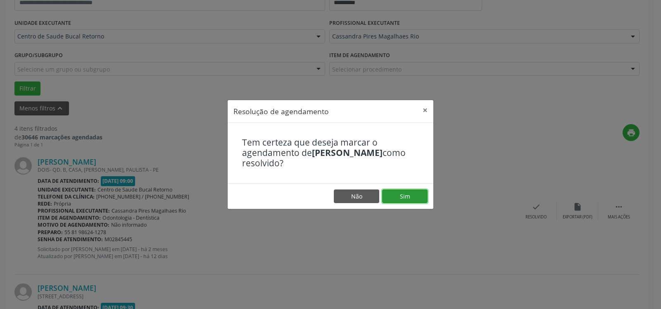
click at [416, 196] on button "Sim" at bounding box center [404, 196] width 45 height 14
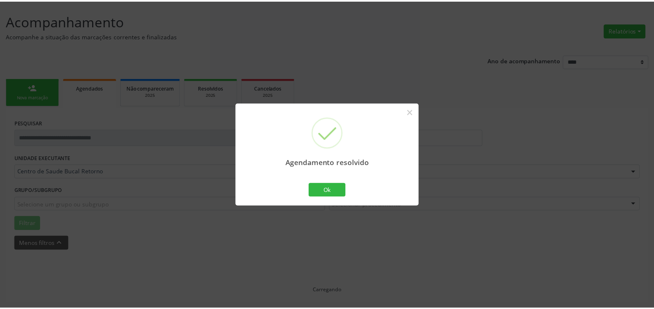
scroll to position [45, 0]
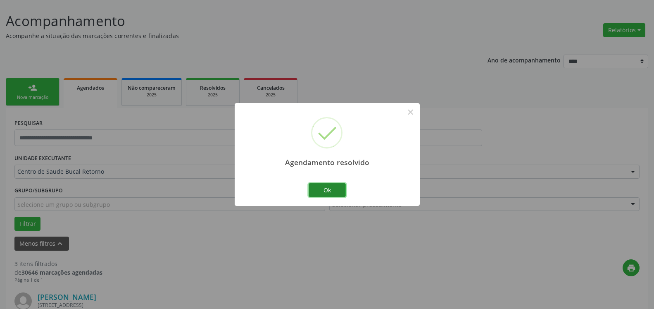
click at [322, 190] on button "Ok" at bounding box center [327, 190] width 37 height 14
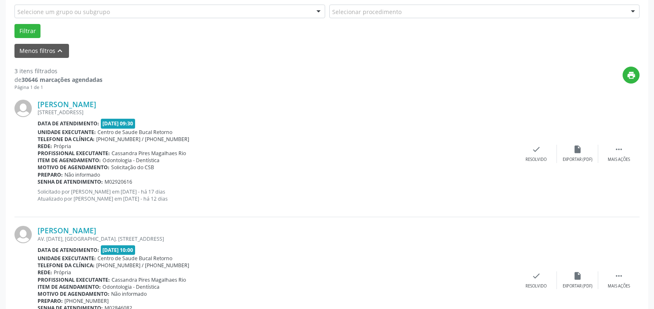
scroll to position [256, 0]
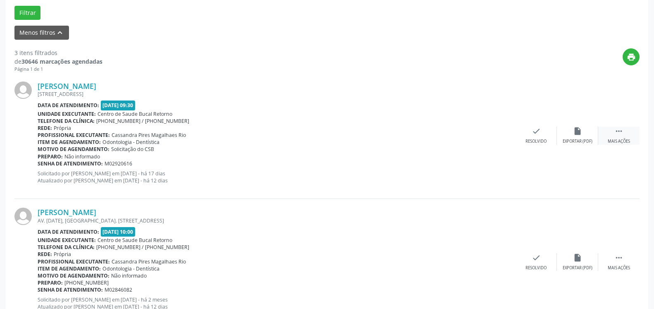
click at [614, 133] on icon "" at bounding box center [618, 130] width 9 height 9
click at [587, 133] on div "alarm_off Não compareceu" at bounding box center [577, 135] width 41 height 18
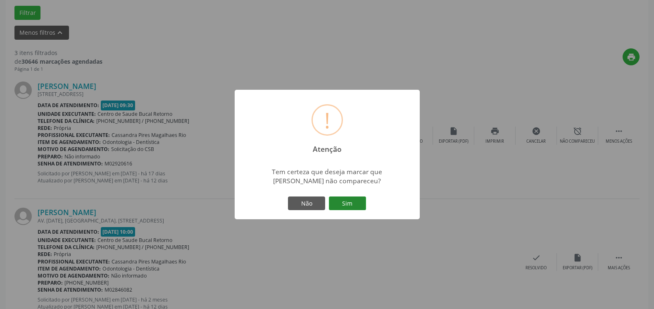
click at [355, 206] on button "Sim" at bounding box center [347, 203] width 37 height 14
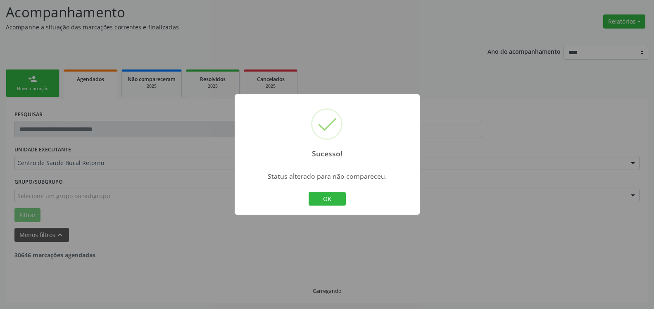
scroll to position [54, 0]
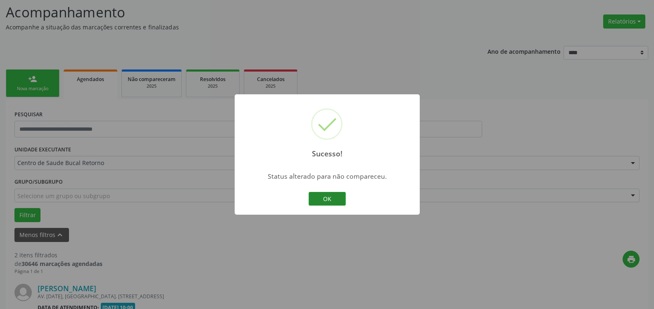
click at [323, 199] on button "OK" at bounding box center [327, 199] width 37 height 14
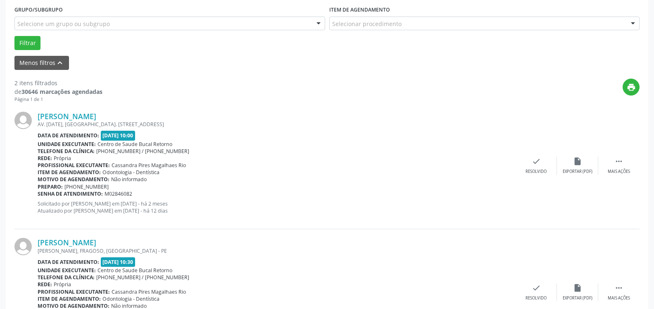
scroll to position [265, 0]
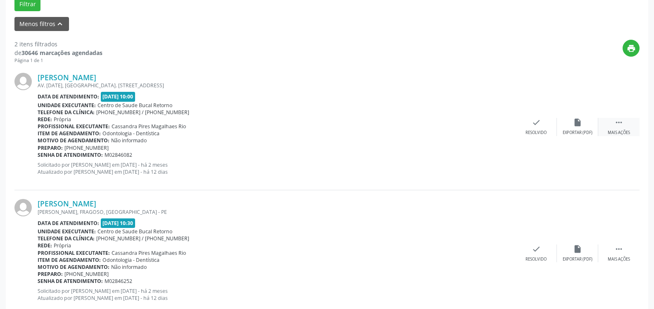
click at [624, 121] on div " Mais ações" at bounding box center [618, 127] width 41 height 18
click at [581, 127] on icon "alarm_off" at bounding box center [577, 122] width 9 height 9
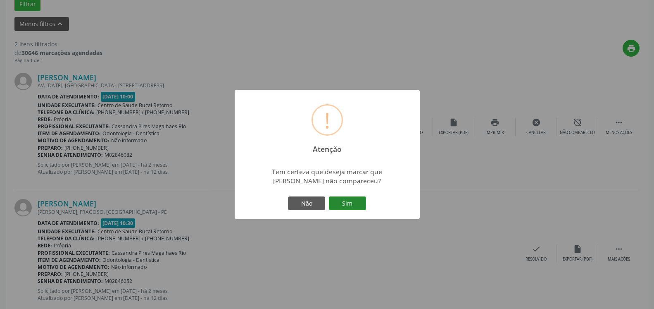
click at [344, 202] on button "Sim" at bounding box center [347, 203] width 37 height 14
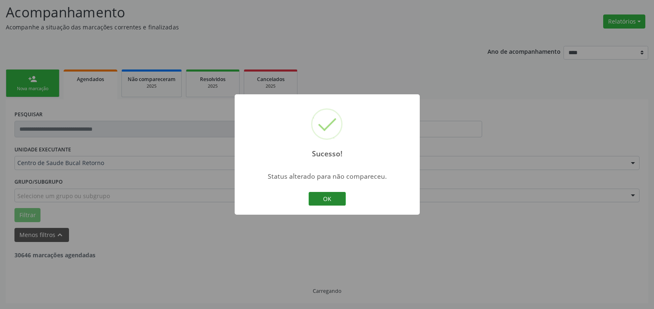
scroll to position [54, 0]
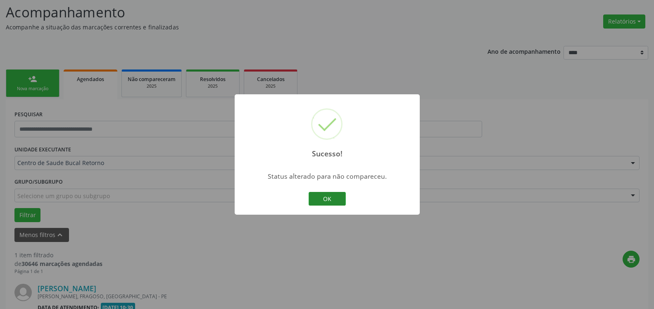
click at [337, 199] on button "OK" at bounding box center [327, 199] width 37 height 14
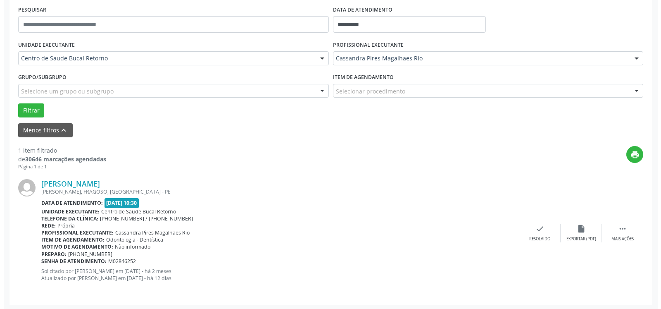
scroll to position [160, 0]
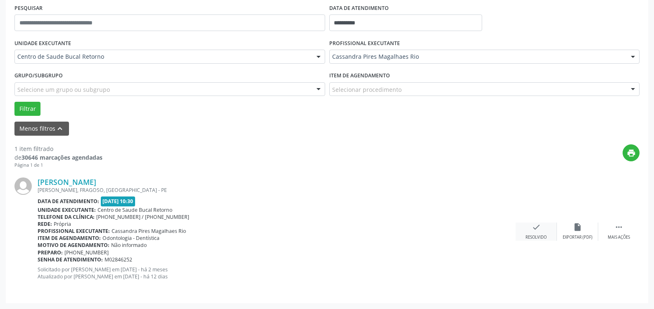
click at [539, 227] on icon "check" at bounding box center [536, 226] width 9 height 9
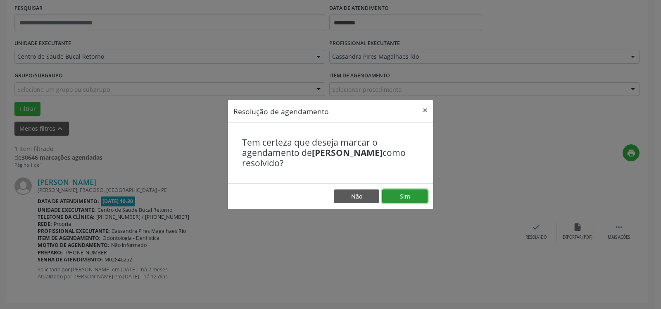
click at [411, 195] on button "Sim" at bounding box center [404, 196] width 45 height 14
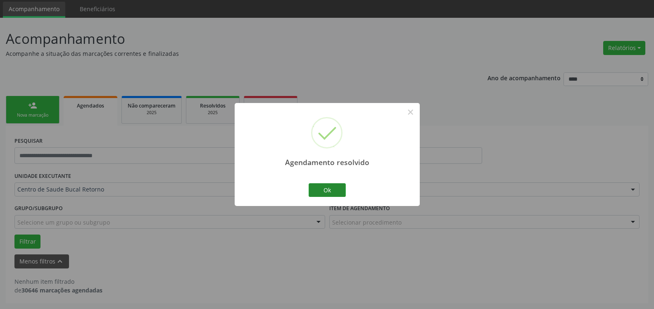
scroll to position [28, 0]
click at [338, 189] on button "Ok" at bounding box center [327, 190] width 37 height 14
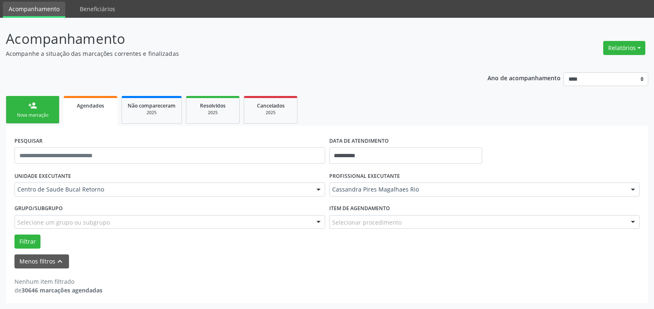
click at [375, 184] on div "Cassandra Pires Magalhaes Rio" at bounding box center [484, 189] width 311 height 14
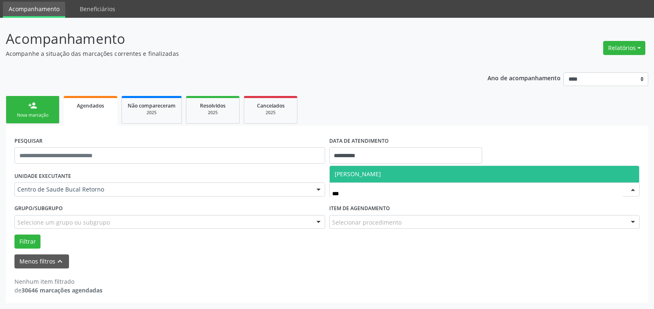
click at [419, 173] on span "[PERSON_NAME]" at bounding box center [485, 174] width 310 height 17
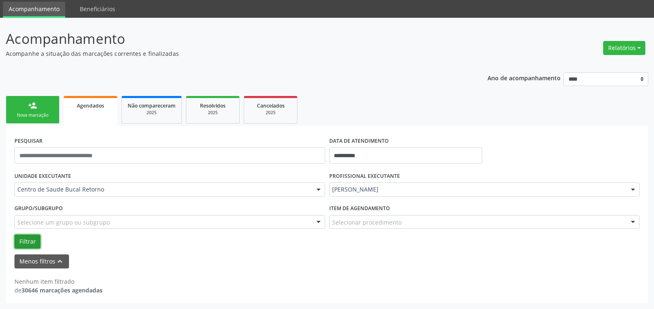
click at [33, 239] on button "Filtrar" at bounding box center [27, 241] width 26 height 14
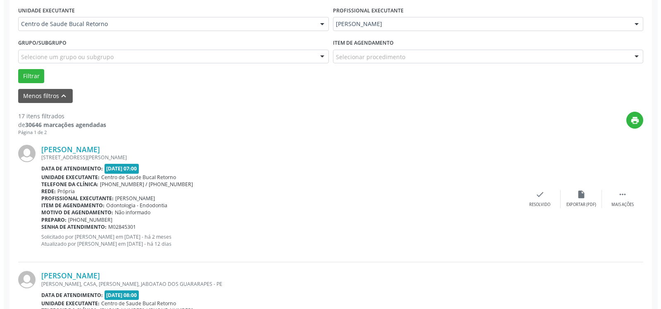
scroll to position [196, 0]
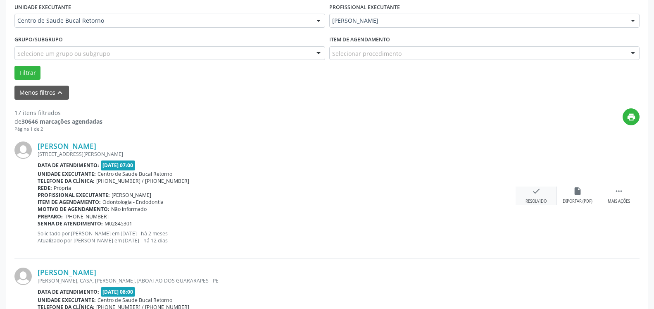
click at [532, 198] on div "check Resolvido" at bounding box center [535, 195] width 41 height 18
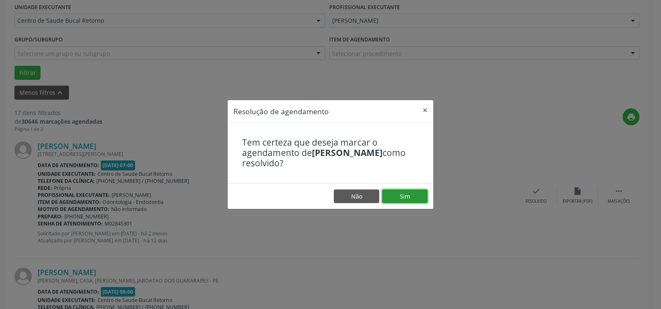
click at [415, 195] on button "Sim" at bounding box center [404, 196] width 45 height 14
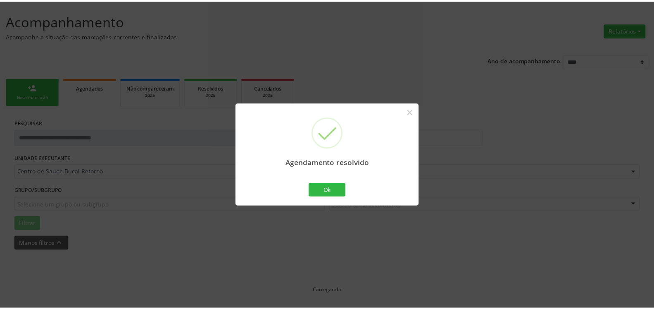
scroll to position [45, 0]
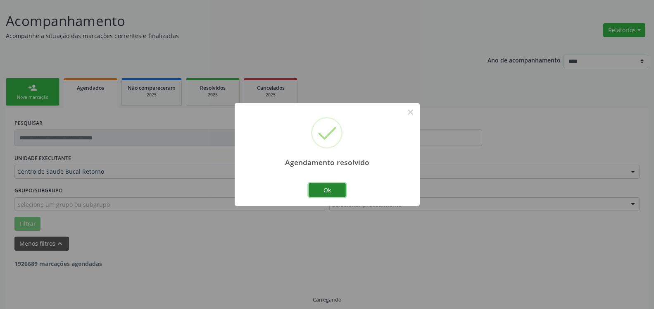
click at [325, 194] on button "Ok" at bounding box center [327, 190] width 37 height 14
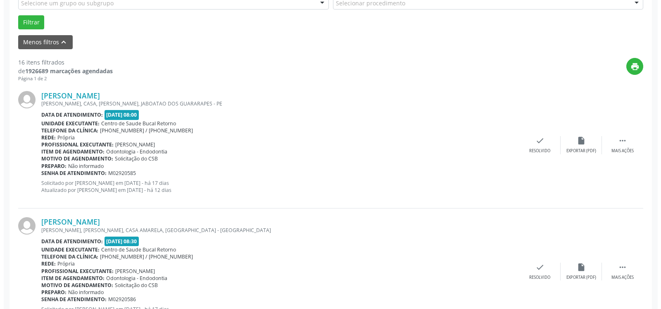
scroll to position [256, 0]
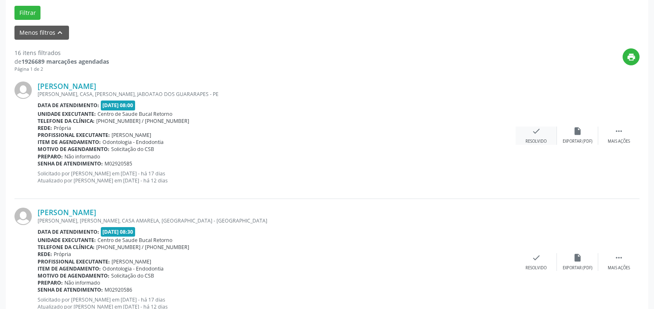
click at [534, 133] on icon "check" at bounding box center [536, 130] width 9 height 9
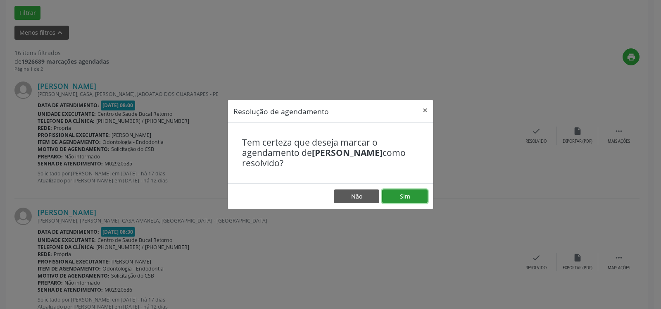
drag, startPoint x: 420, startPoint y: 190, endPoint x: 413, endPoint y: 193, distance: 8.3
click at [420, 190] on button "Sim" at bounding box center [404, 196] width 45 height 14
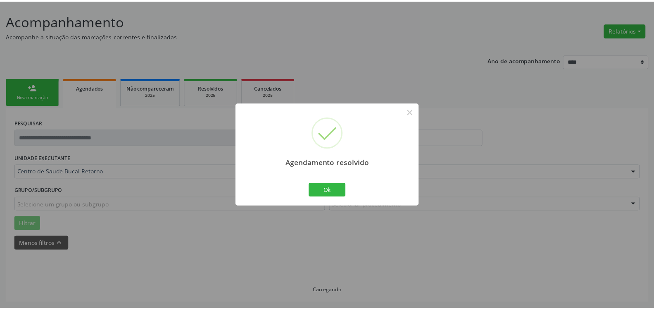
scroll to position [45, 0]
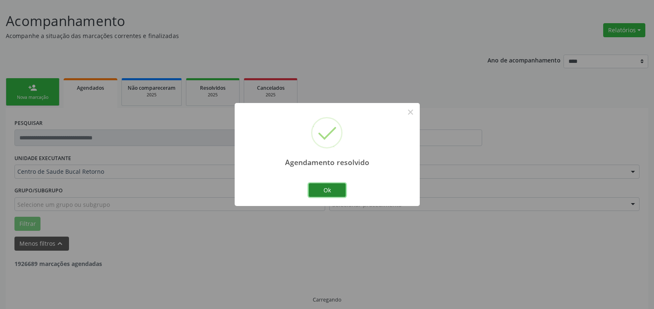
click at [320, 188] on button "Ok" at bounding box center [327, 190] width 37 height 14
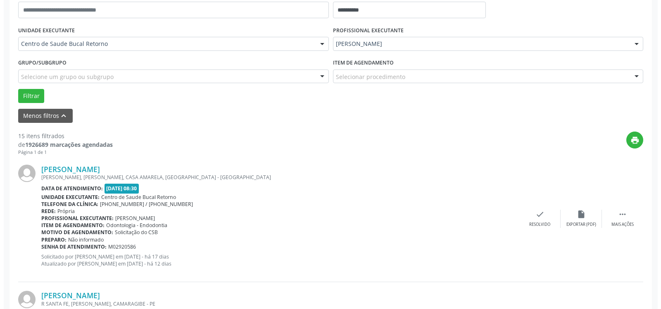
scroll to position [214, 0]
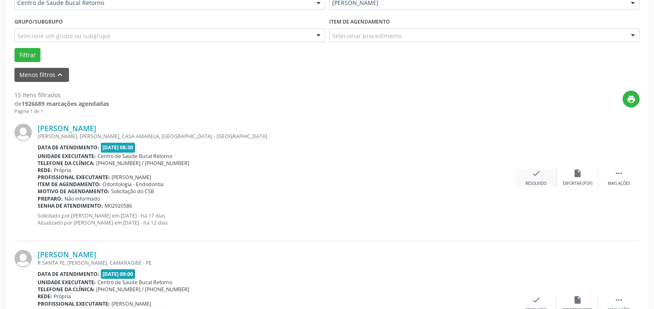
click at [534, 178] on icon "check" at bounding box center [536, 173] width 9 height 9
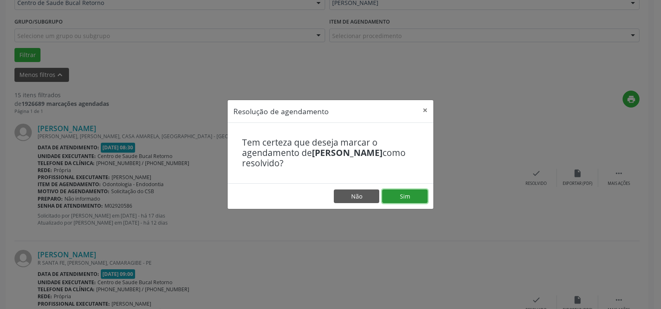
click at [412, 197] on button "Sim" at bounding box center [404, 196] width 45 height 14
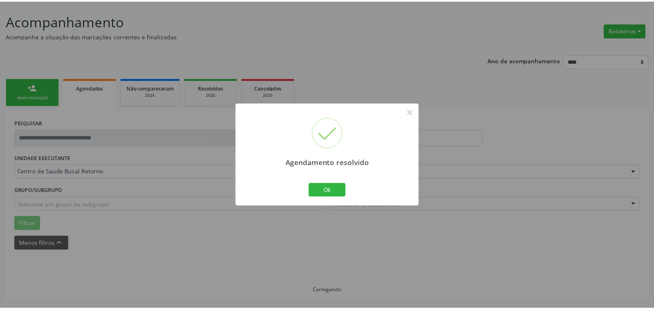
scroll to position [45, 0]
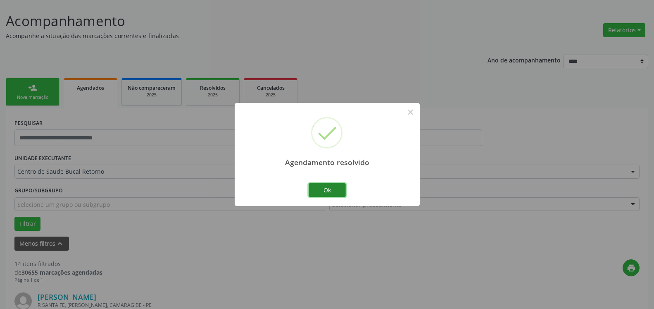
click at [337, 191] on button "Ok" at bounding box center [327, 190] width 37 height 14
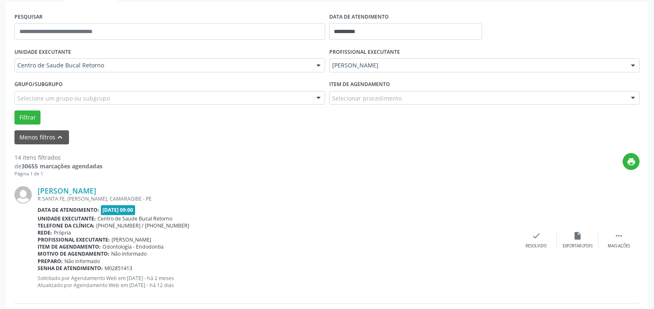
scroll to position [214, 0]
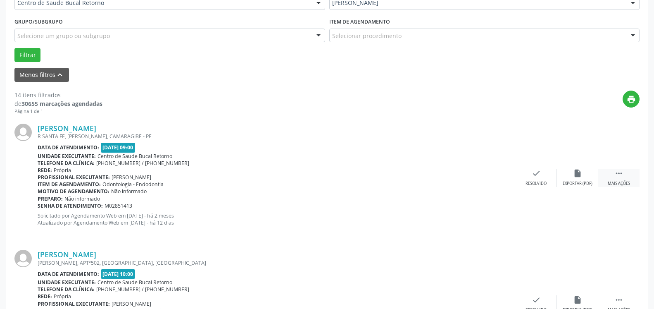
click at [621, 172] on icon "" at bounding box center [618, 173] width 9 height 9
click at [579, 177] on icon "alarm_off" at bounding box center [577, 173] width 9 height 9
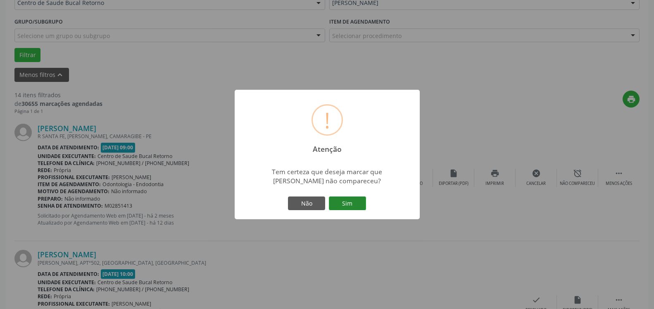
click at [344, 204] on button "Sim" at bounding box center [347, 203] width 37 height 14
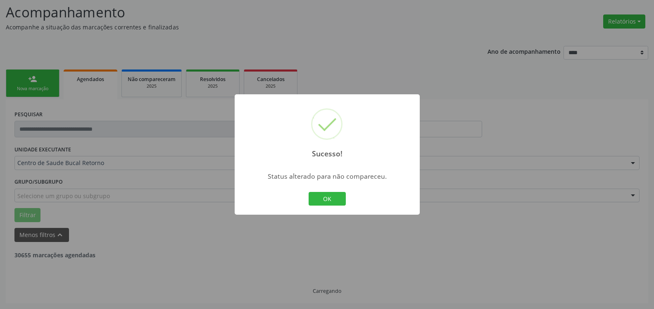
scroll to position [54, 0]
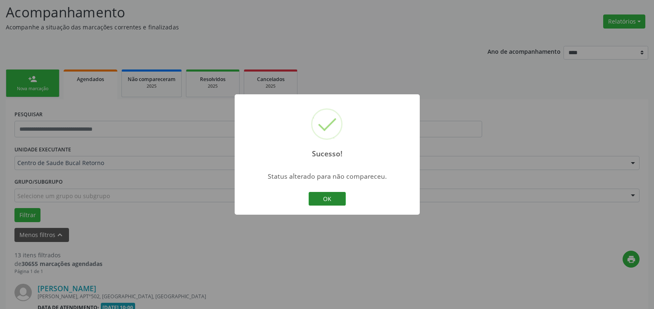
click at [339, 197] on button "OK" at bounding box center [327, 199] width 37 height 14
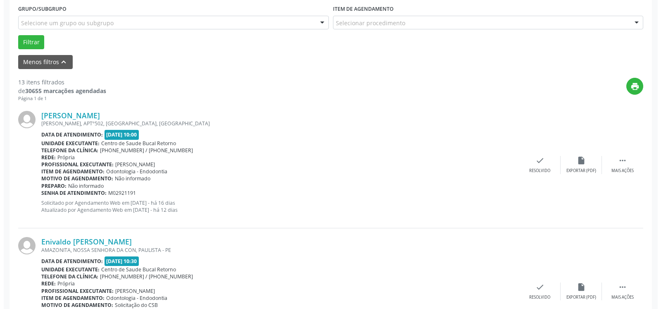
scroll to position [265, 0]
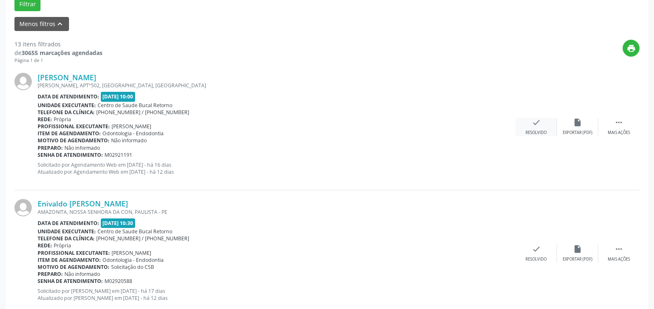
click at [534, 127] on icon "check" at bounding box center [536, 122] width 9 height 9
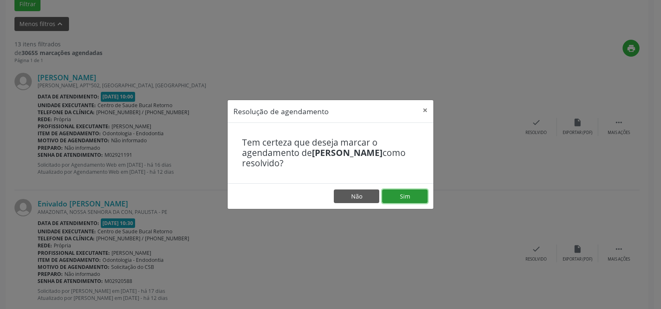
click at [413, 196] on button "Sim" at bounding box center [404, 196] width 45 height 14
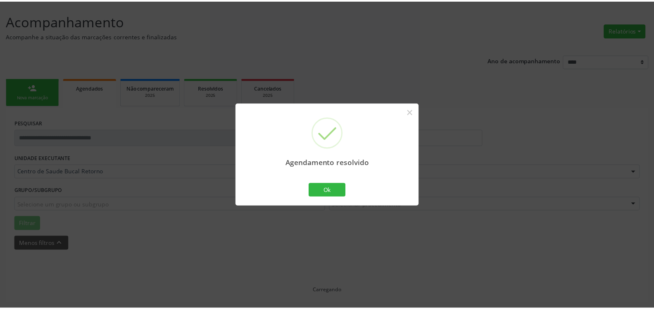
scroll to position [45, 0]
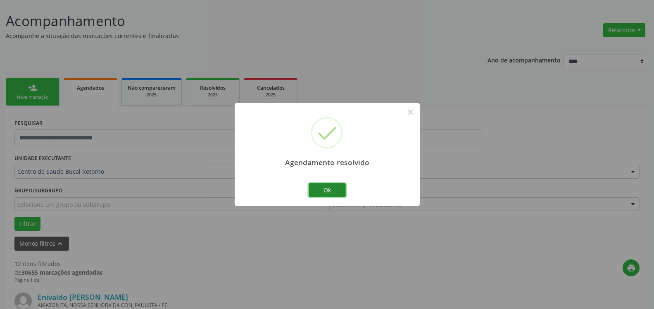
click at [314, 186] on button "Ok" at bounding box center [327, 190] width 37 height 14
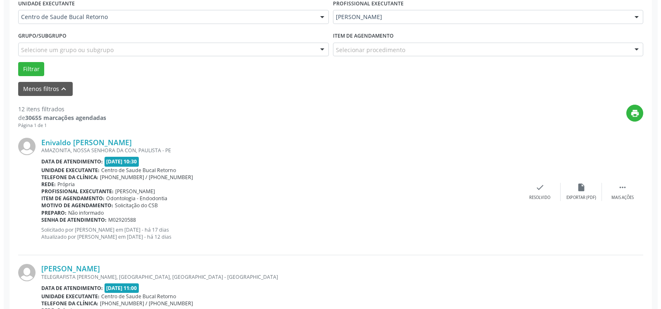
scroll to position [214, 0]
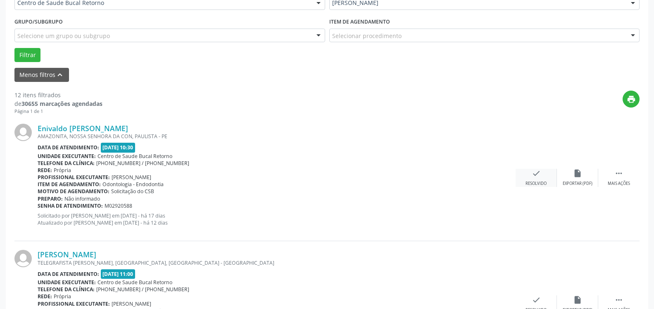
click at [537, 174] on icon "check" at bounding box center [536, 173] width 9 height 9
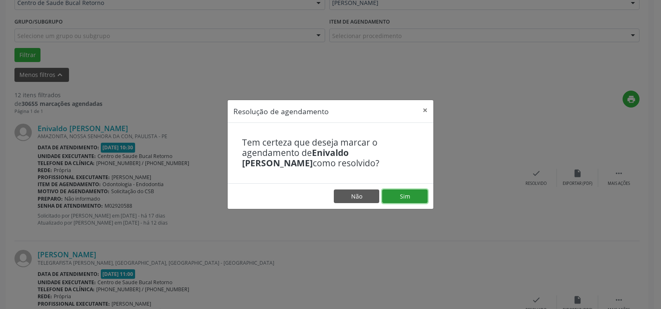
click at [413, 194] on button "Sim" at bounding box center [404, 196] width 45 height 14
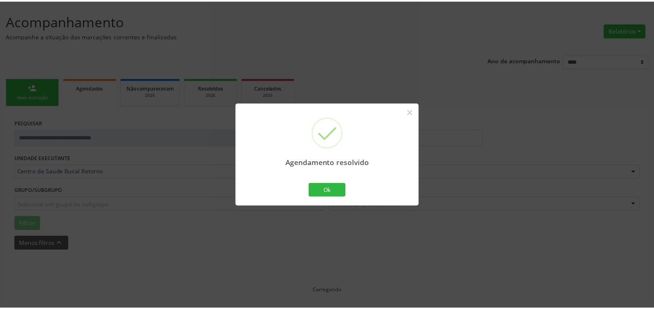
scroll to position [45, 0]
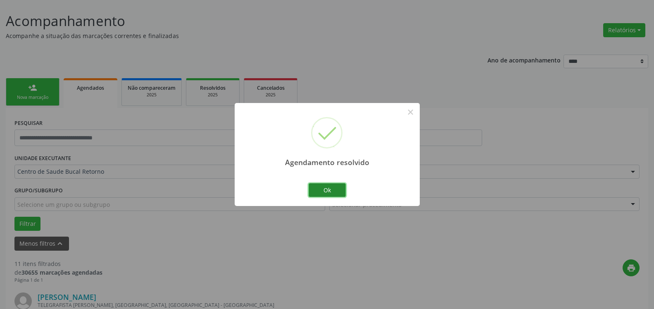
click at [327, 190] on button "Ok" at bounding box center [327, 190] width 37 height 14
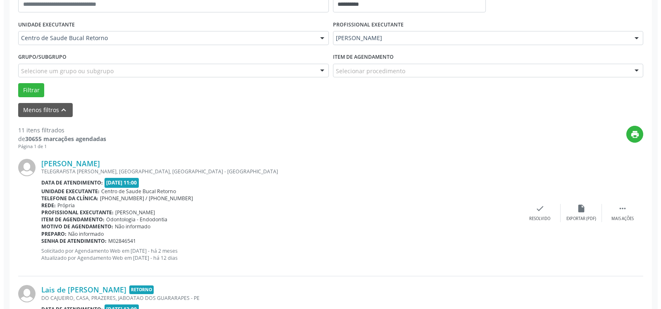
scroll to position [256, 0]
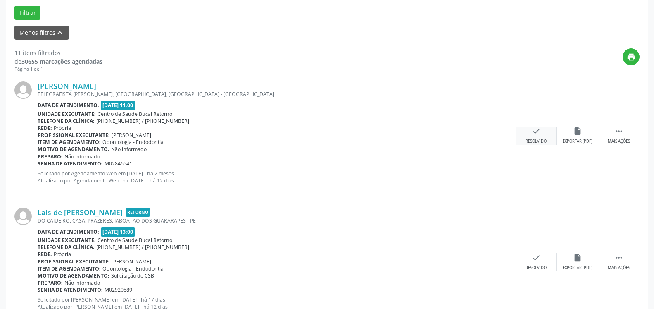
click at [535, 135] on icon "check" at bounding box center [536, 130] width 9 height 9
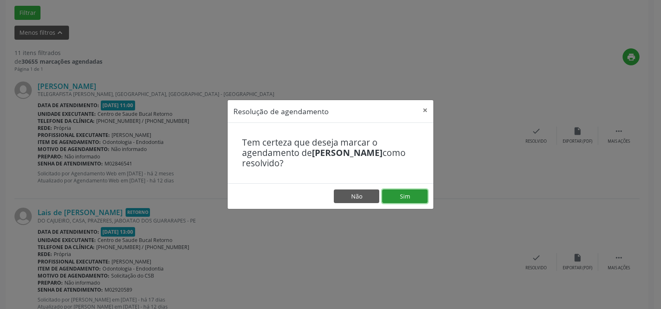
click at [413, 197] on button "Sim" at bounding box center [404, 196] width 45 height 14
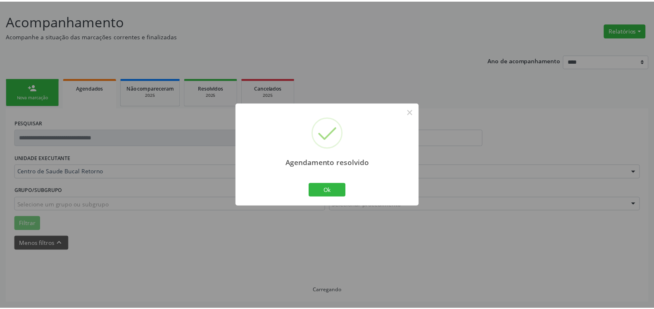
scroll to position [45, 0]
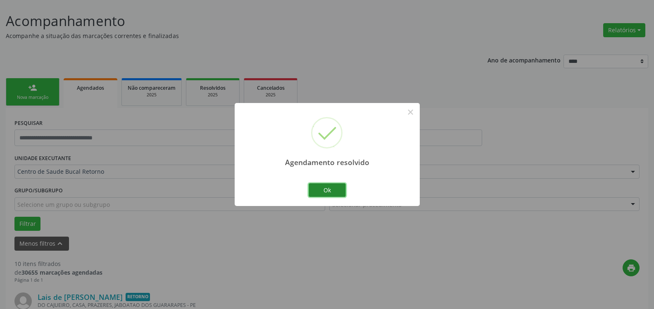
click at [329, 185] on button "Ok" at bounding box center [327, 190] width 37 height 14
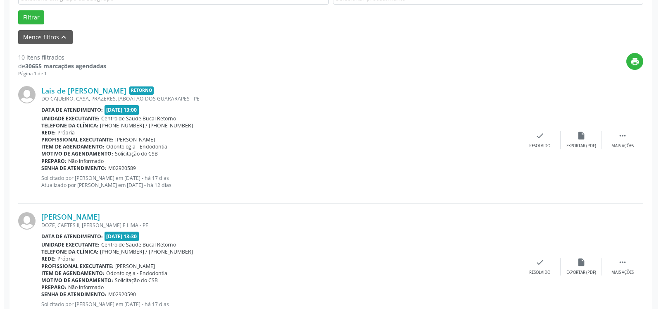
scroll to position [256, 0]
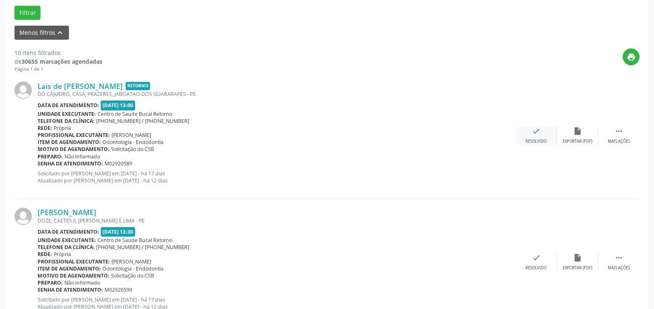
click at [533, 139] on div "Resolvido" at bounding box center [535, 141] width 21 height 6
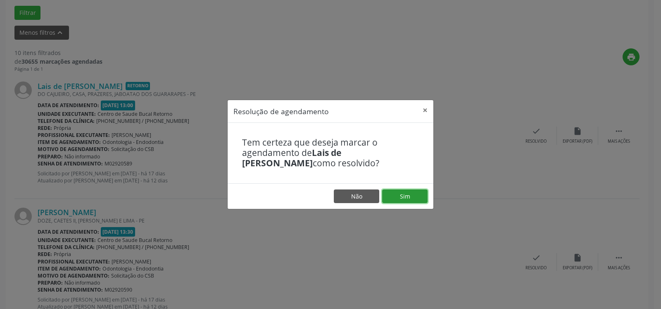
click at [420, 200] on button "Sim" at bounding box center [404, 196] width 45 height 14
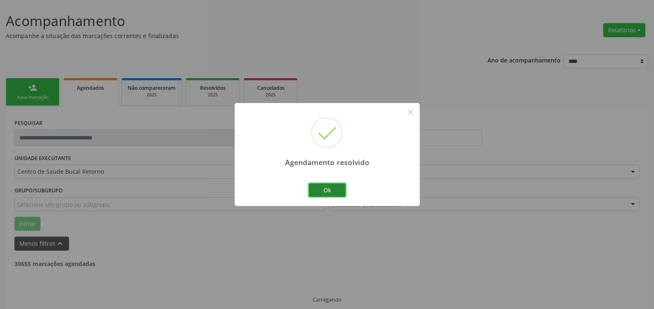
click at [337, 189] on button "Ok" at bounding box center [327, 190] width 37 height 14
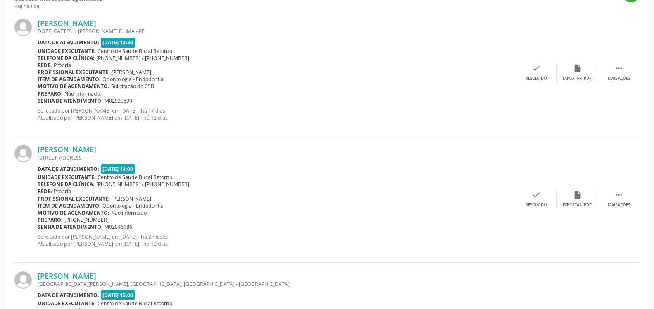
scroll to position [340, 0]
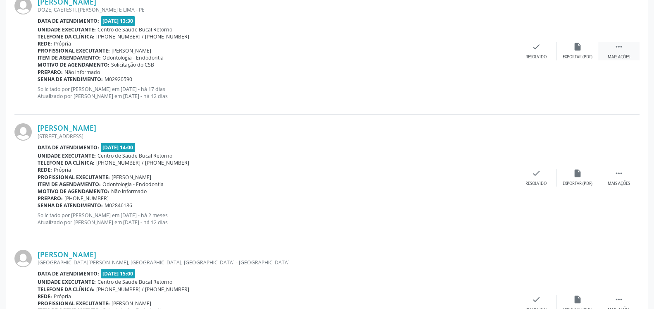
click at [620, 47] on icon "" at bounding box center [618, 46] width 9 height 9
click at [577, 47] on icon "alarm_off" at bounding box center [577, 46] width 9 height 9
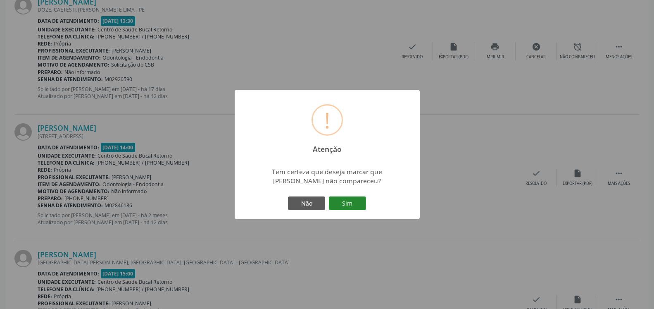
click at [347, 203] on button "Sim" at bounding box center [347, 203] width 37 height 14
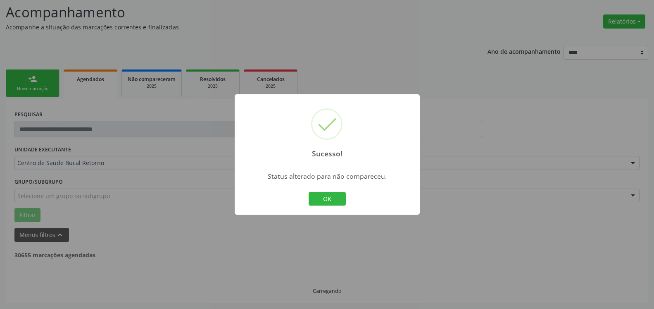
scroll to position [54, 0]
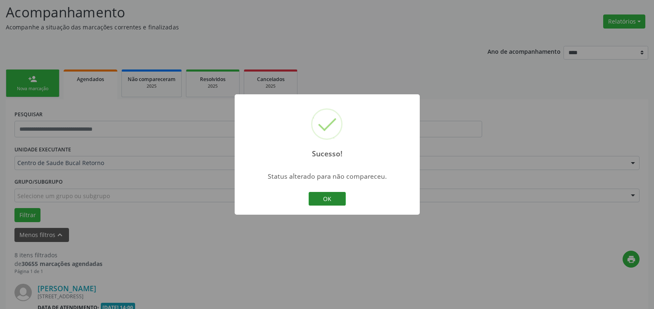
click at [335, 202] on button "OK" at bounding box center [327, 199] width 37 height 14
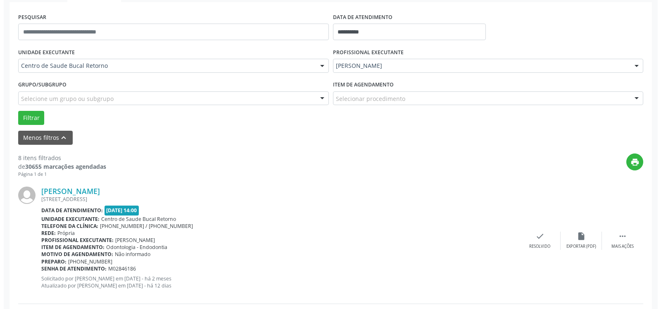
scroll to position [180, 0]
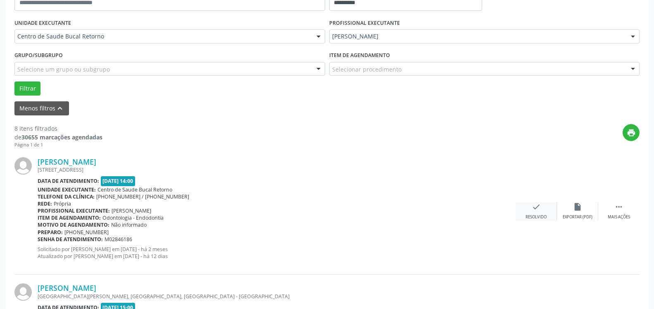
click at [531, 211] on div "check Resolvido" at bounding box center [535, 211] width 41 height 18
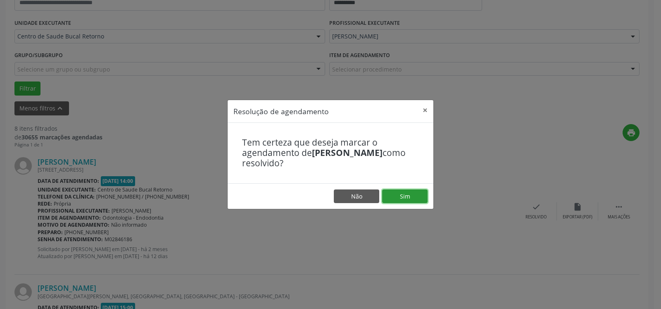
click at [399, 199] on button "Sim" at bounding box center [404, 196] width 45 height 14
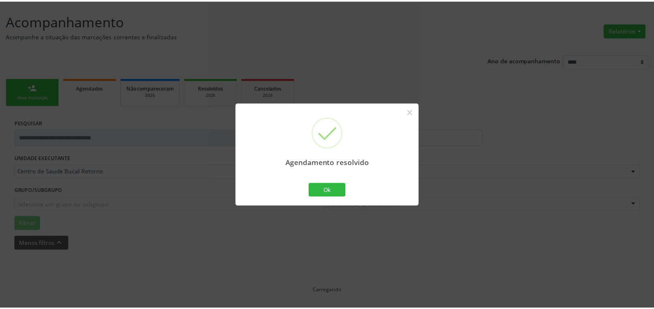
scroll to position [45, 0]
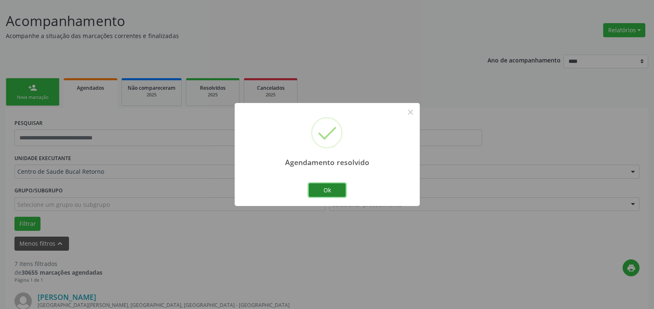
click at [331, 188] on button "Ok" at bounding box center [327, 190] width 37 height 14
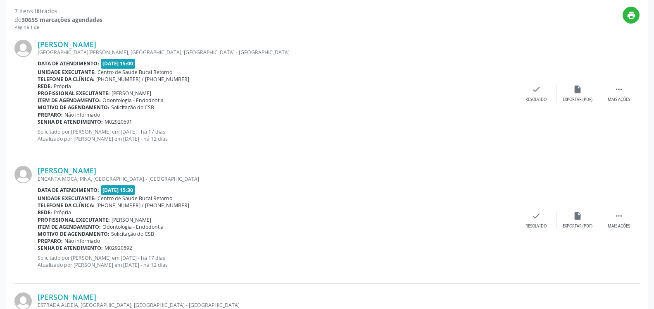
scroll to position [298, 0]
click at [619, 92] on icon "" at bounding box center [618, 88] width 9 height 9
click at [580, 93] on icon "alarm_off" at bounding box center [577, 88] width 9 height 9
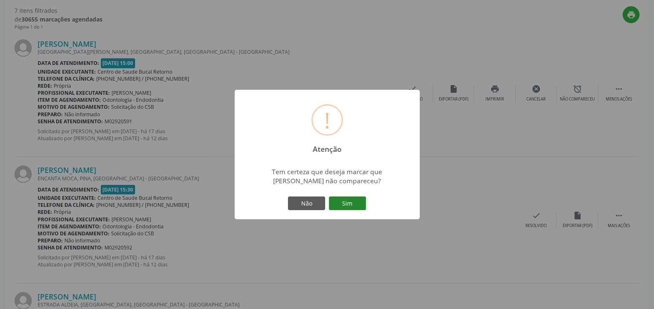
click at [352, 206] on button "Sim" at bounding box center [347, 203] width 37 height 14
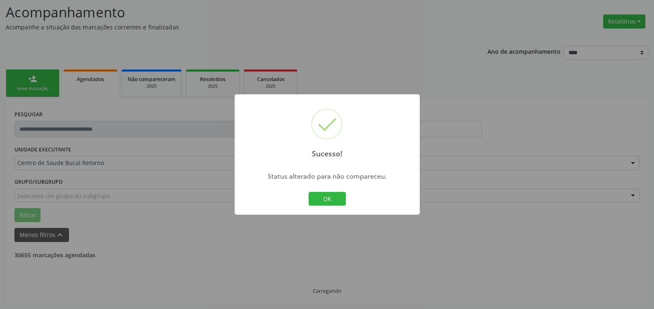
scroll to position [54, 0]
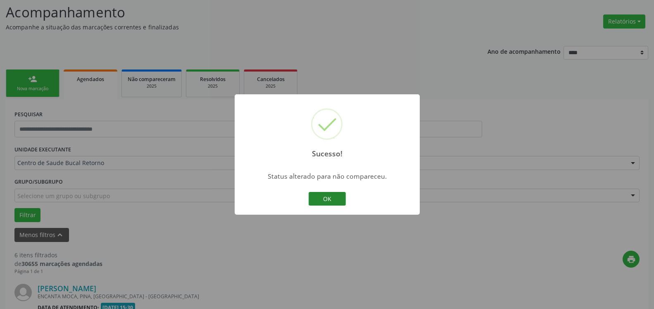
click at [329, 203] on button "OK" at bounding box center [327, 199] width 37 height 14
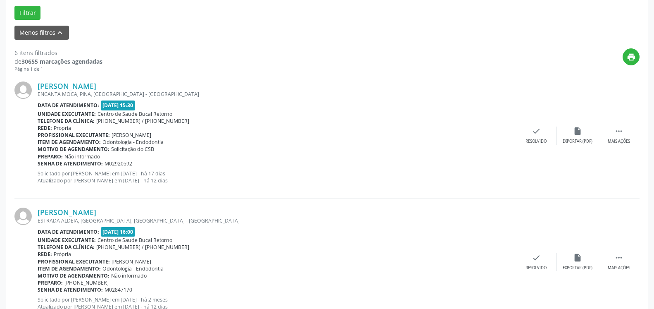
scroll to position [265, 0]
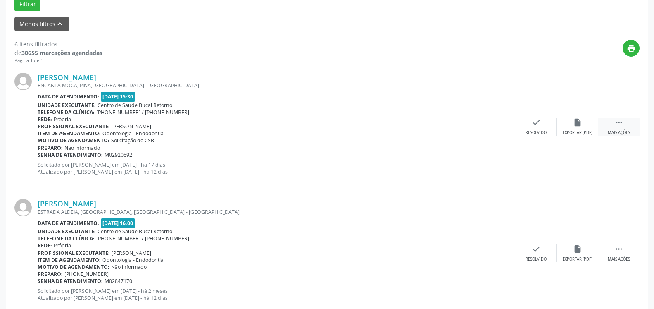
click at [623, 123] on icon "" at bounding box center [618, 122] width 9 height 9
click at [583, 127] on div "alarm_off Não compareceu" at bounding box center [577, 127] width 41 height 18
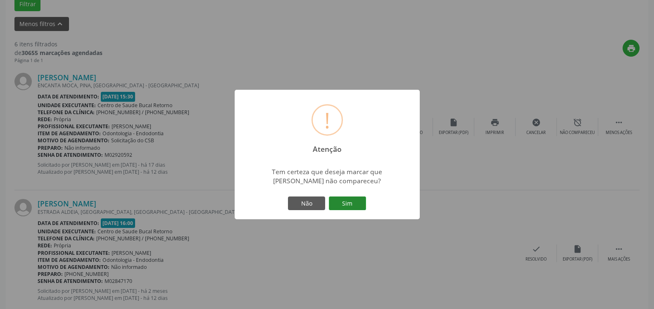
click at [356, 206] on button "Sim" at bounding box center [347, 203] width 37 height 14
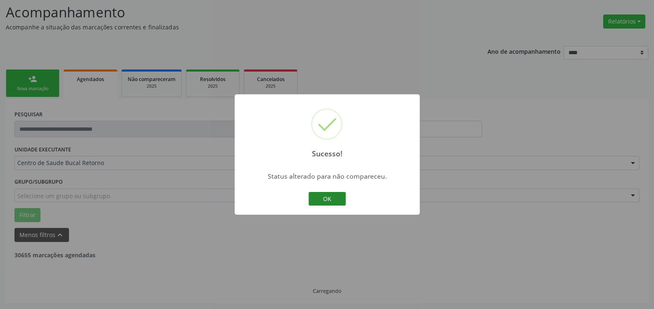
scroll to position [54, 0]
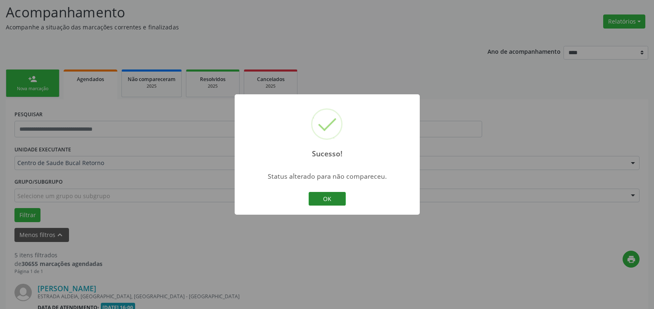
click at [322, 199] on button "OK" at bounding box center [327, 199] width 37 height 14
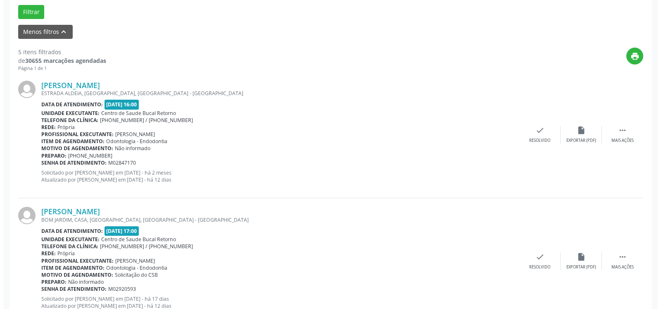
scroll to position [265, 0]
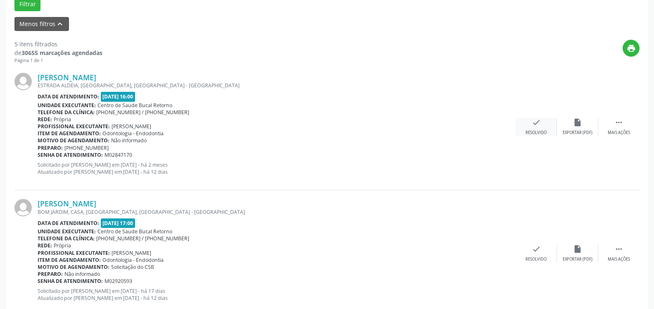
click at [537, 121] on icon "check" at bounding box center [536, 122] width 9 height 9
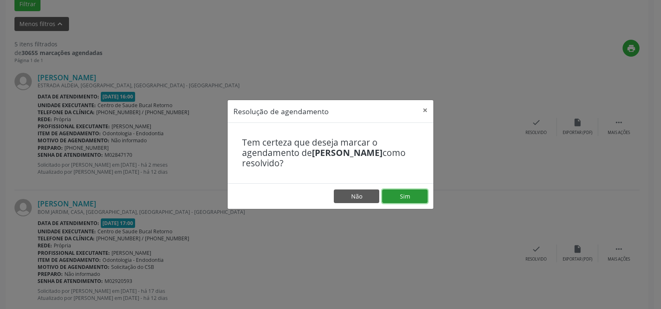
click at [401, 195] on button "Sim" at bounding box center [404, 196] width 45 height 14
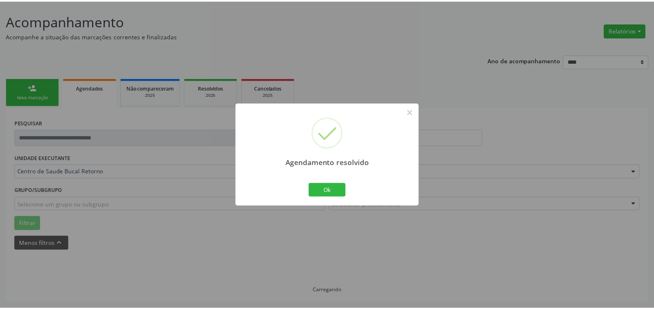
scroll to position [45, 0]
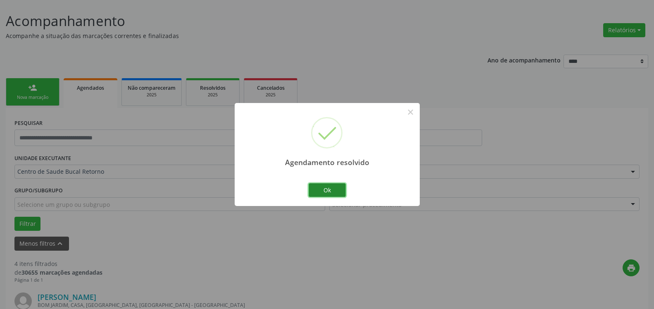
click at [335, 192] on button "Ok" at bounding box center [327, 190] width 37 height 14
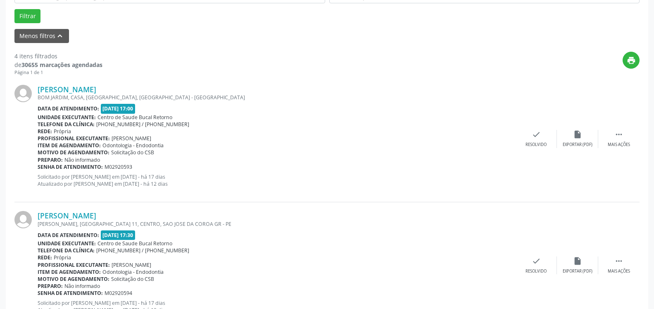
scroll to position [256, 0]
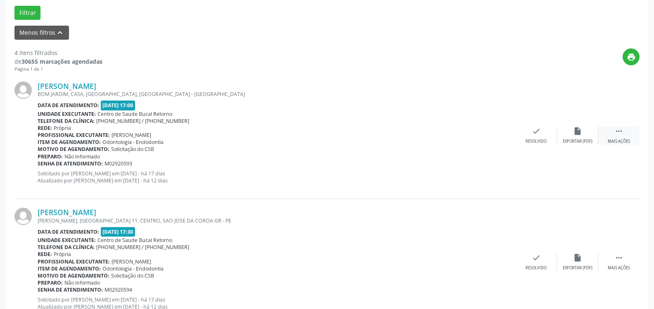
click at [619, 135] on icon "" at bounding box center [618, 130] width 9 height 9
click at [560, 139] on div "Não compareceu" at bounding box center [577, 141] width 35 height 6
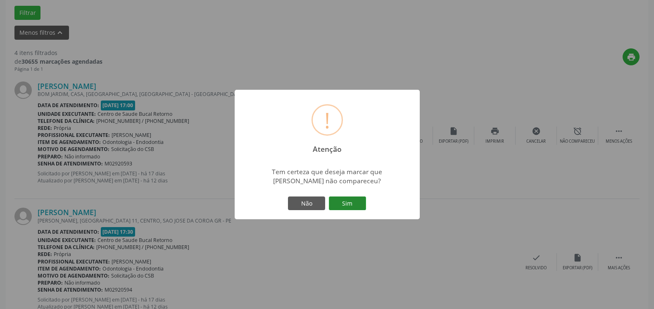
click at [353, 198] on button "Sim" at bounding box center [347, 203] width 37 height 14
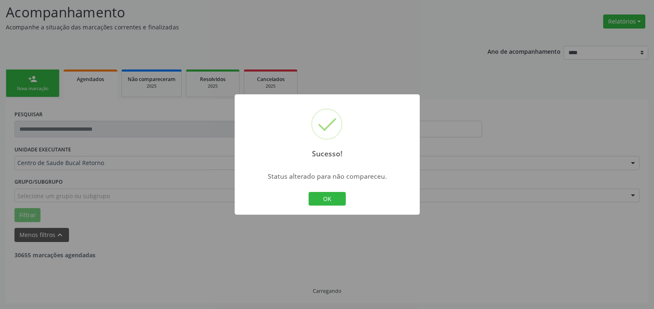
scroll to position [54, 0]
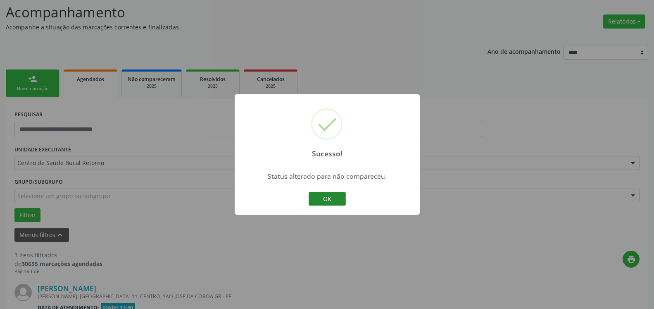
click at [324, 196] on button "OK" at bounding box center [327, 199] width 37 height 14
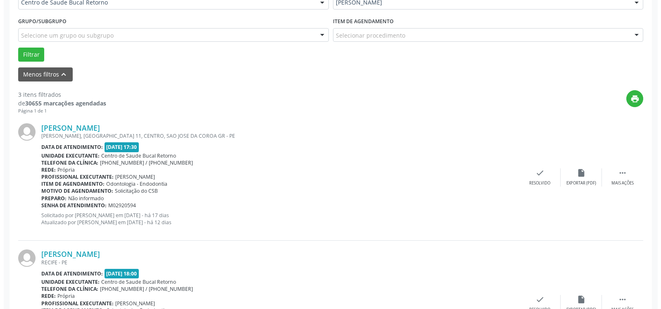
scroll to position [223, 0]
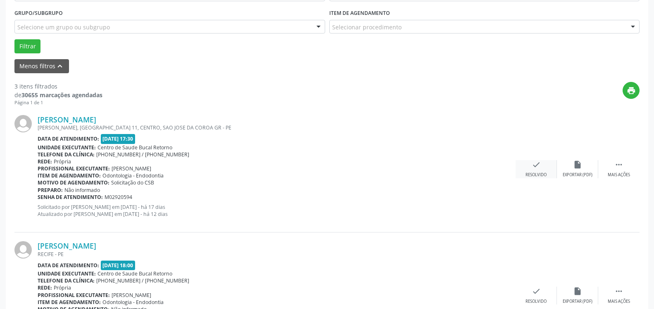
click at [534, 169] on icon "check" at bounding box center [536, 164] width 9 height 9
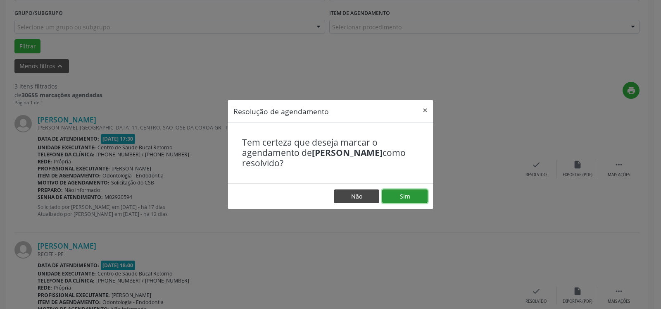
drag, startPoint x: 417, startPoint y: 200, endPoint x: 361, endPoint y: 192, distance: 55.9
click at [415, 200] on button "Sim" at bounding box center [404, 196] width 45 height 14
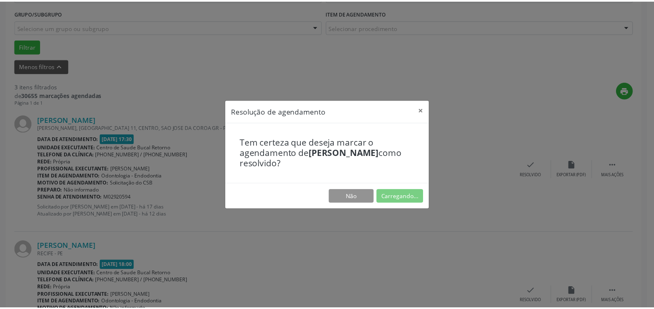
scroll to position [45, 0]
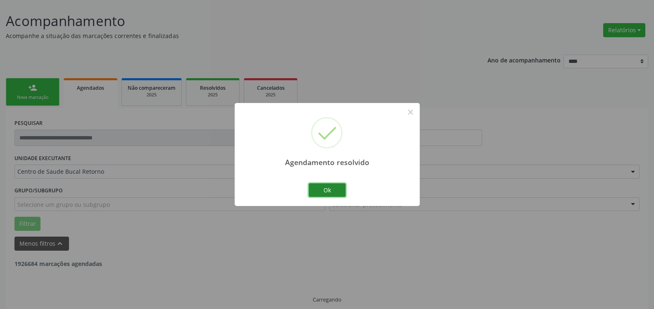
click at [340, 188] on button "Ok" at bounding box center [327, 190] width 37 height 14
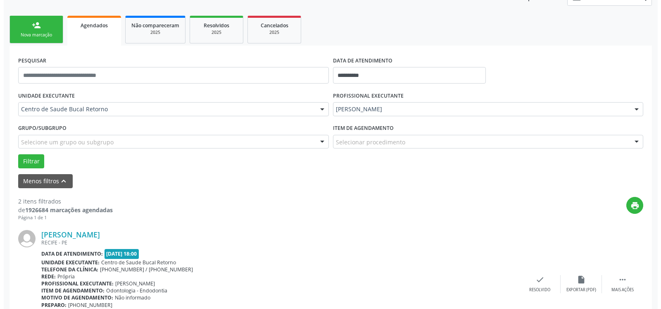
scroll to position [214, 0]
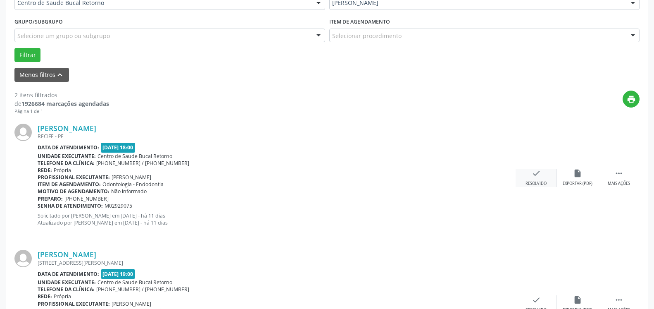
click at [543, 176] on div "check Resolvido" at bounding box center [535, 178] width 41 height 18
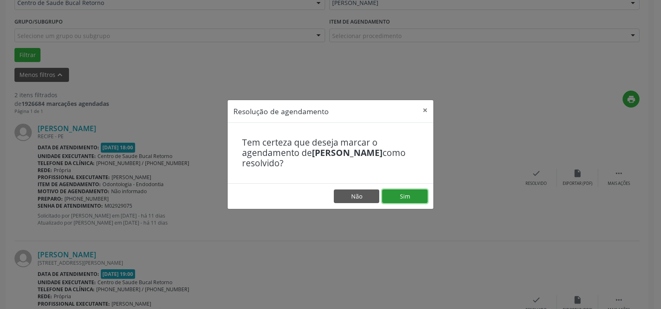
click at [394, 198] on button "Sim" at bounding box center [404, 196] width 45 height 14
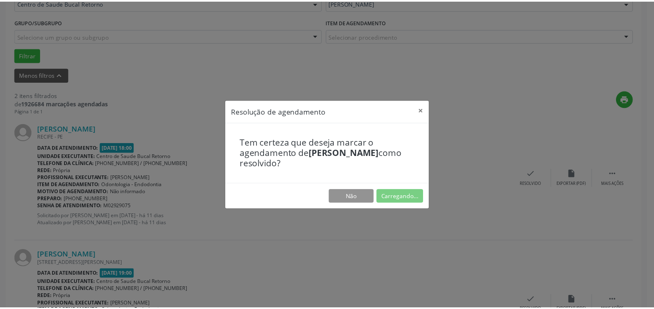
scroll to position [45, 0]
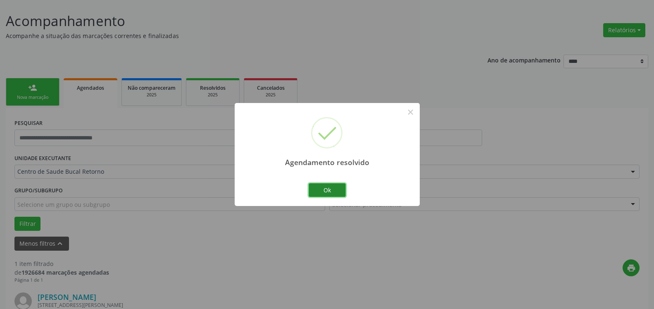
click at [334, 189] on button "Ok" at bounding box center [327, 190] width 37 height 14
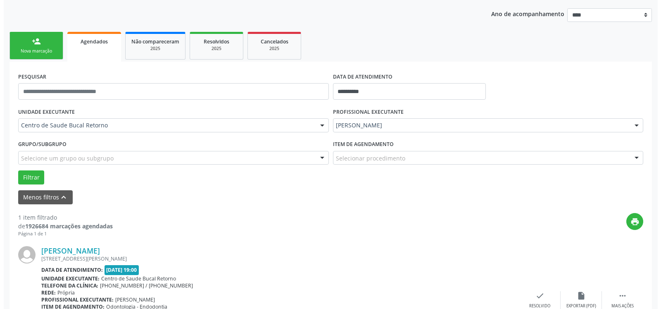
scroll to position [160, 0]
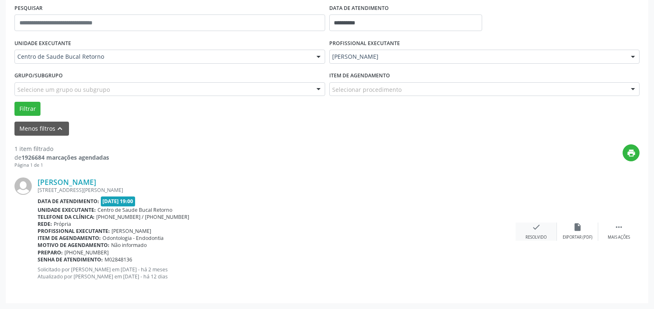
click at [531, 232] on div "check Resolvido" at bounding box center [535, 231] width 41 height 18
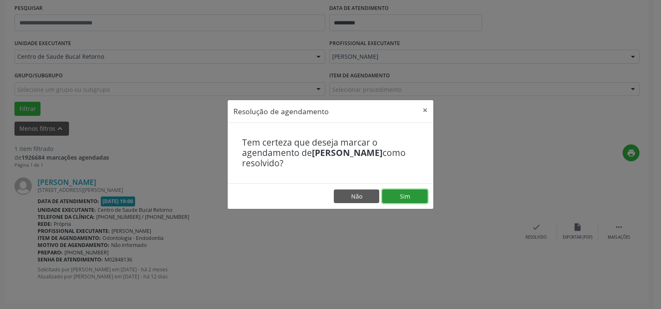
click at [412, 195] on button "Sim" at bounding box center [404, 196] width 45 height 14
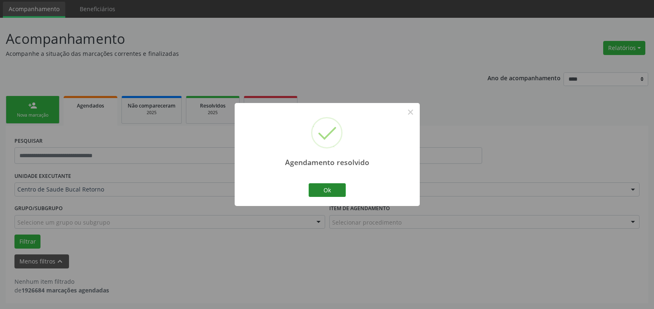
scroll to position [28, 0]
click at [324, 185] on button "Ok" at bounding box center [327, 190] width 37 height 14
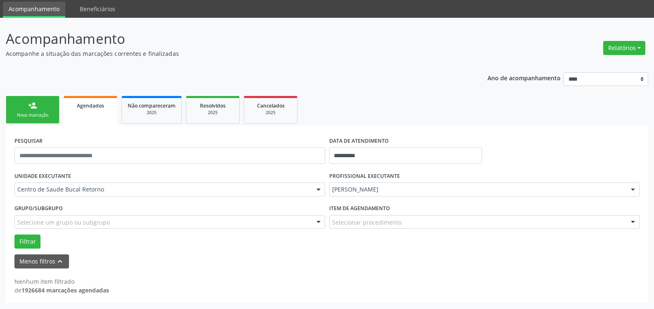
scroll to position [0, 0]
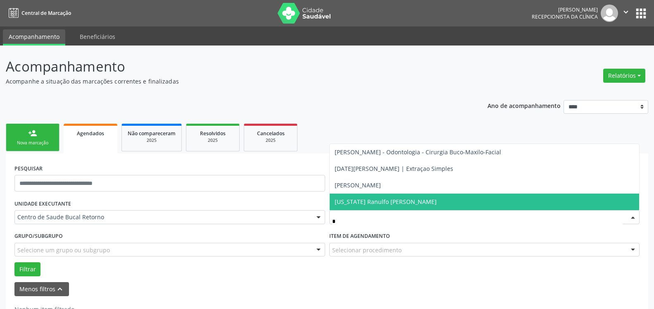
type input "**"
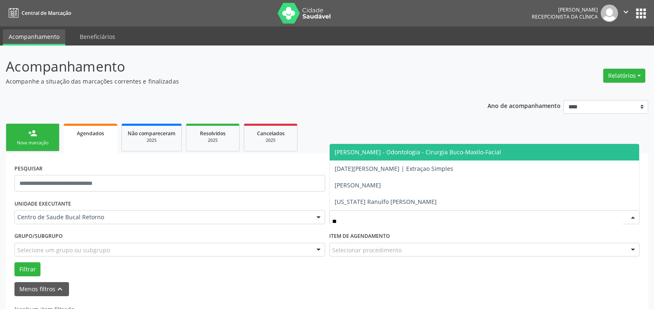
click at [410, 153] on span "[PERSON_NAME] - Odontologia - Cirurgia Buco-Maxilo-Facial" at bounding box center [418, 152] width 166 height 8
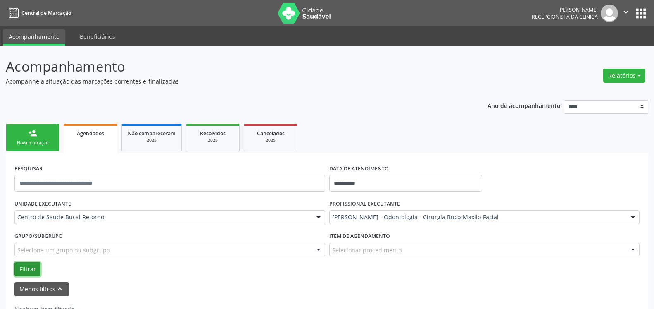
click at [23, 268] on button "Filtrar" at bounding box center [27, 269] width 26 height 14
click at [265, 137] on div "Cancelados" at bounding box center [270, 132] width 41 height 9
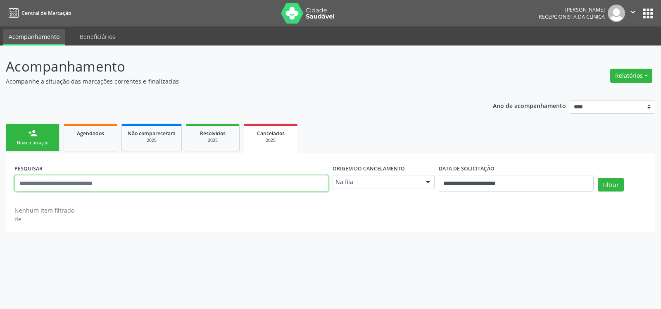
click at [214, 180] on input "text" at bounding box center [171, 183] width 314 height 17
type input "**********"
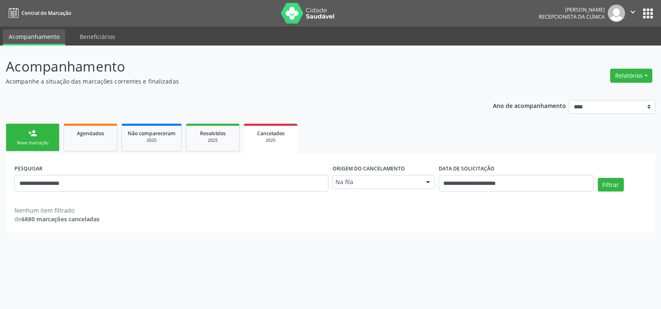
click at [428, 186] on div at bounding box center [428, 182] width 12 height 14
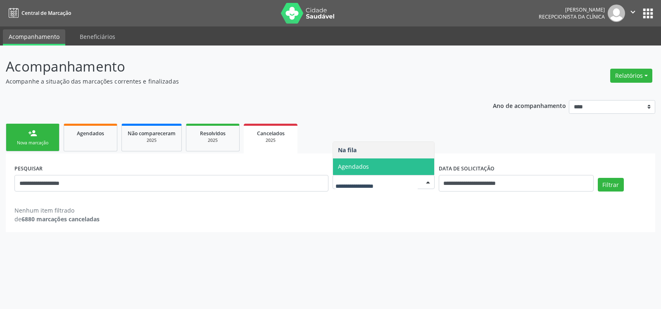
click at [419, 171] on span "Agendados" at bounding box center [383, 166] width 101 height 17
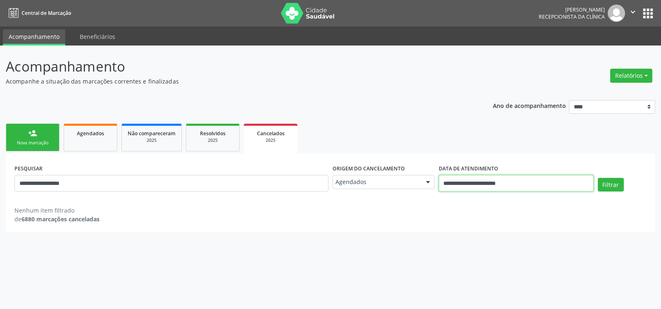
click at [519, 188] on input "**********" at bounding box center [516, 183] width 155 height 17
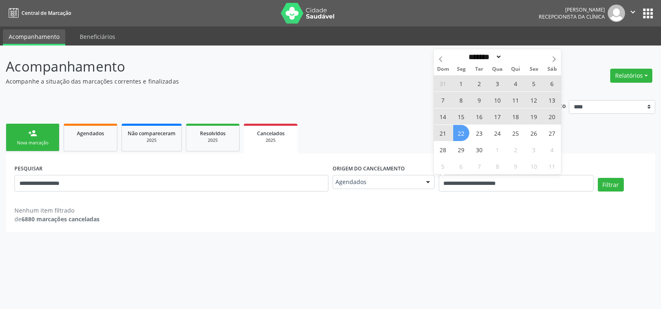
click at [532, 98] on span "12" at bounding box center [534, 100] width 16 height 16
type input "**********"
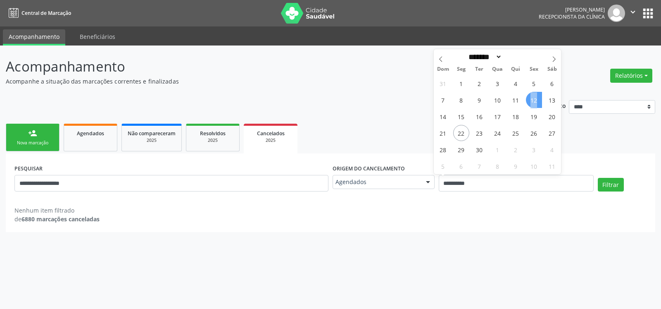
click at [532, 98] on span "12" at bounding box center [534, 100] width 16 height 16
click at [532, 98] on div "Ano de acompanhamento **** **** **** **** ****" at bounding box center [574, 108] width 162 height 28
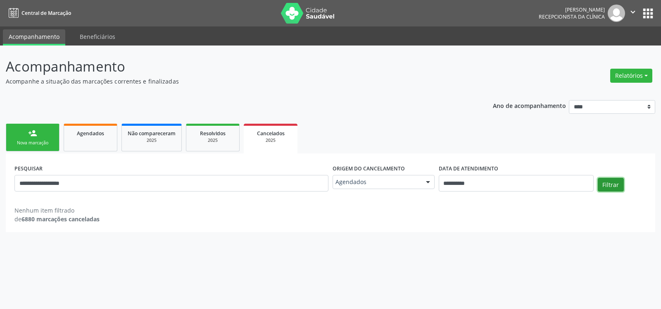
click at [617, 187] on button "Filtrar" at bounding box center [611, 185] width 26 height 14
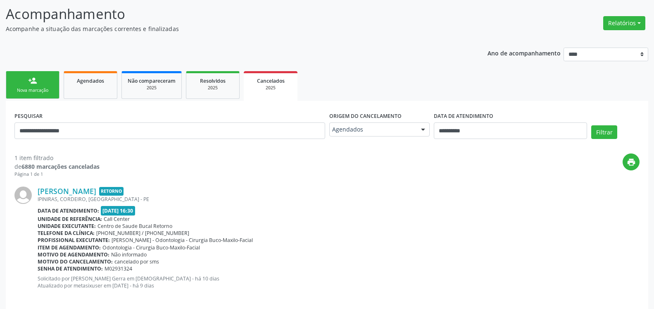
scroll to position [62, 0]
